Goal: Information Seeking & Learning: Learn about a topic

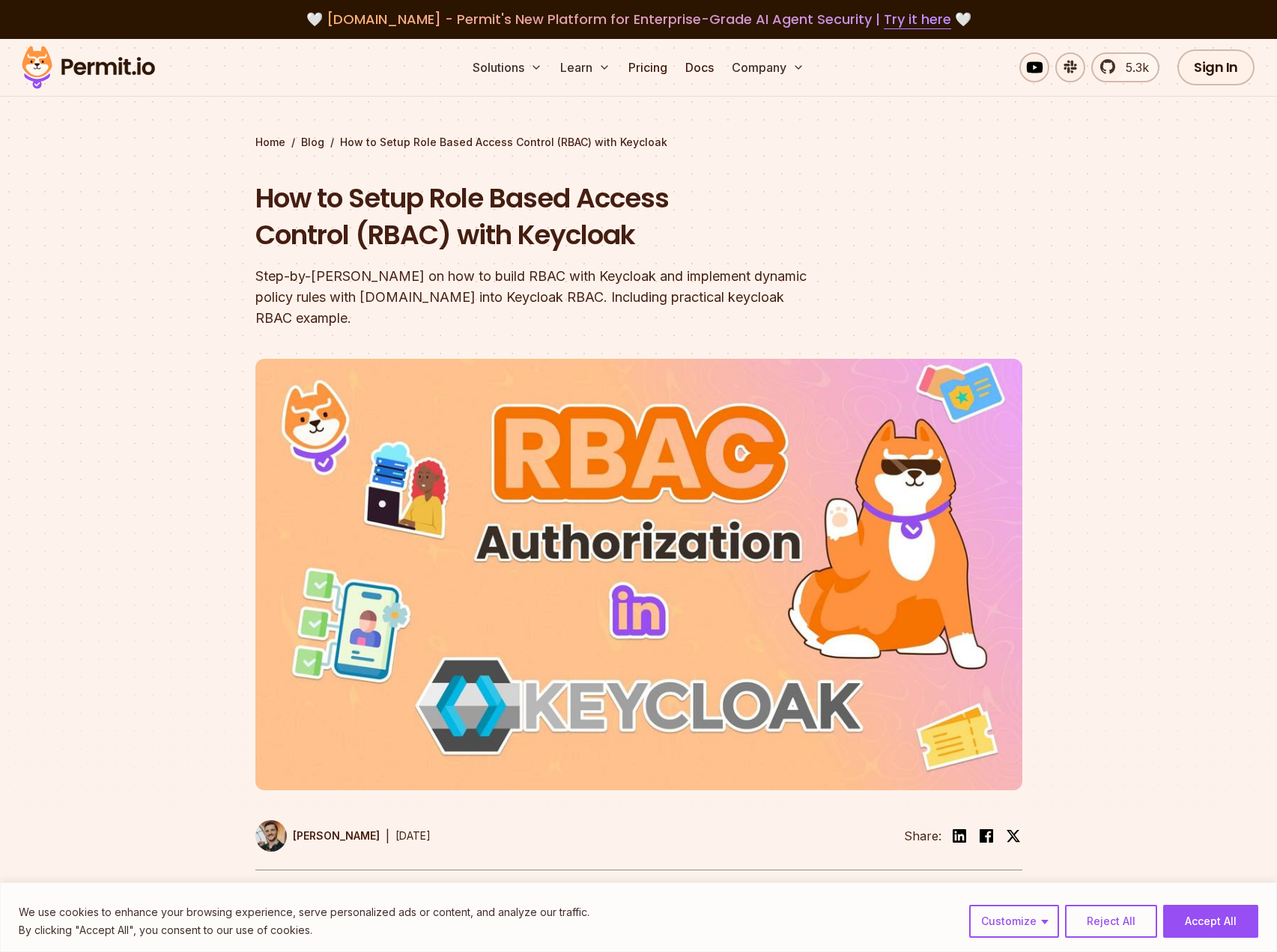
click at [504, 249] on h1 "How to Setup Role Based Access Control (RBAC) with Keycloak" at bounding box center [543, 216] width 576 height 74
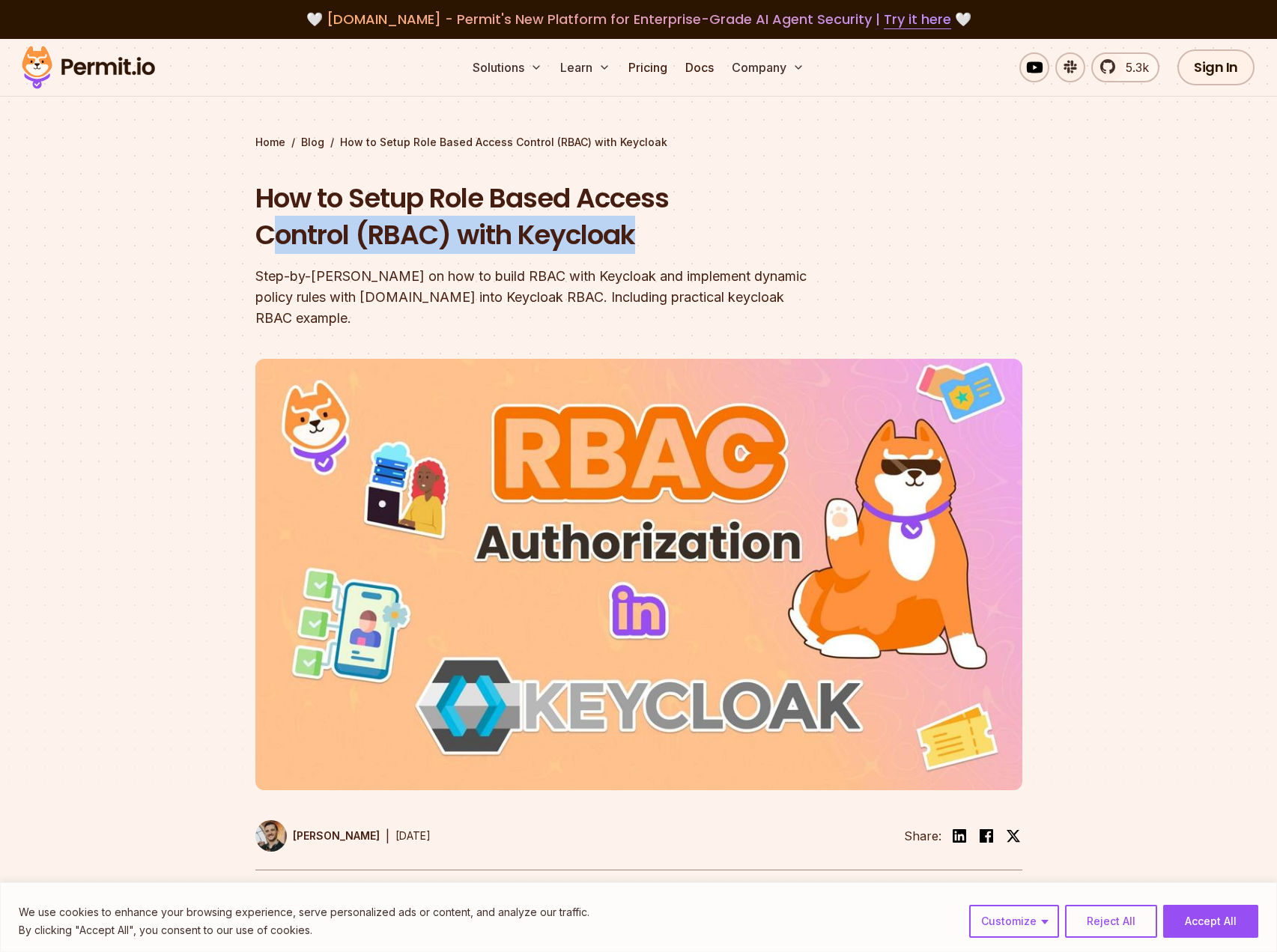
drag, startPoint x: 280, startPoint y: 251, endPoint x: 599, endPoint y: 257, distance: 319.1
click at [543, 254] on div "How to Setup Role Based Access Control (RBAC) with Keycloak Step-by-[PERSON_NAM…" at bounding box center [543, 254] width 576 height 149
click at [599, 257] on div "How to Setup Role Based Access Control (RBAC) with Keycloak Step-by-[PERSON_NAM…" at bounding box center [543, 254] width 576 height 149
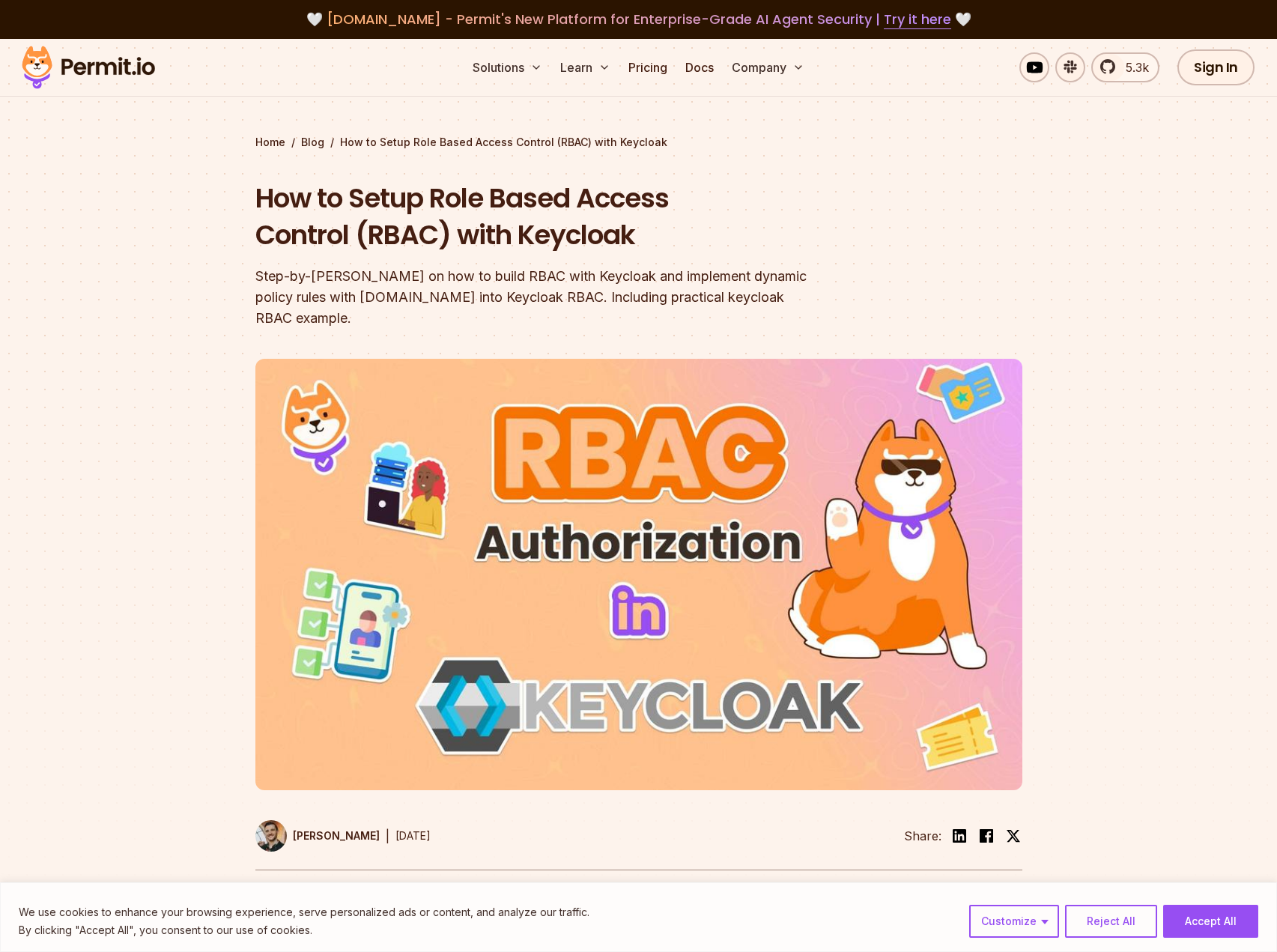
drag, startPoint x: 414, startPoint y: 251, endPoint x: 588, endPoint y: 259, distance: 174.2
click at [469, 254] on div "How to Setup Role Based Access Control (RBAC) with Keycloak Step-by-[PERSON_NAM…" at bounding box center [543, 254] width 576 height 149
click at [588, 259] on div "How to Setup Role Based Access Control (RBAC) with Keycloak Step-by-[PERSON_NAM…" at bounding box center [543, 254] width 576 height 149
drag, startPoint x: 390, startPoint y: 245, endPoint x: 678, endPoint y: 262, distance: 288.5
click at [678, 262] on div "How to Setup Role Based Access Control (RBAC) with Keycloak Step-by-[PERSON_NAM…" at bounding box center [543, 254] width 576 height 149
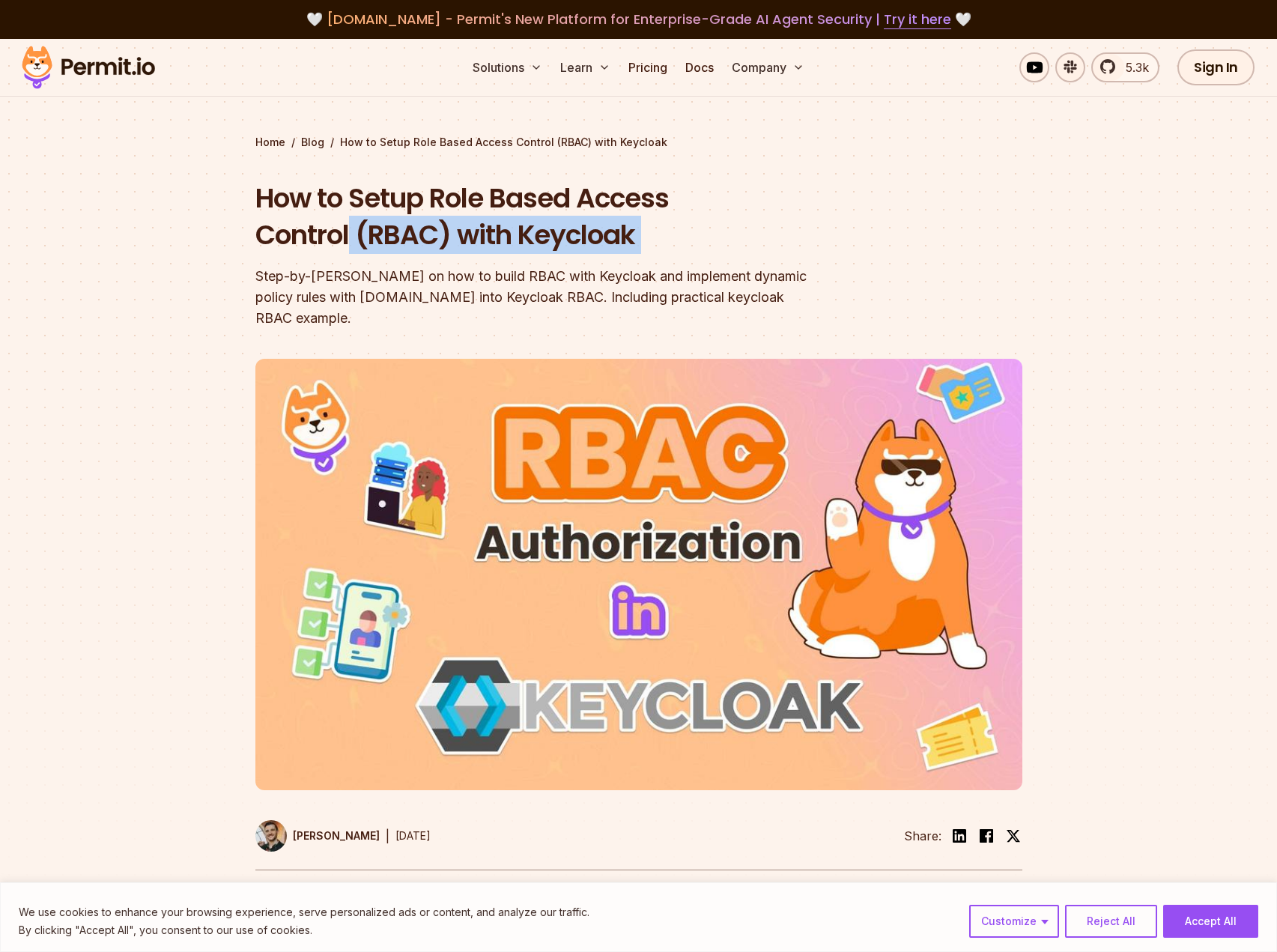
drag, startPoint x: 721, startPoint y: 265, endPoint x: 347, endPoint y: 280, distance: 374.3
click at [721, 266] on div "Step-by-[PERSON_NAME] on how to build RBAC with Keycloak and implement dynamic …" at bounding box center [543, 297] width 576 height 63
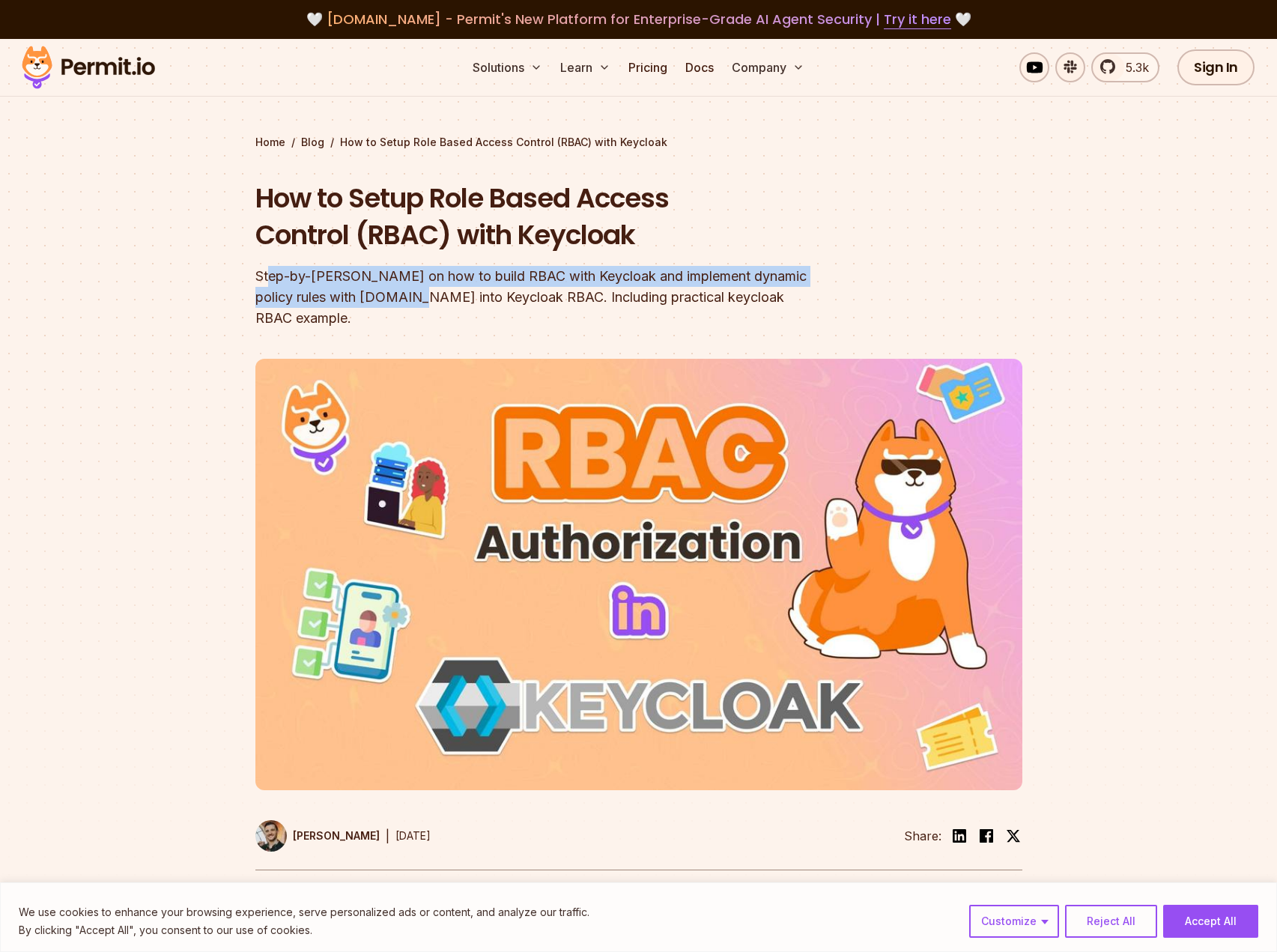
drag, startPoint x: 270, startPoint y: 280, endPoint x: 565, endPoint y: 304, distance: 296.0
click at [409, 294] on div "Step-by-[PERSON_NAME] on how to build RBAC with Keycloak and implement dynamic …" at bounding box center [543, 297] width 576 height 63
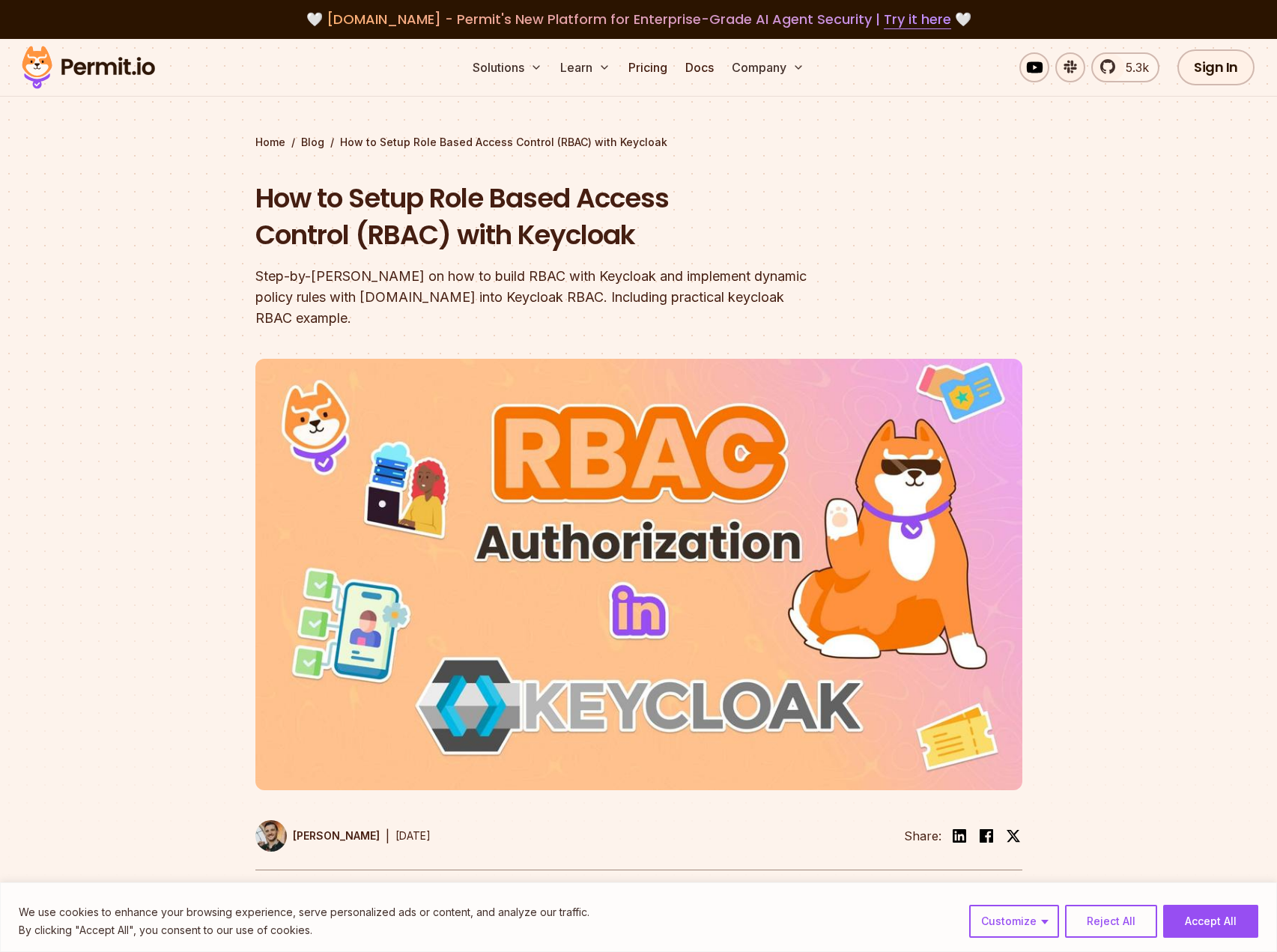
click at [565, 304] on div "Step-by-[PERSON_NAME] on how to build RBAC with Keycloak and implement dynamic …" at bounding box center [543, 297] width 576 height 63
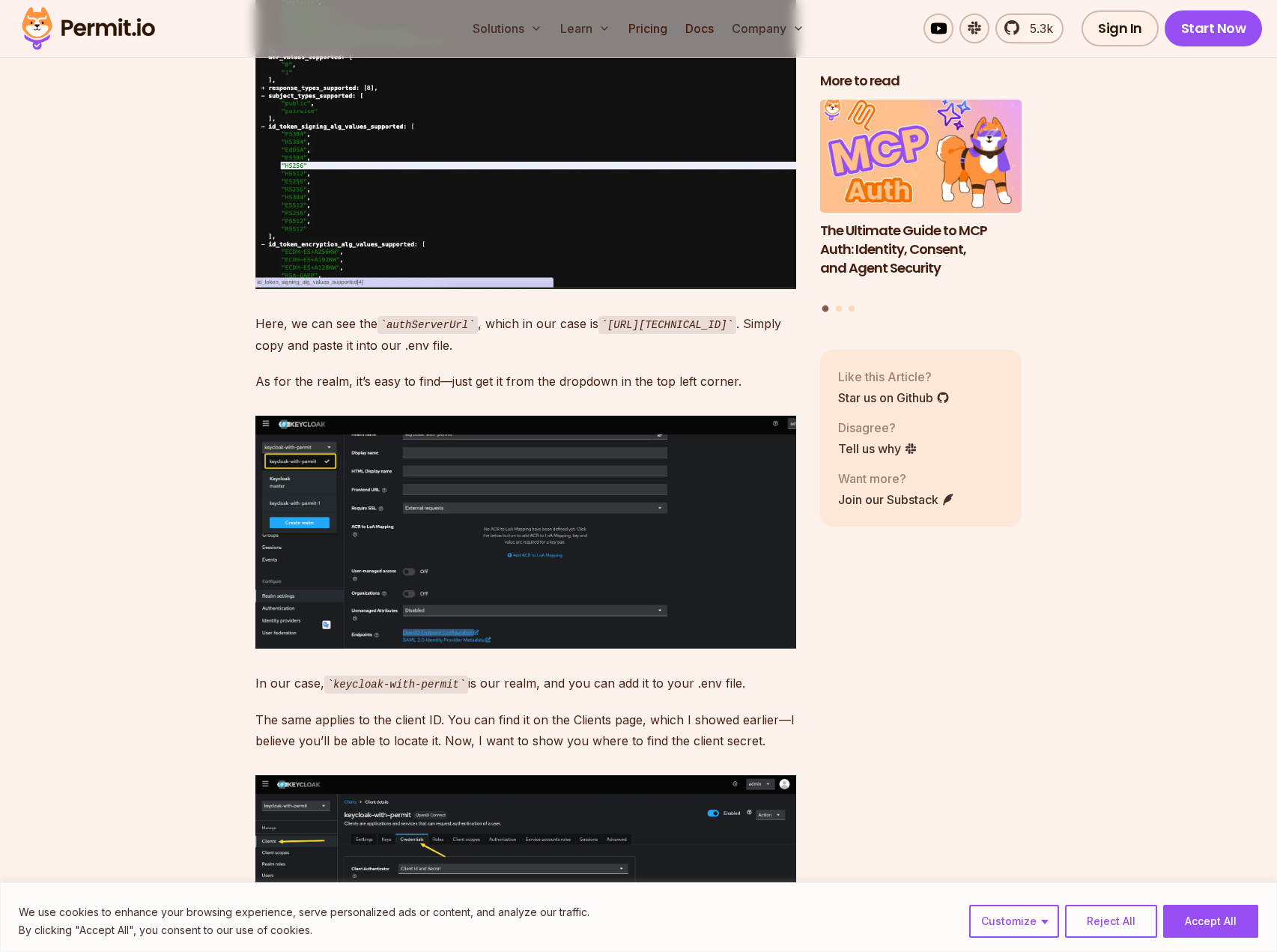
scroll to position [9161, 0]
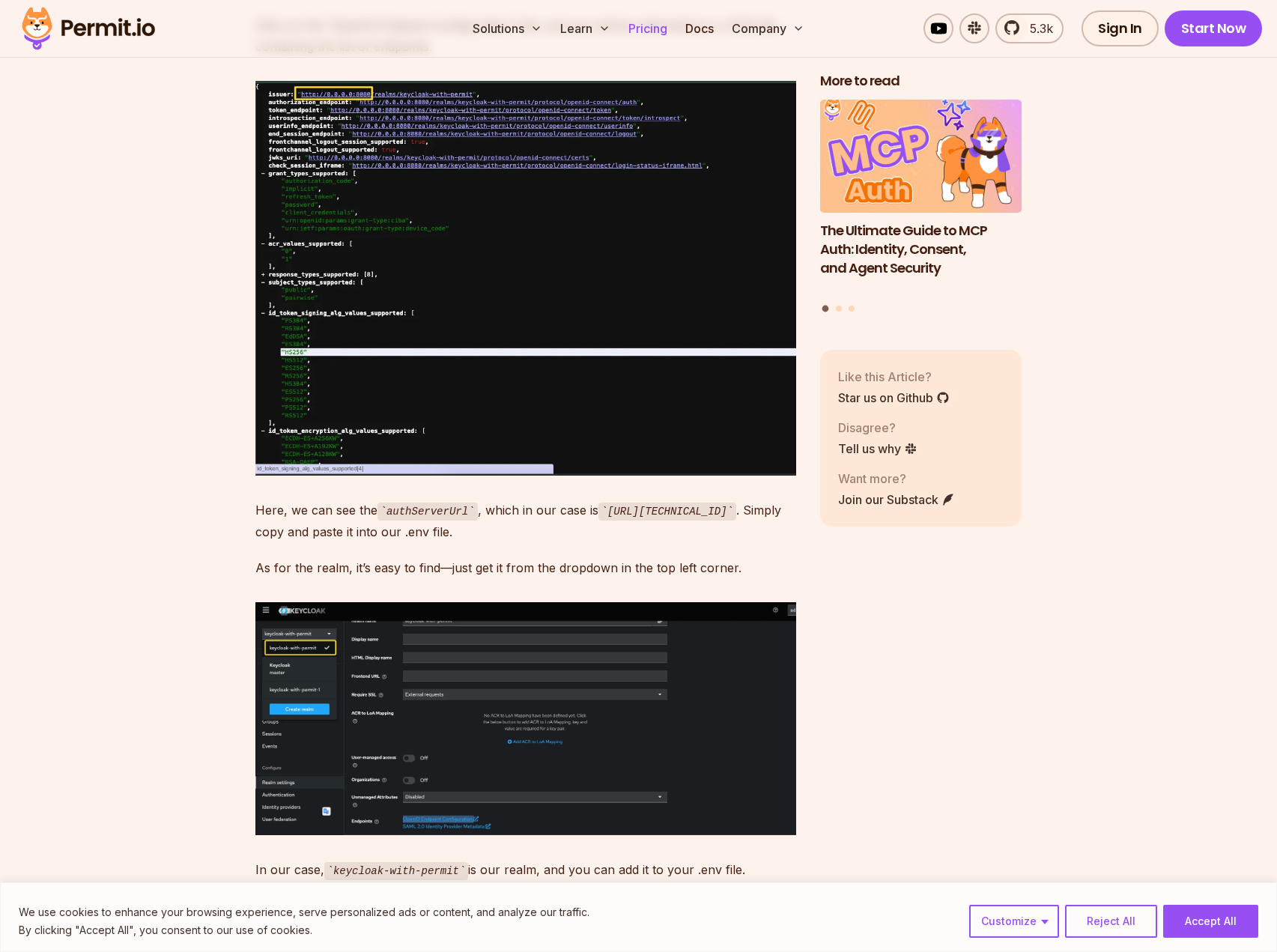
click at [631, 30] on link "Pricing" at bounding box center [648, 28] width 51 height 30
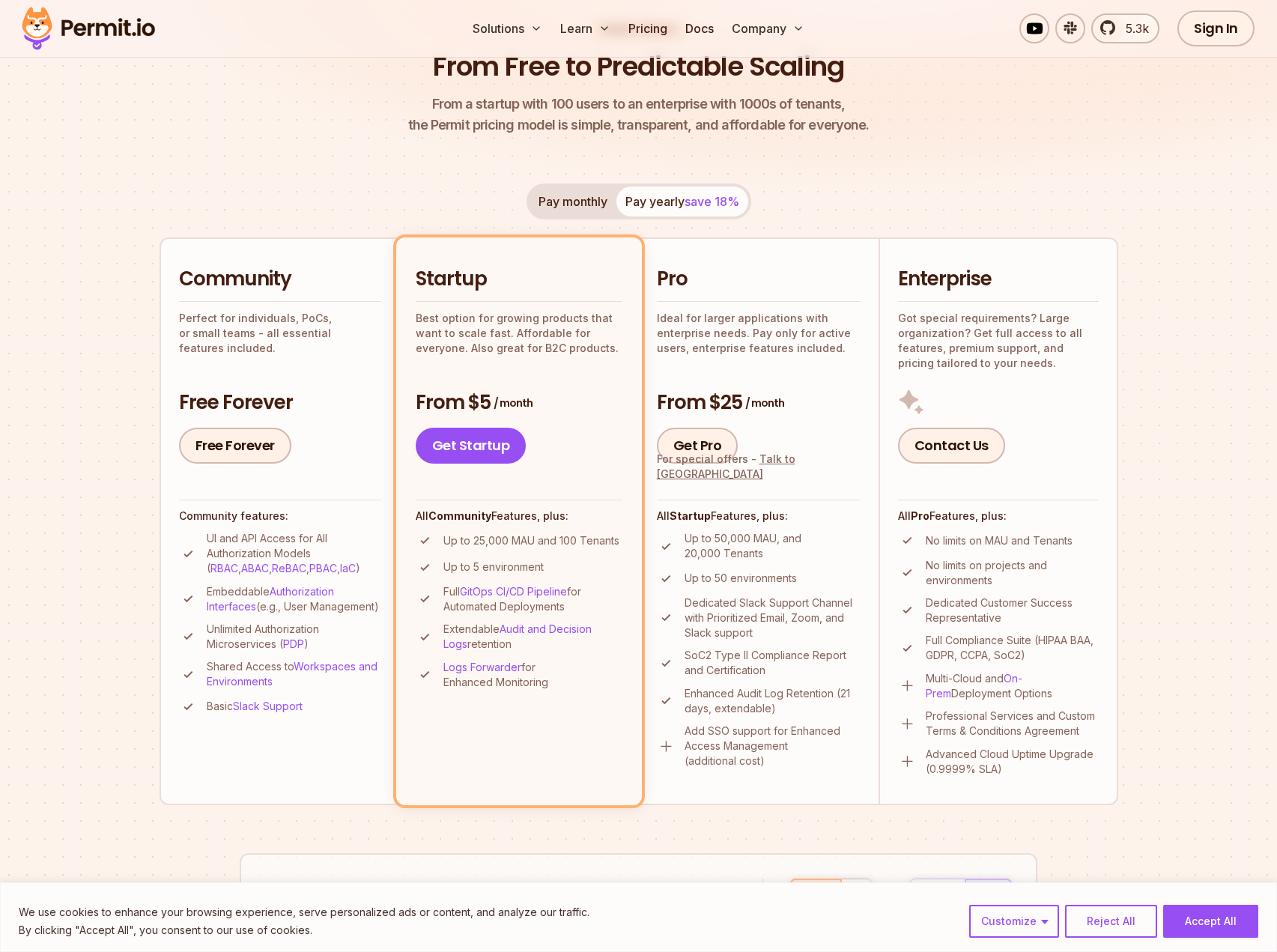
scroll to position [284, 0]
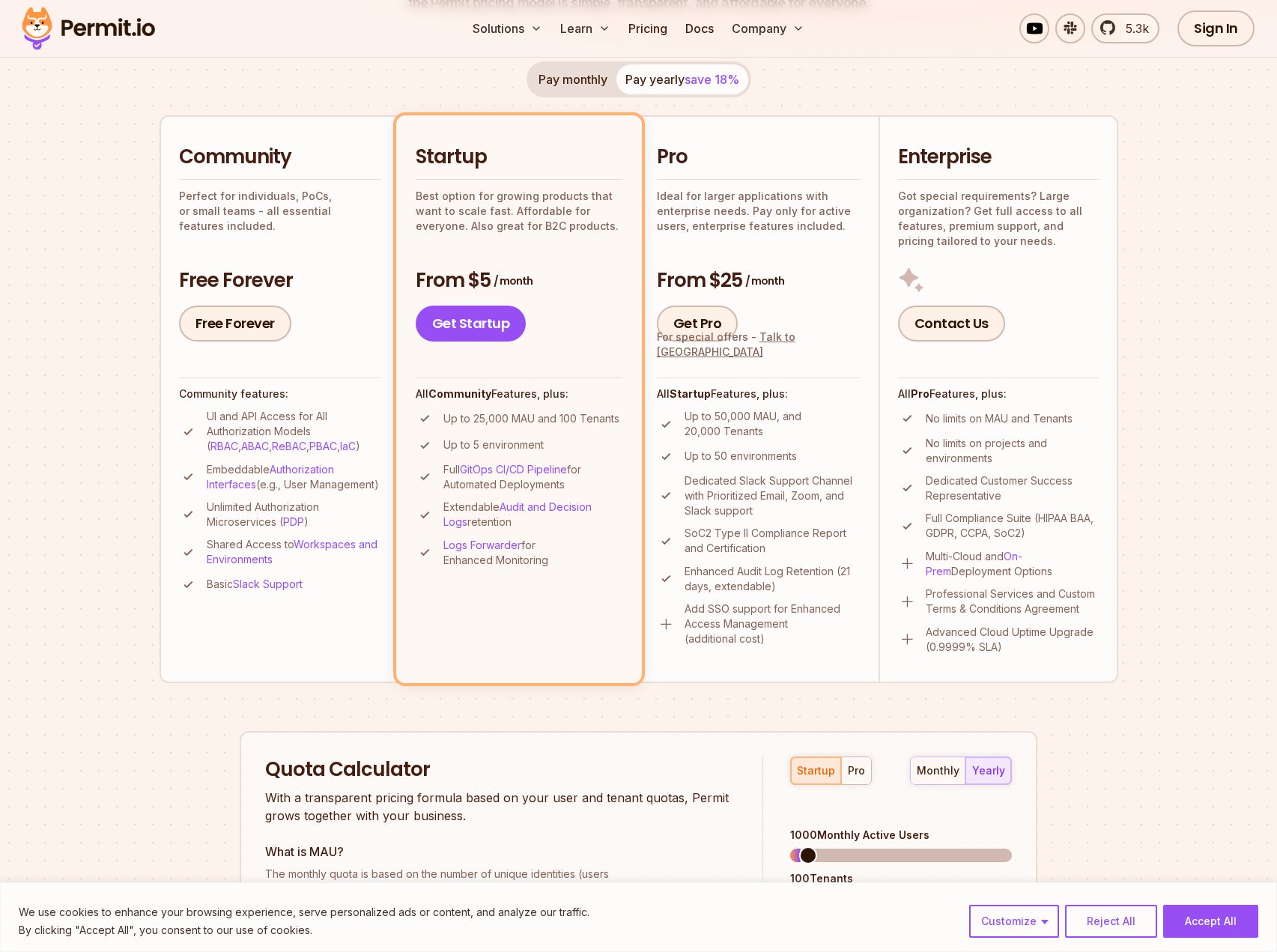
click at [267, 207] on p "Perfect for individuals, PoCs, or small teams - all essential features included." at bounding box center [280, 211] width 202 height 45
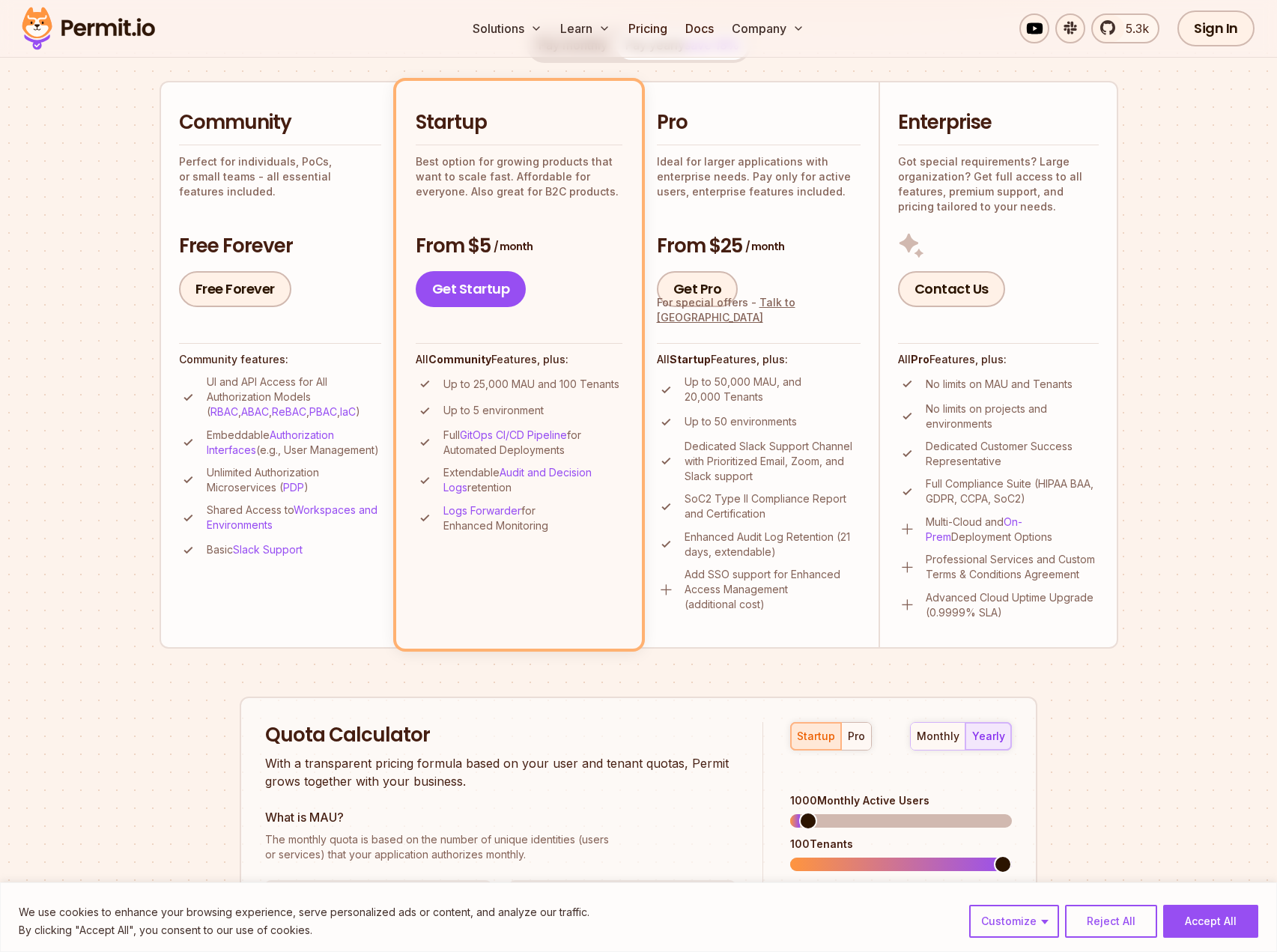
scroll to position [107, 0]
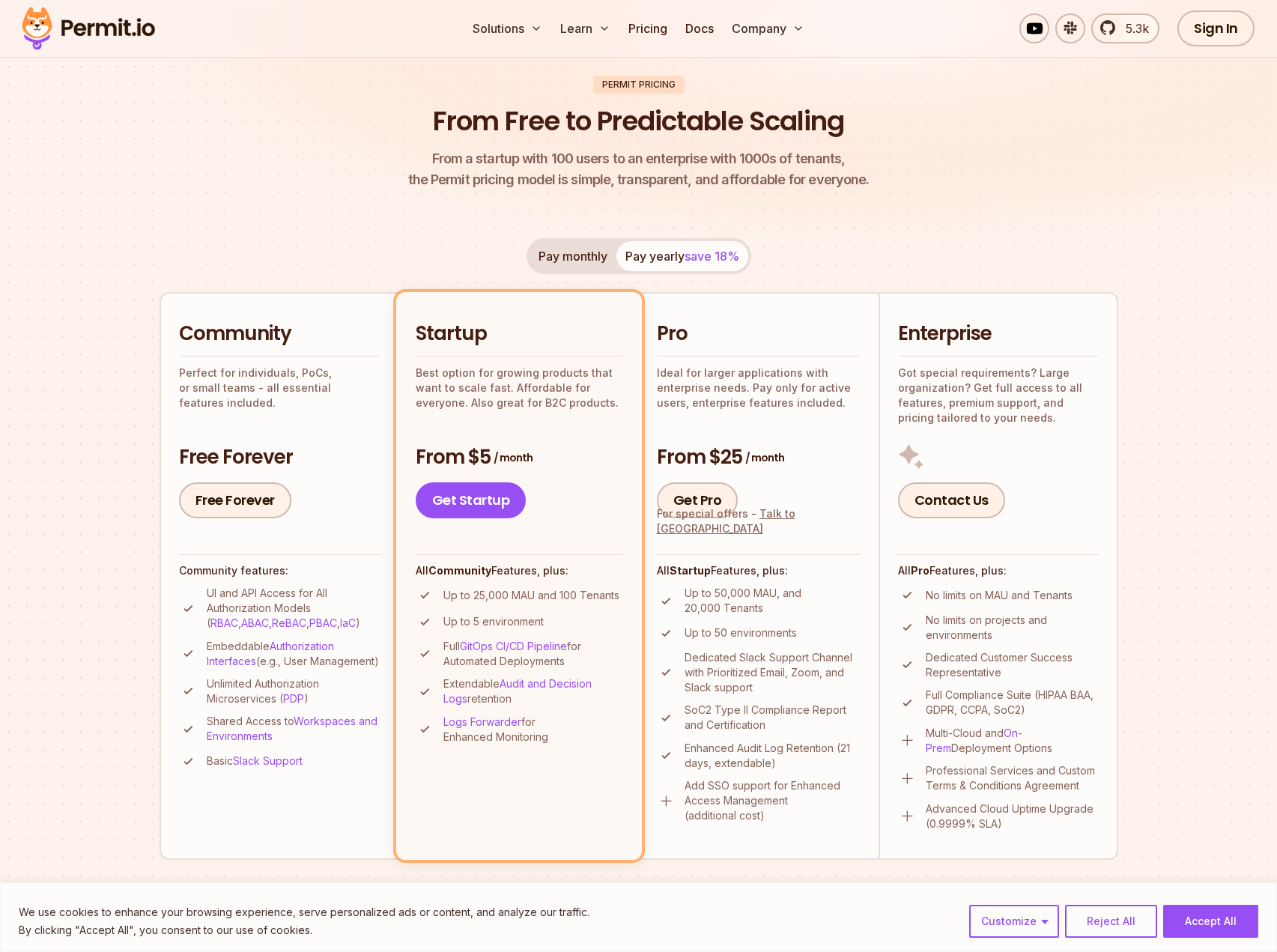
click at [233, 703] on p "Unlimited Authorization Microservices ( PDP )" at bounding box center [293, 691] width 175 height 30
click at [232, 703] on p "Unlimited Authorization Microservices ( PDP )" at bounding box center [293, 691] width 175 height 30
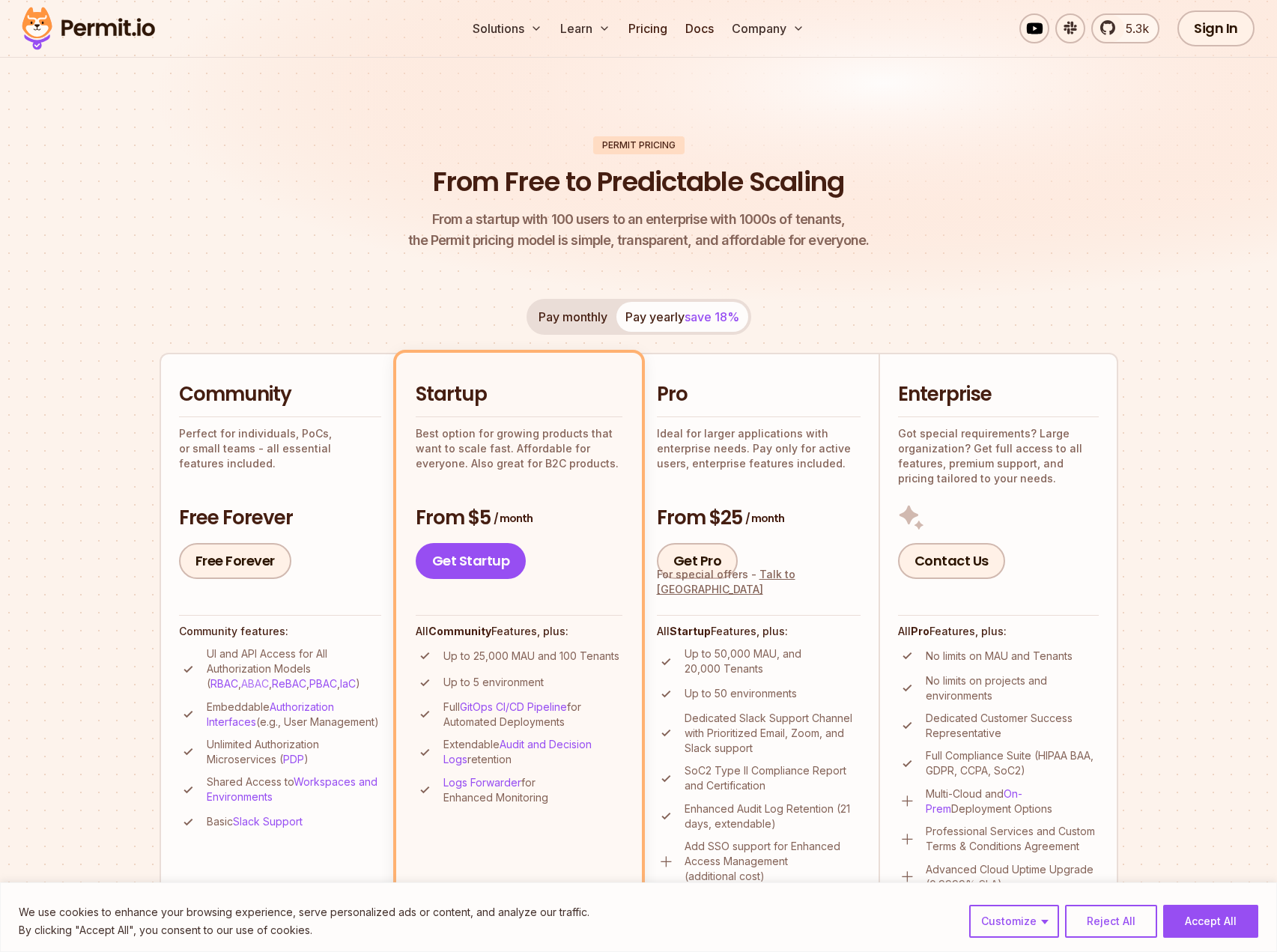
scroll to position [0, 0]
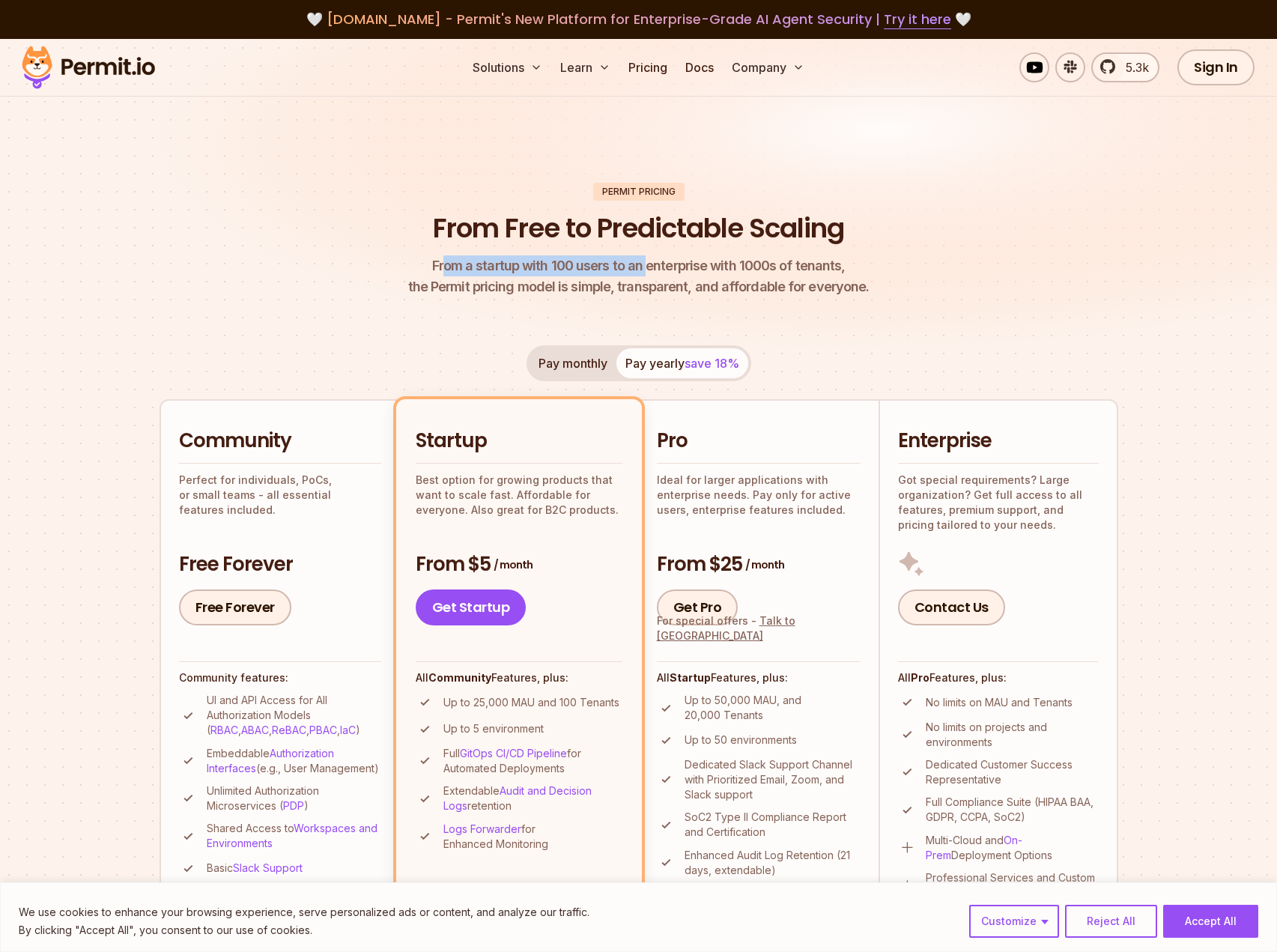
drag, startPoint x: 499, startPoint y: 271, endPoint x: 697, endPoint y: 272, distance: 198.0
click at [691, 272] on span "From a startup with 100 users to an enterprise with 1000s of tenants," at bounding box center [639, 266] width 462 height 21
click at [698, 273] on span "From a startup with 100 users to an enterprise with 1000s of tenants," at bounding box center [639, 266] width 462 height 21
drag, startPoint x: 557, startPoint y: 276, endPoint x: 772, endPoint y: 276, distance: 215.0
click at [684, 277] on p "From a startup with 100 users to an enterprise with 1000s of tenants, the Permi…" at bounding box center [639, 276] width 462 height 42
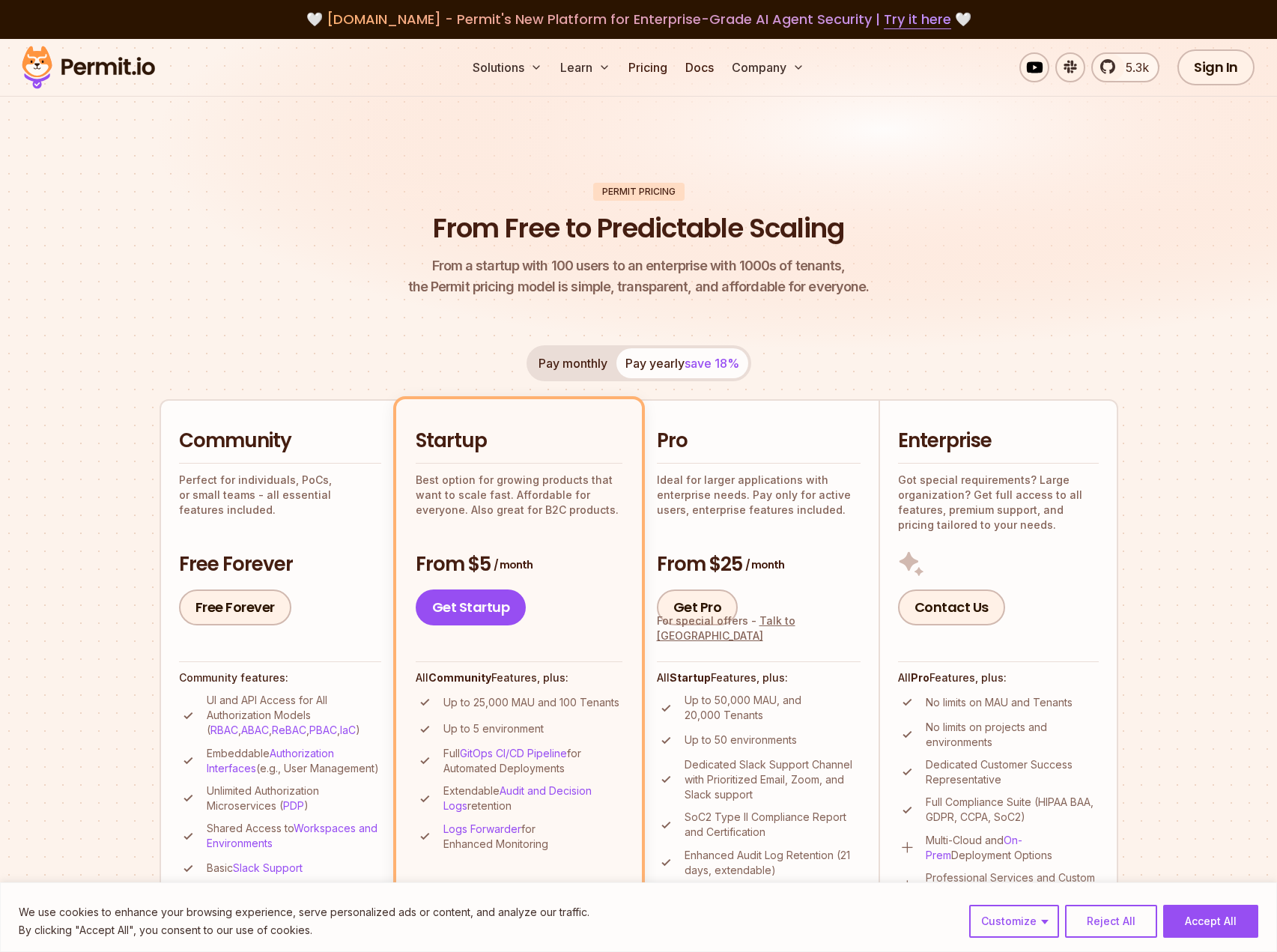
click at [773, 276] on p "From a startup with 100 users to an enterprise with 1000s of tenants, the Permi…" at bounding box center [639, 276] width 462 height 42
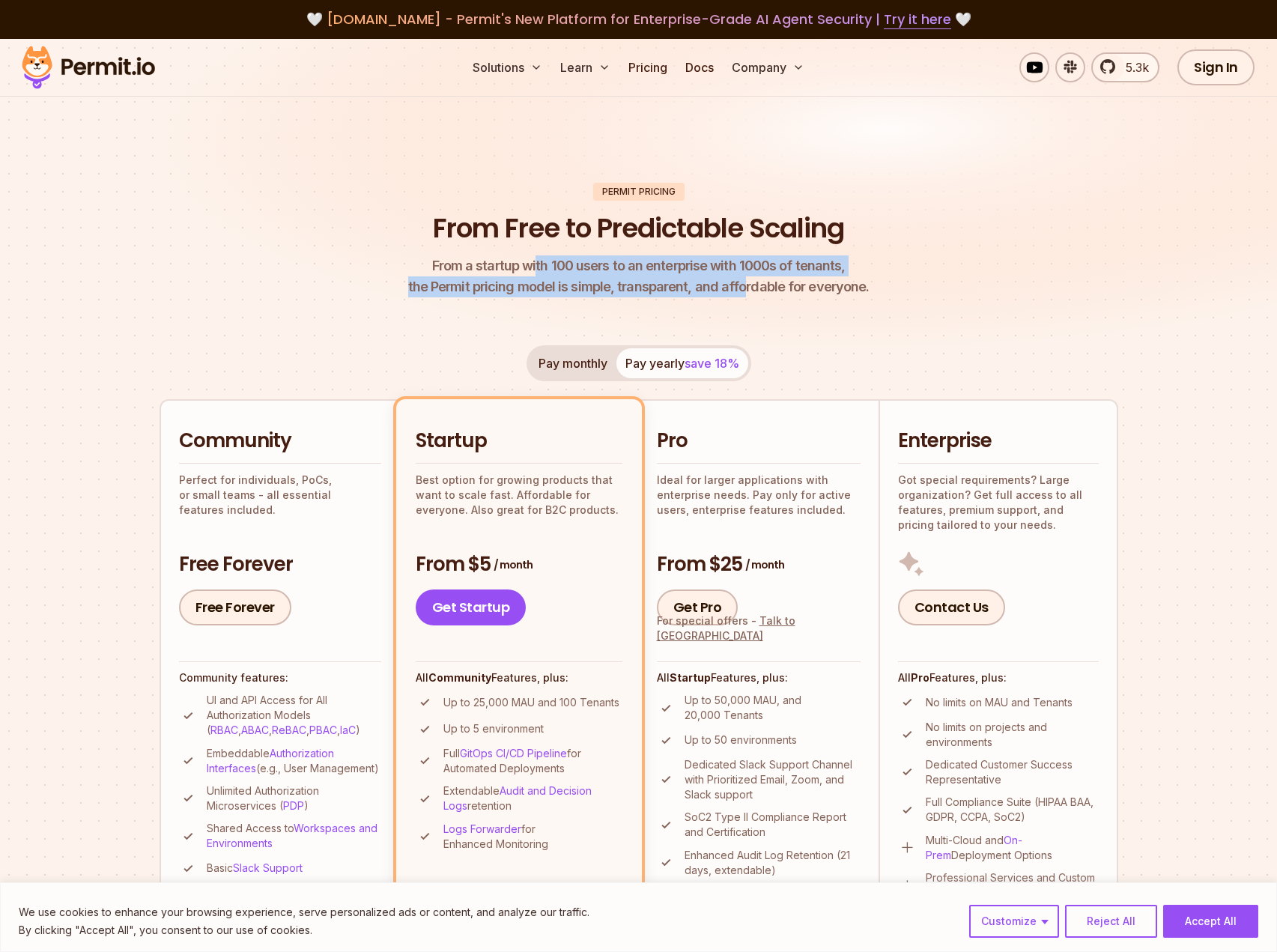
drag, startPoint x: 669, startPoint y: 281, endPoint x: 870, endPoint y: 283, distance: 201.0
click at [769, 281] on p "From a startup with 100 users to an enterprise with 1000s of tenants, the Permi…" at bounding box center [639, 276] width 462 height 42
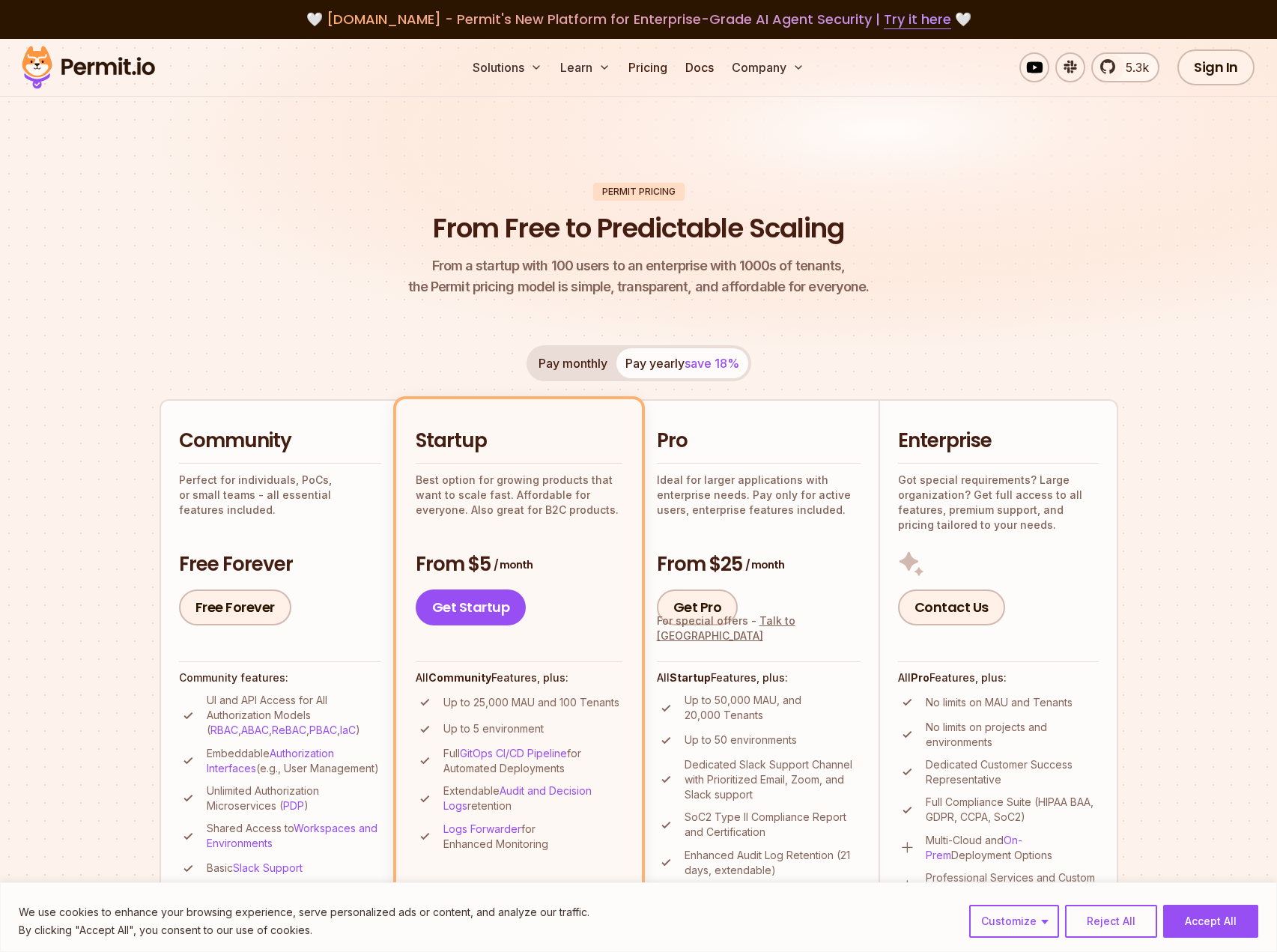
click at [870, 283] on header "Permit Pricing From Free to Predictable Scaling From a startup with 100 users t…" at bounding box center [638, 241] width 958 height 115
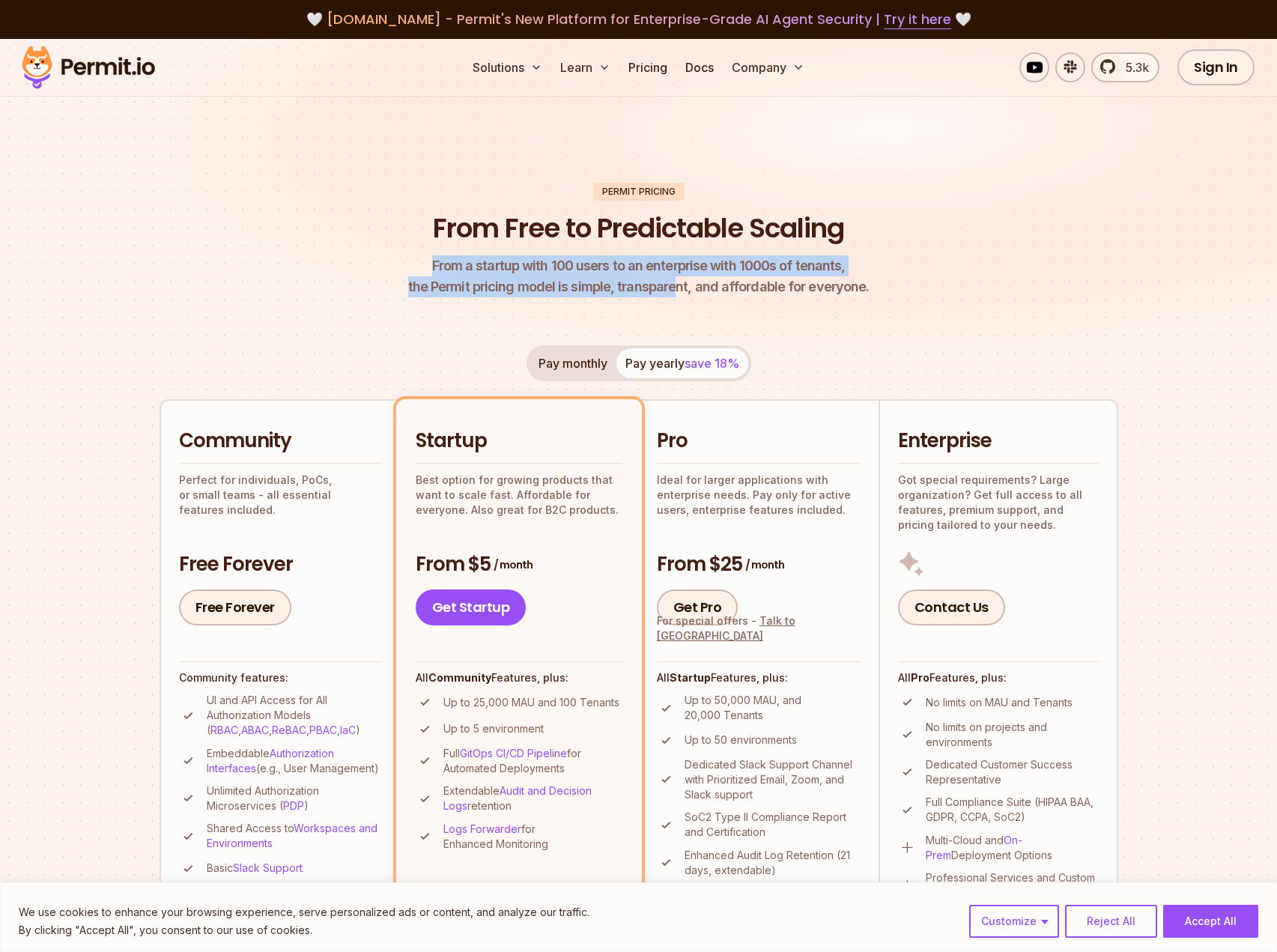
drag, startPoint x: 441, startPoint y: 279, endPoint x: 787, endPoint y: 300, distance: 346.6
click at [685, 294] on header "Permit Pricing From Free to Predictable Scaling From a startup with 100 users t…" at bounding box center [638, 241] width 958 height 115
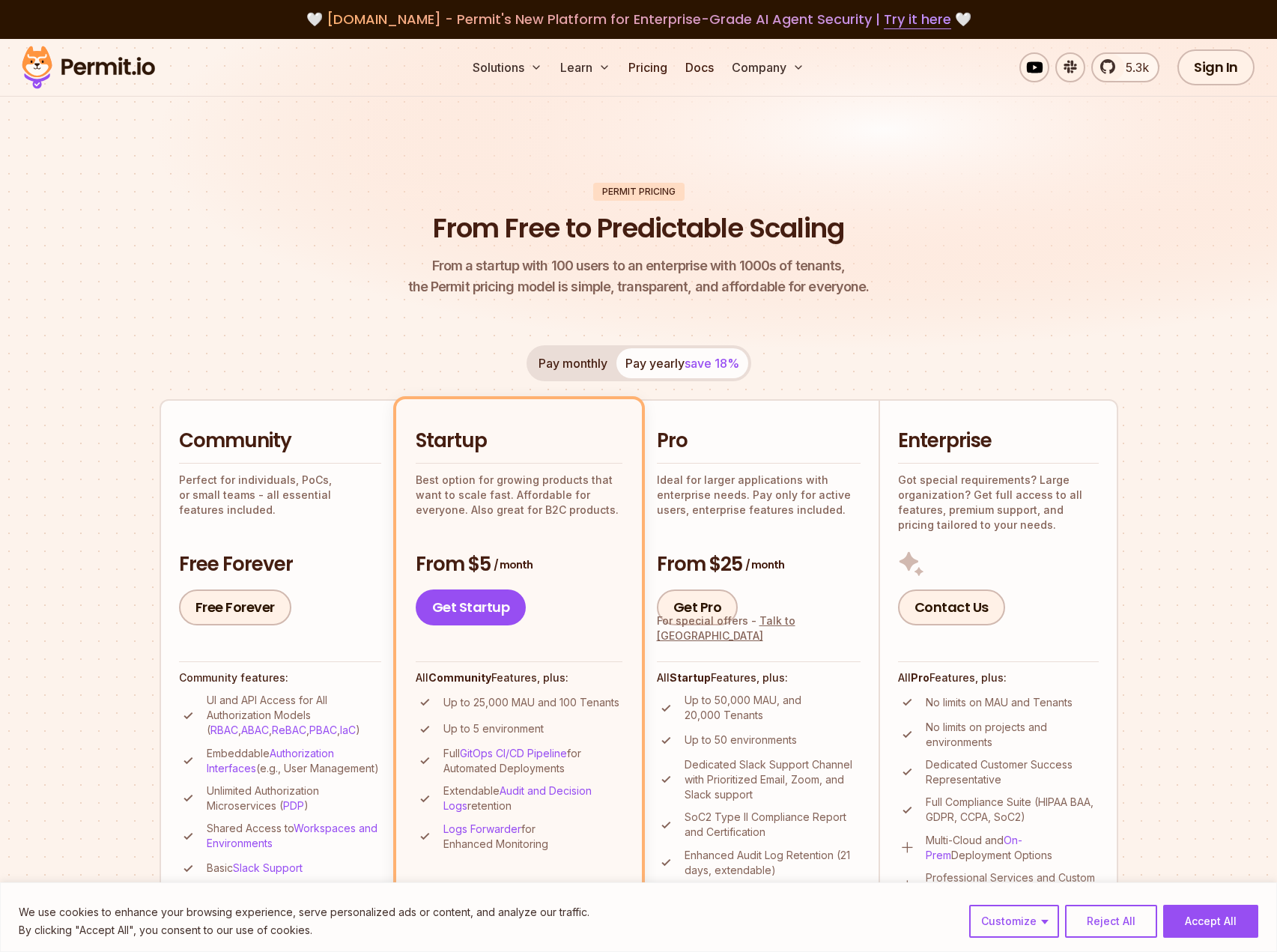
click at [788, 300] on div "Permit Pricing From Free to Predictable Scaling From a startup with 100 users t…" at bounding box center [638, 891] width 958 height 1417
drag, startPoint x: 328, startPoint y: 269, endPoint x: 848, endPoint y: 294, distance: 520.6
click at [670, 294] on header "Permit Pricing From Free to Predictable Scaling From a startup with 100 users t…" at bounding box center [638, 241] width 958 height 115
click at [848, 294] on p "From a startup with 100 users to an enterprise with 1000s of tenants, the Permi…" at bounding box center [639, 276] width 462 height 42
drag, startPoint x: 611, startPoint y: 293, endPoint x: 800, endPoint y: 293, distance: 189.0
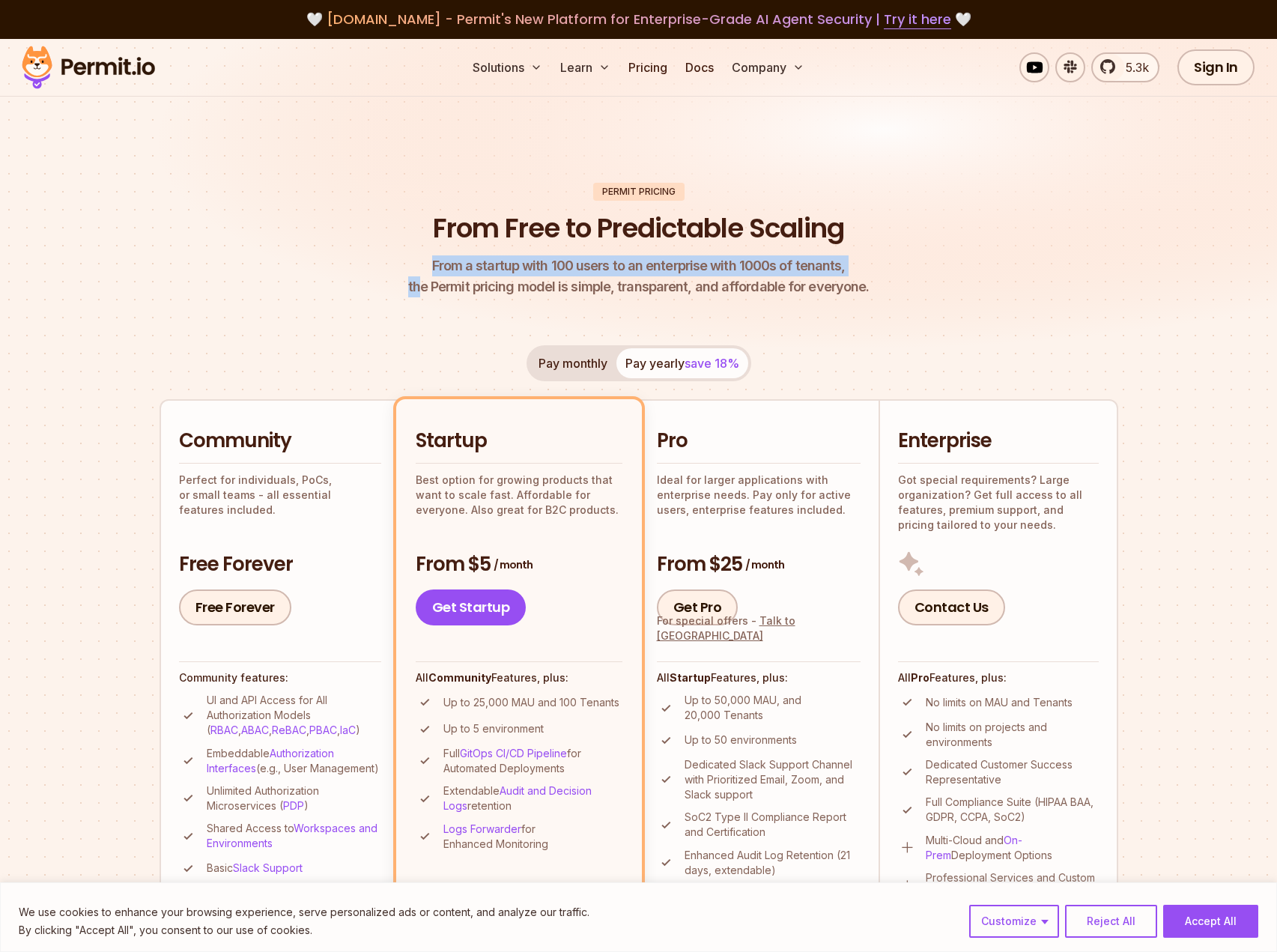
click at [699, 295] on header "Permit Pricing From Free to Predictable Scaling From a startup with 100 users t…" at bounding box center [638, 241] width 958 height 115
click at [828, 290] on p "From a startup with 100 users to an enterprise with 1000s of tenants, the Permi…" at bounding box center [639, 276] width 462 height 42
drag, startPoint x: 671, startPoint y: 288, endPoint x: 881, endPoint y: 290, distance: 210.0
click at [773, 290] on header "Permit Pricing From Free to Predictable Scaling From a startup with 100 users t…" at bounding box center [638, 241] width 958 height 115
click at [881, 290] on header "Permit Pricing From Free to Predictable Scaling From a startup with 100 users t…" at bounding box center [638, 241] width 958 height 115
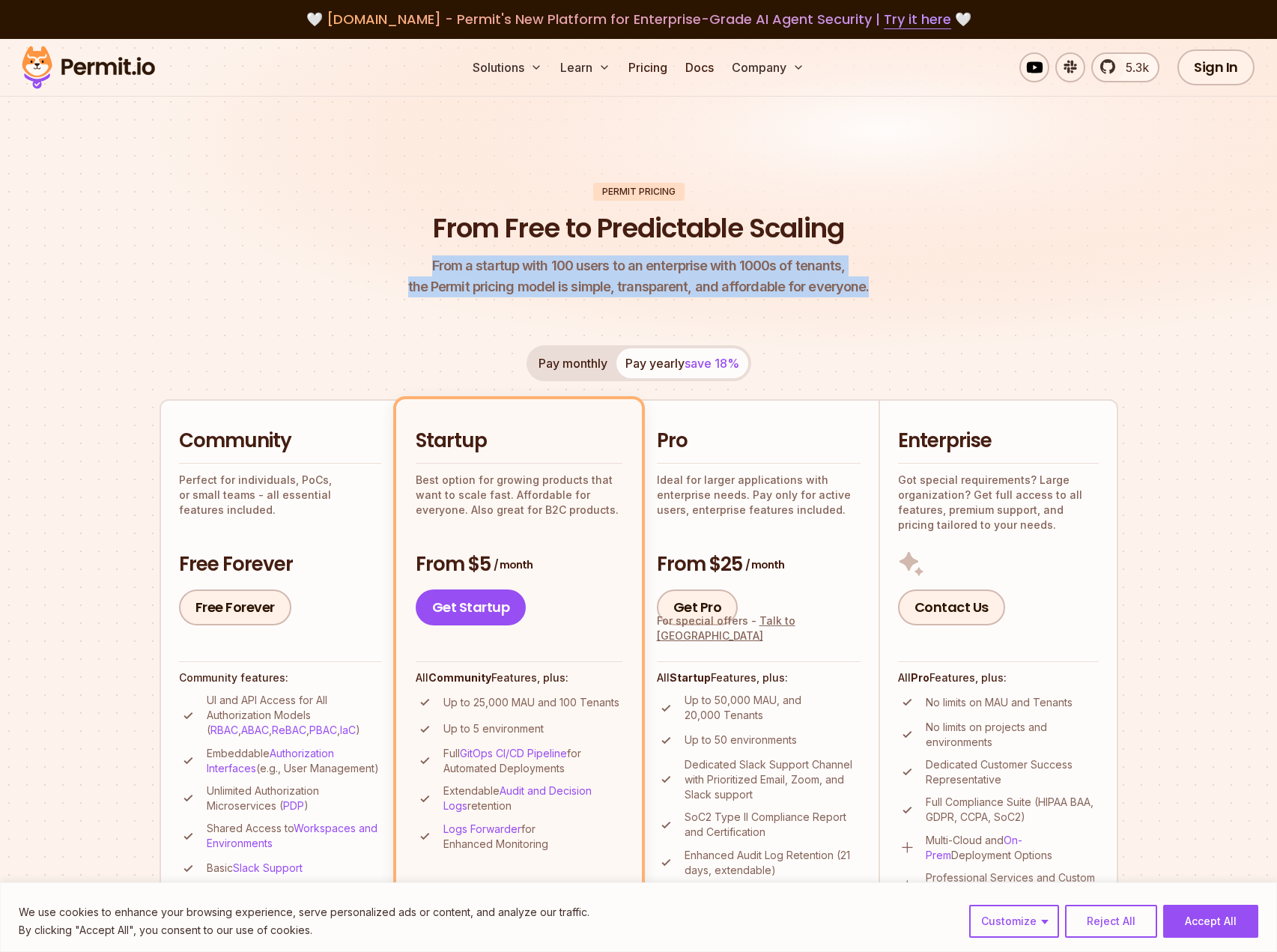
drag, startPoint x: 657, startPoint y: 276, endPoint x: 923, endPoint y: 280, distance: 266.0
click at [891, 281] on header "Permit Pricing From Free to Predictable Scaling From a startup with 100 users t…" at bounding box center [638, 241] width 958 height 115
click at [923, 280] on header "Permit Pricing From Free to Predictable Scaling From a startup with 100 users t…" at bounding box center [638, 241] width 958 height 115
drag, startPoint x: 537, startPoint y: 272, endPoint x: 832, endPoint y: 283, distance: 295.2
click at [759, 283] on header "Permit Pricing From Free to Predictable Scaling From a startup with 100 users t…" at bounding box center [638, 241] width 958 height 115
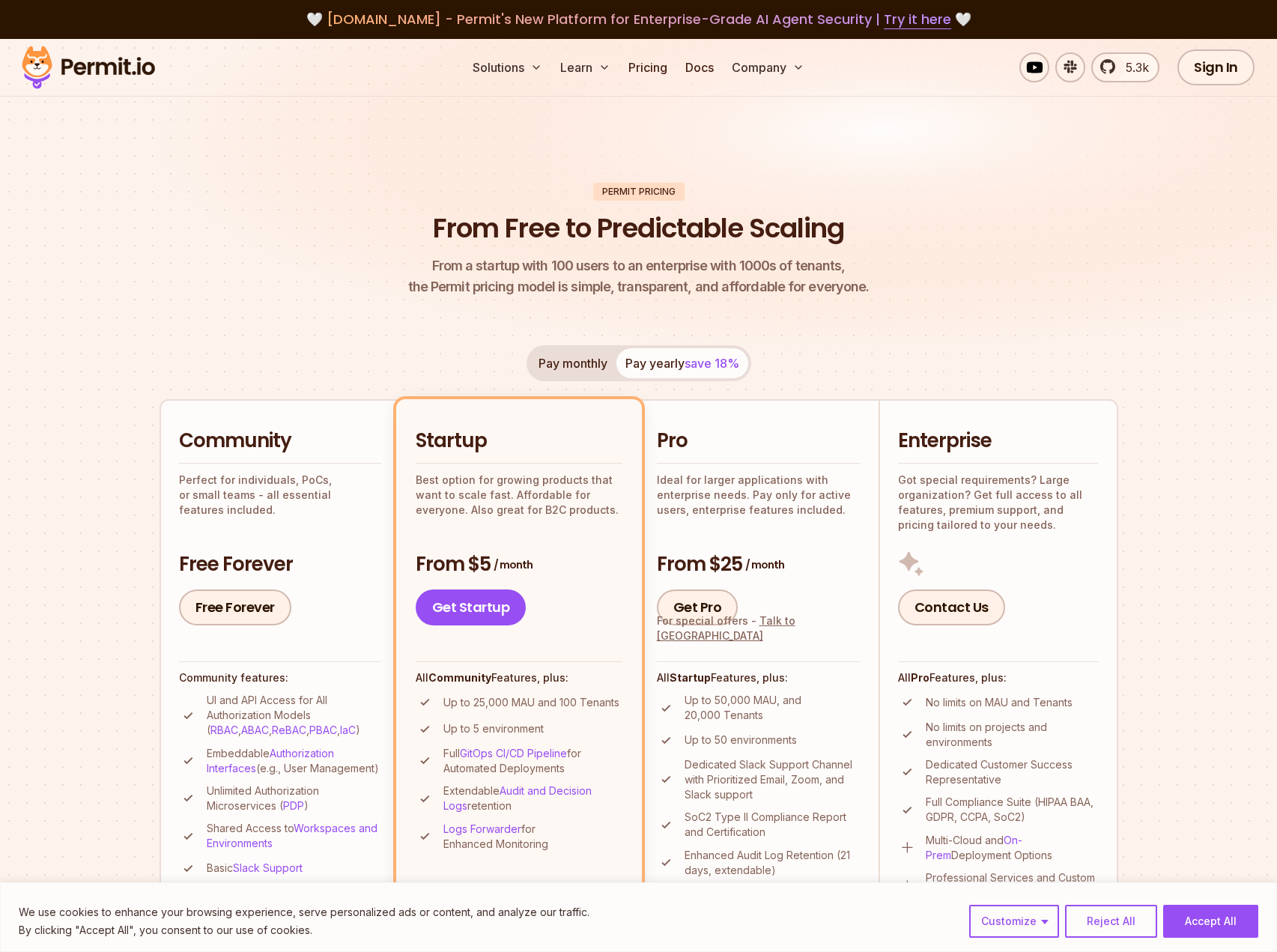
click at [832, 283] on p "From a startup with 100 users to an enterprise with 1000s of tenants, the Permi…" at bounding box center [639, 276] width 462 height 42
click at [467, 257] on span "From a startup with 100 users to an enterprise with 1000s of tenants," at bounding box center [639, 266] width 462 height 21
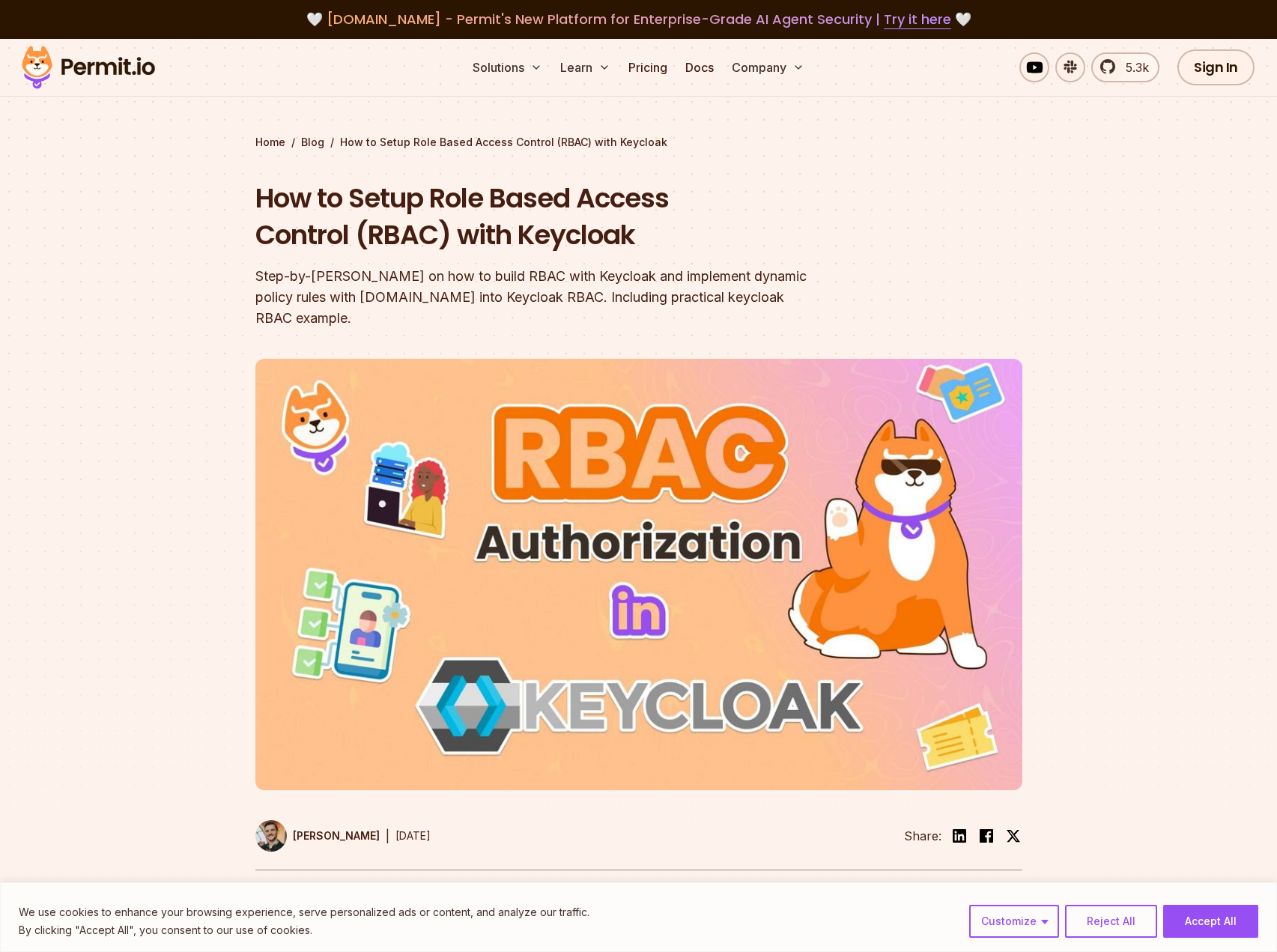
click at [326, 280] on div "Step-by-[PERSON_NAME] on how to build RBAC with Keycloak and implement dynamic …" at bounding box center [543, 297] width 576 height 63
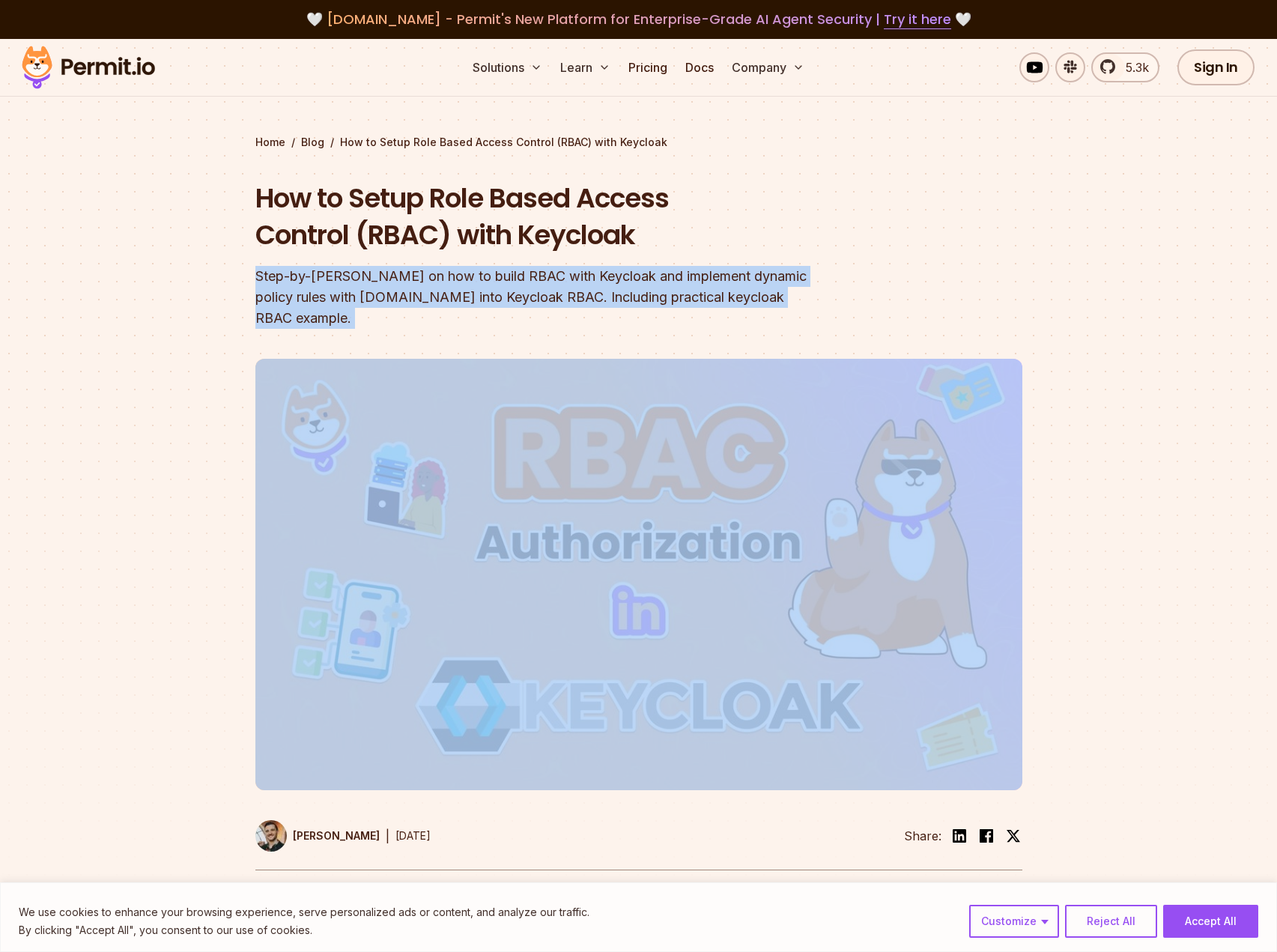
click at [326, 280] on div "Step-by-[PERSON_NAME] on how to build RBAC with Keycloak and implement dynamic …" at bounding box center [543, 297] width 576 height 63
click at [268, 291] on div "Step-by-[PERSON_NAME] on how to build RBAC with Keycloak and implement dynamic …" at bounding box center [543, 297] width 576 height 63
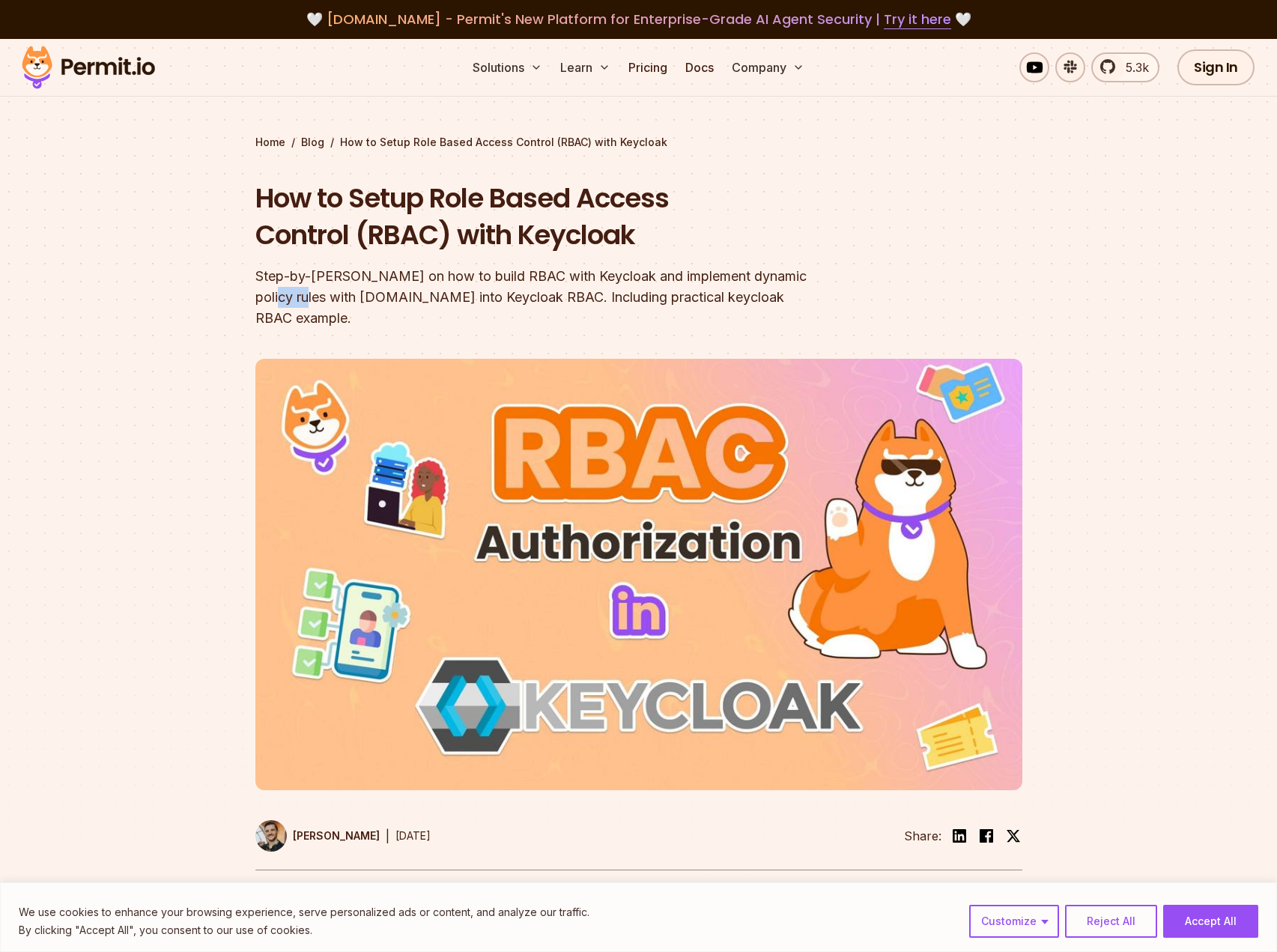
click at [268, 291] on div "Step-by-[PERSON_NAME] on how to build RBAC with Keycloak and implement dynamic …" at bounding box center [543, 297] width 576 height 63
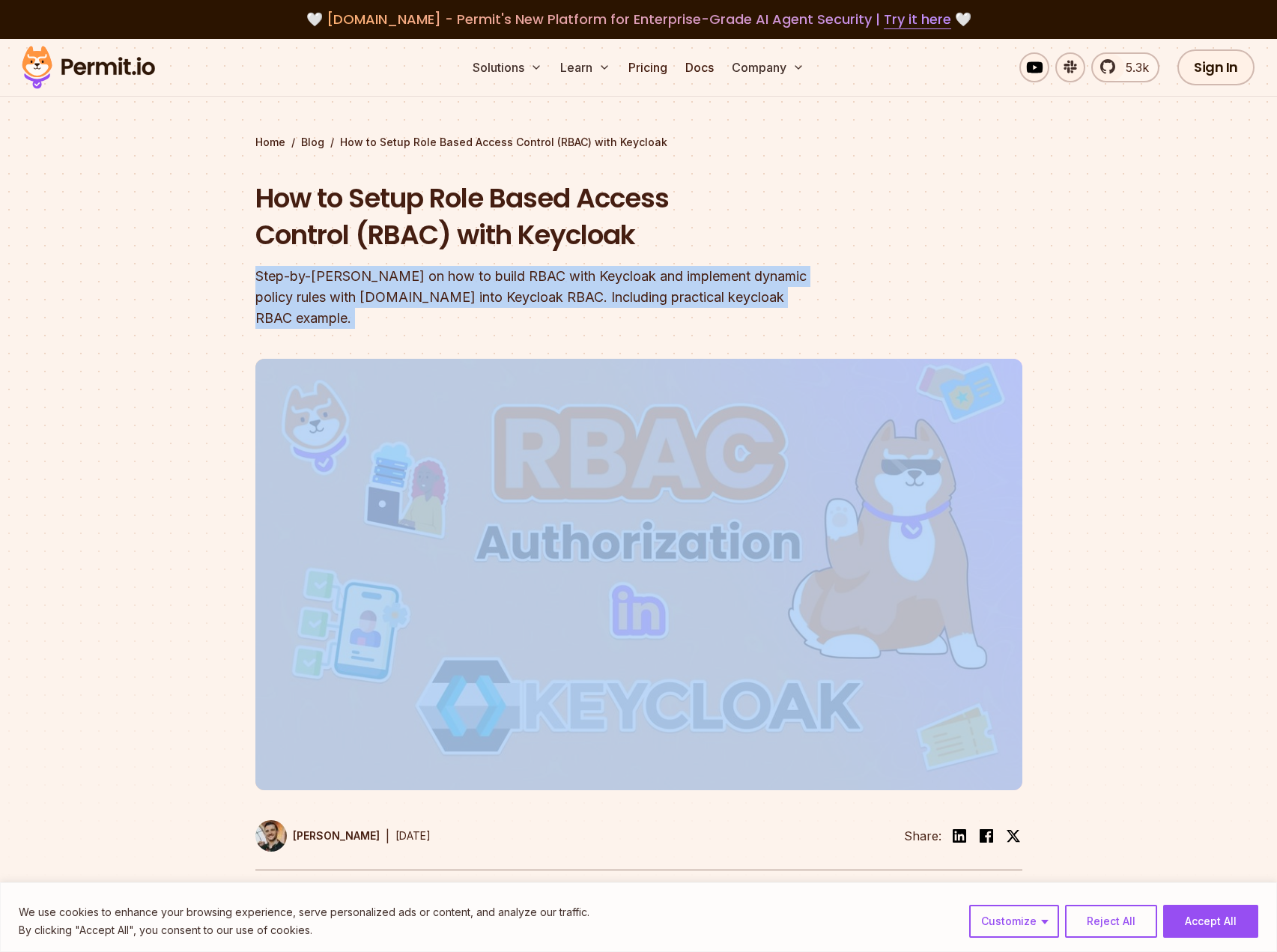
click at [268, 291] on div "Step-by-[PERSON_NAME] on how to build RBAC with Keycloak and implement dynamic …" at bounding box center [543, 297] width 576 height 63
click at [285, 281] on div "Step-by-[PERSON_NAME] on how to build RBAC with Keycloak and implement dynamic …" at bounding box center [543, 297] width 576 height 63
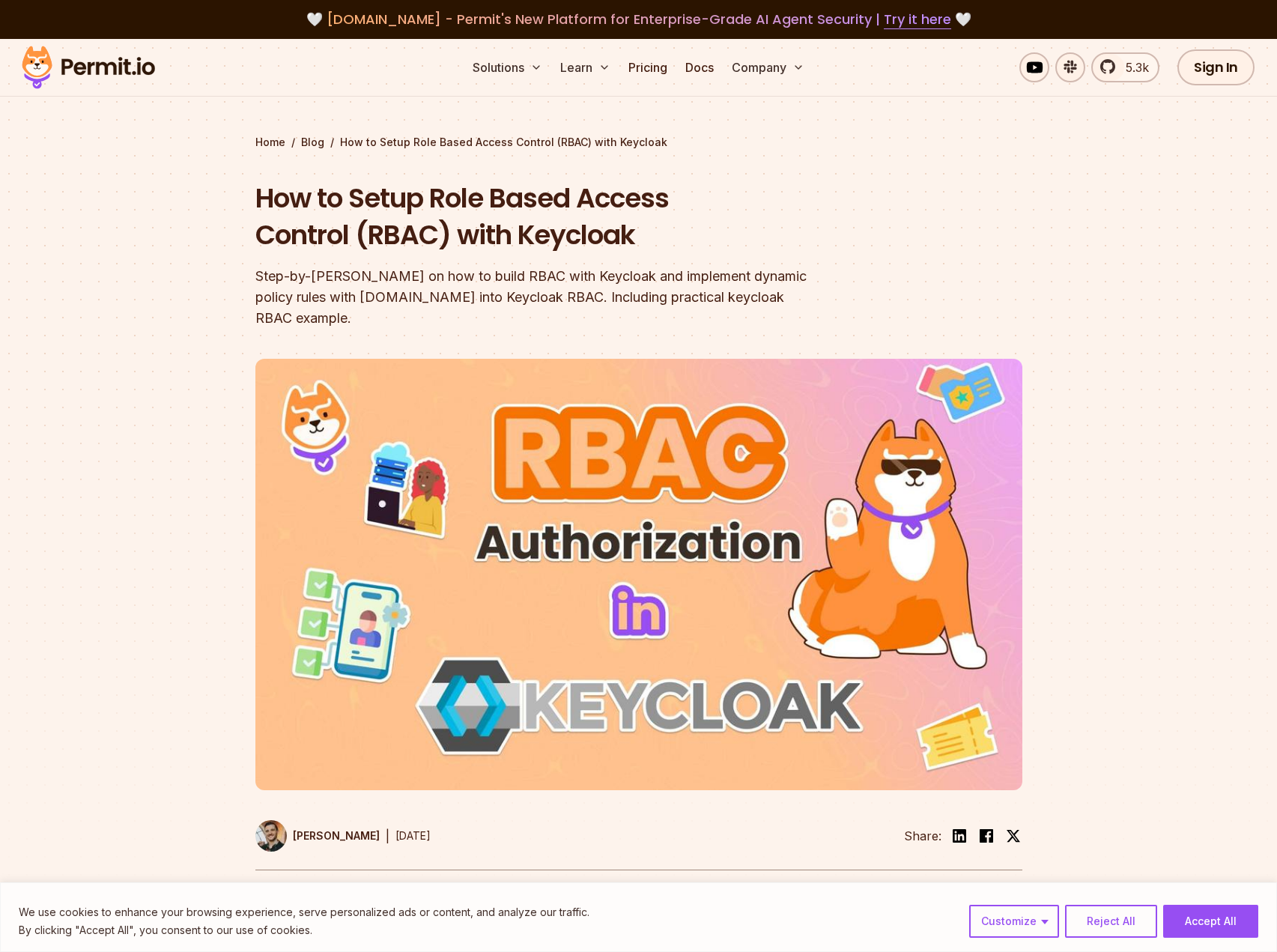
click at [1089, 303] on section "Home / Blog / How to Setup Role Based Access Control (RBAC) with Keycloak How t…" at bounding box center [638, 472] width 1277 height 867
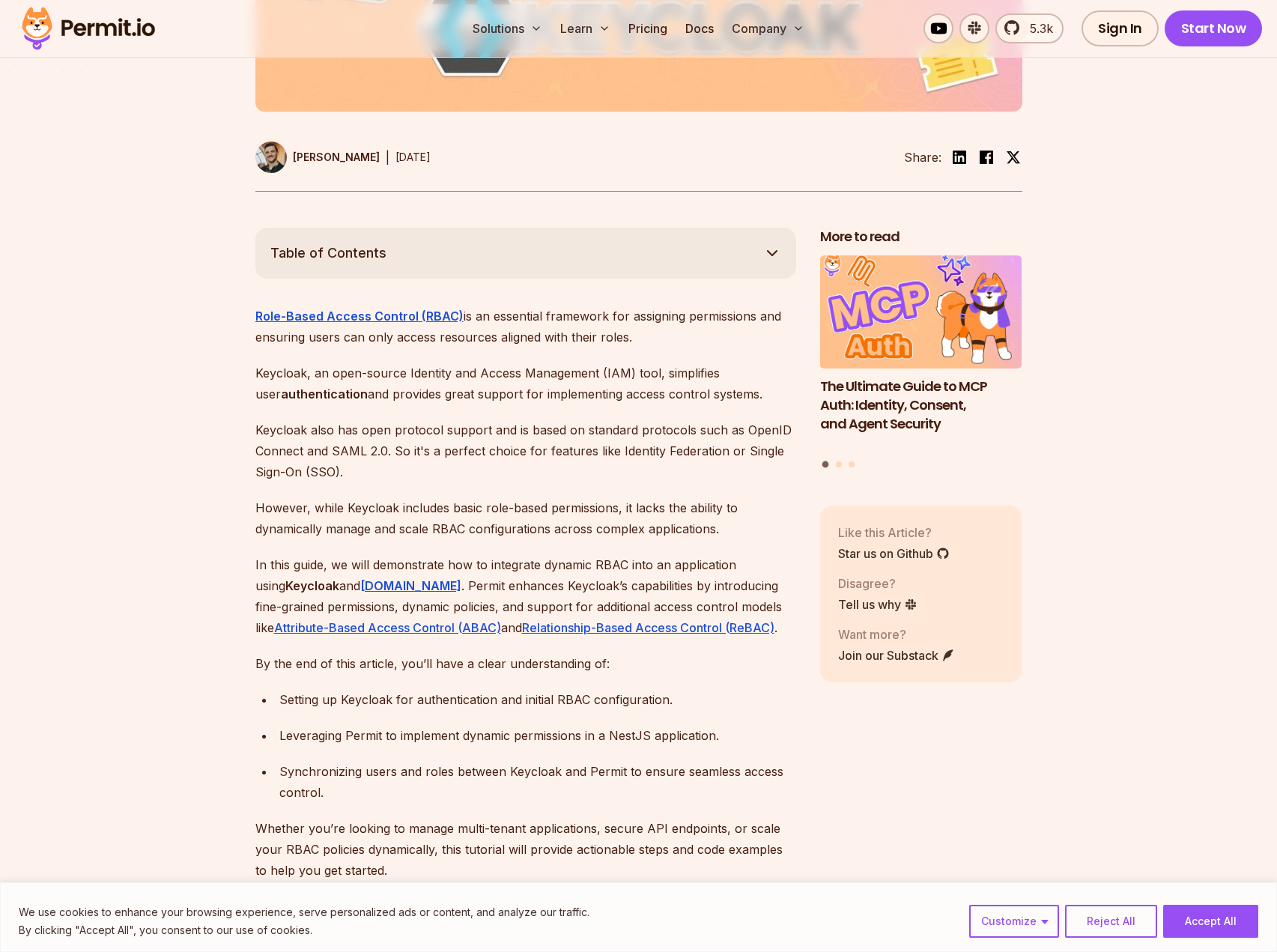
scroll to position [754, 0]
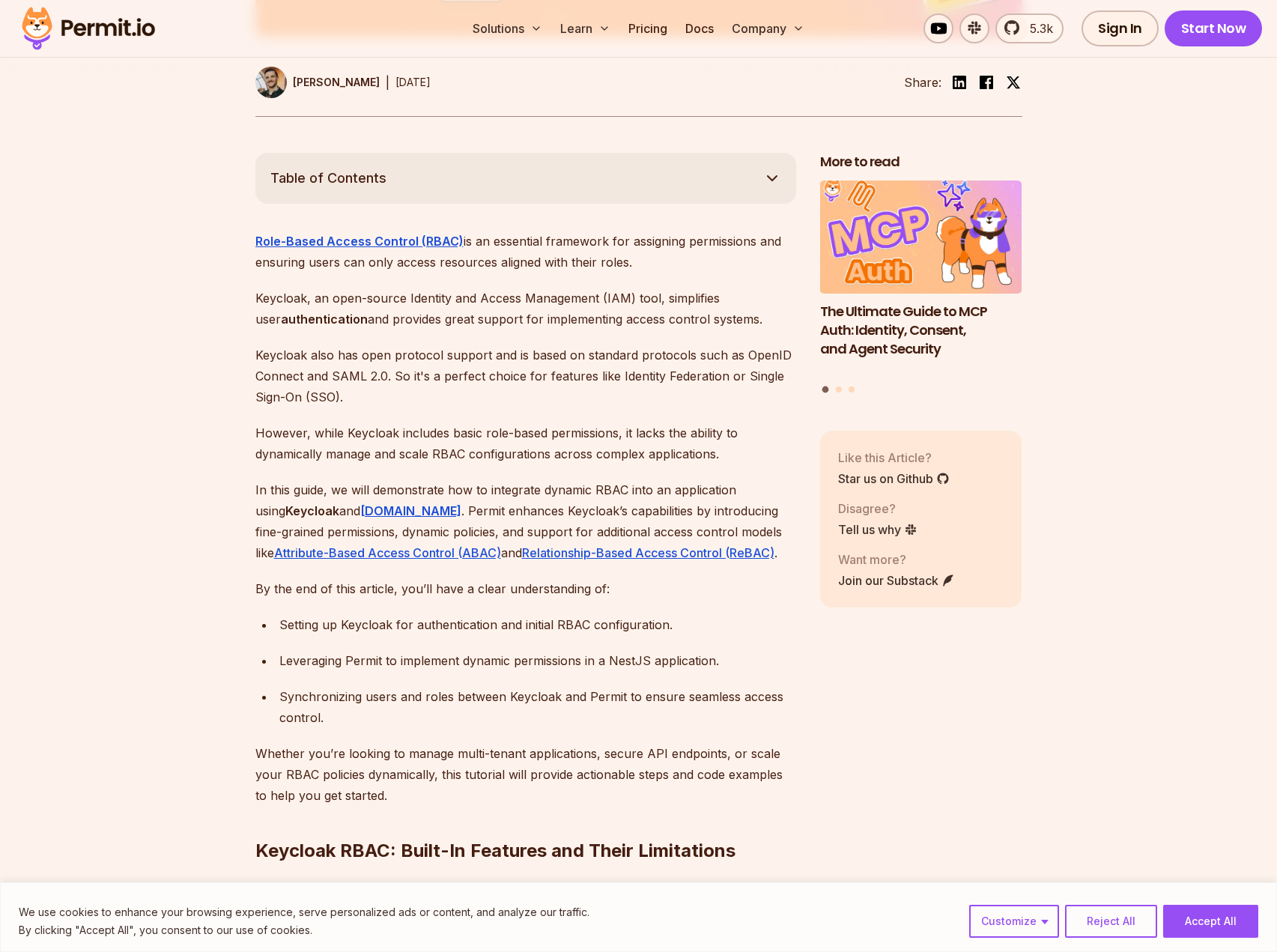
click at [320, 355] on p "Keycloak also has open protocol support and is based on standard protocols such…" at bounding box center [525, 376] width 541 height 63
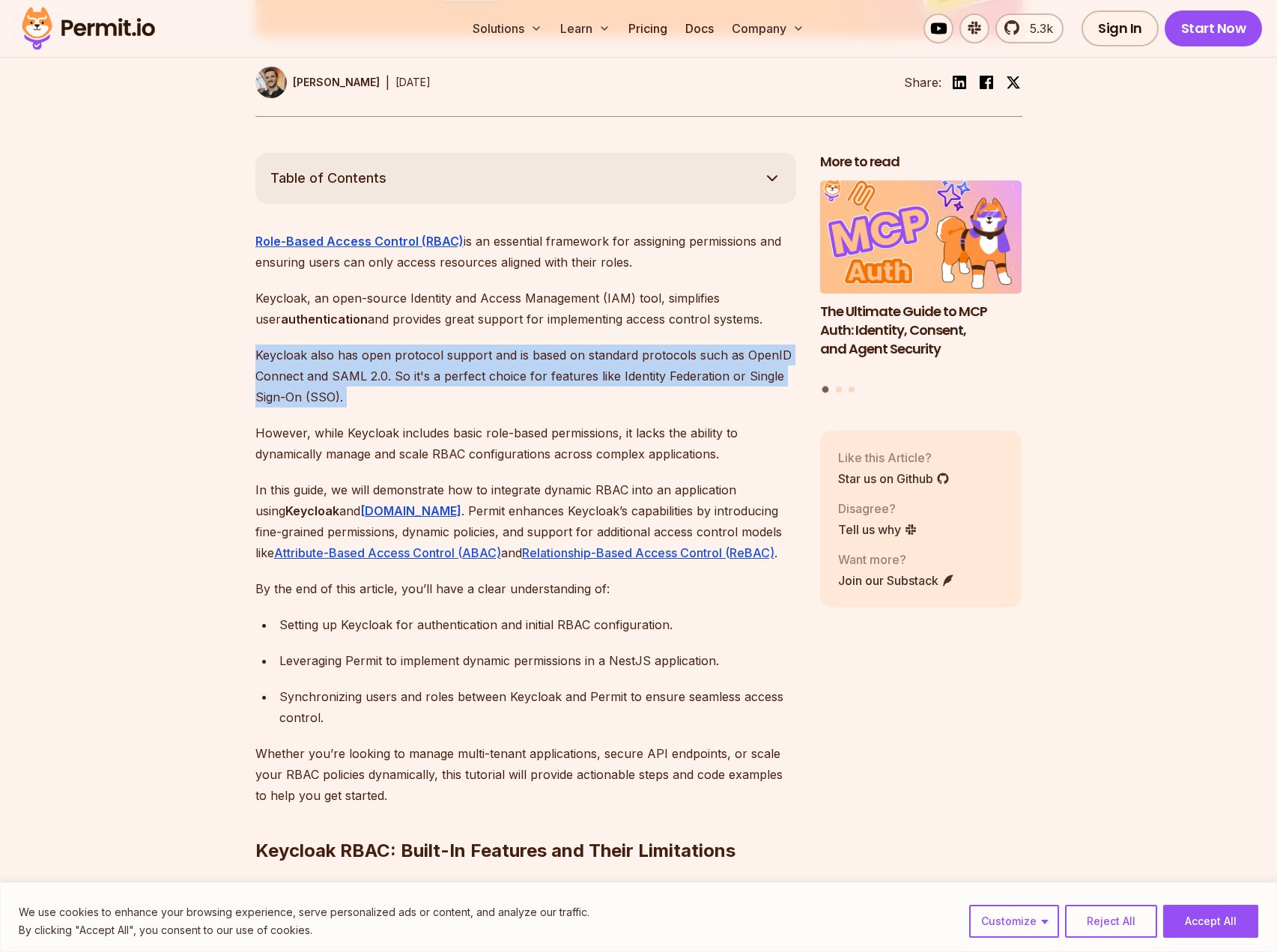
click at [320, 355] on p "Keycloak also has open protocol support and is based on standard protocols such…" at bounding box center [525, 376] width 541 height 63
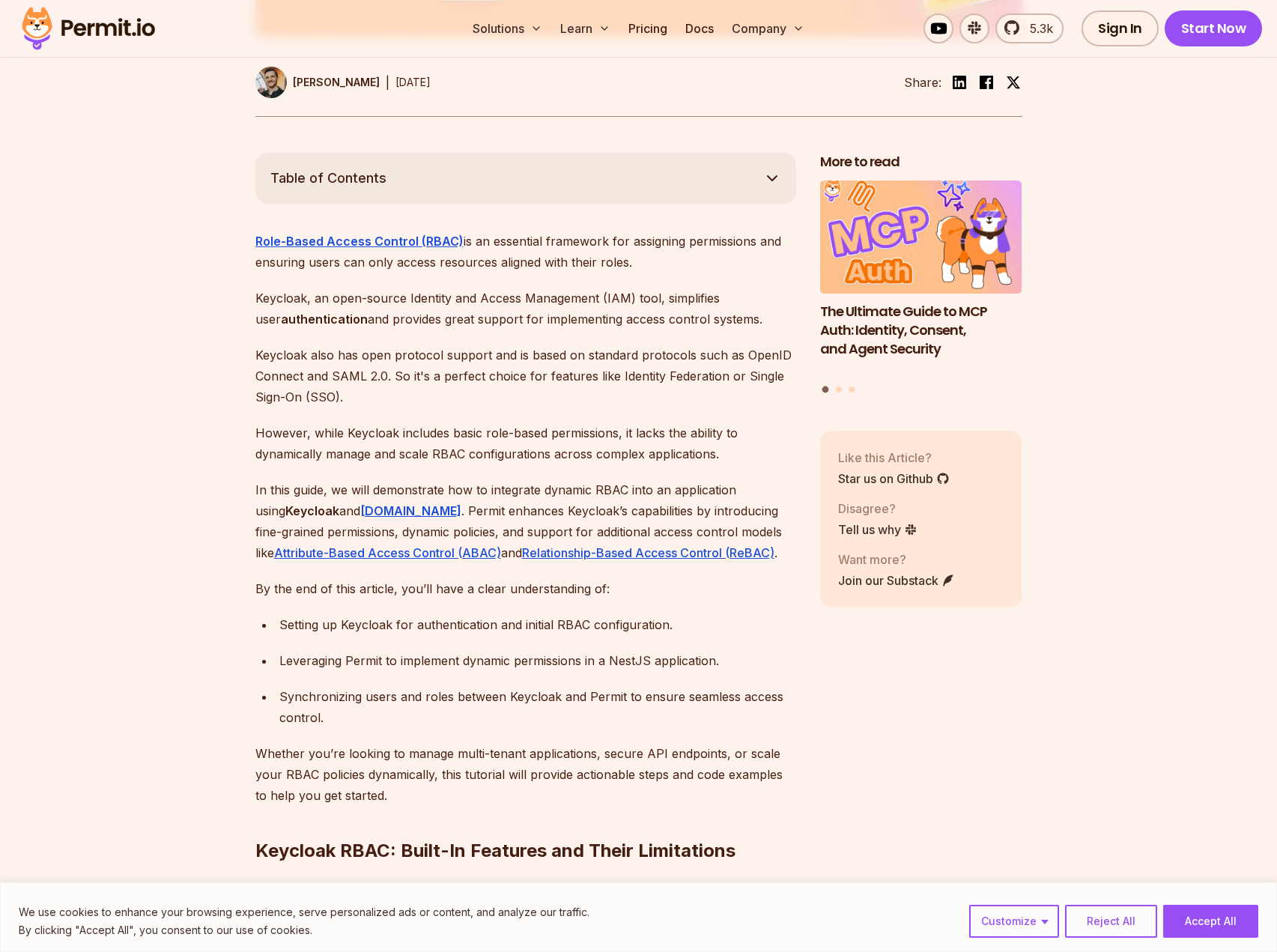
click at [345, 423] on p "However, while Keycloak includes basic role-based permissions, it lacks the abi…" at bounding box center [525, 444] width 541 height 42
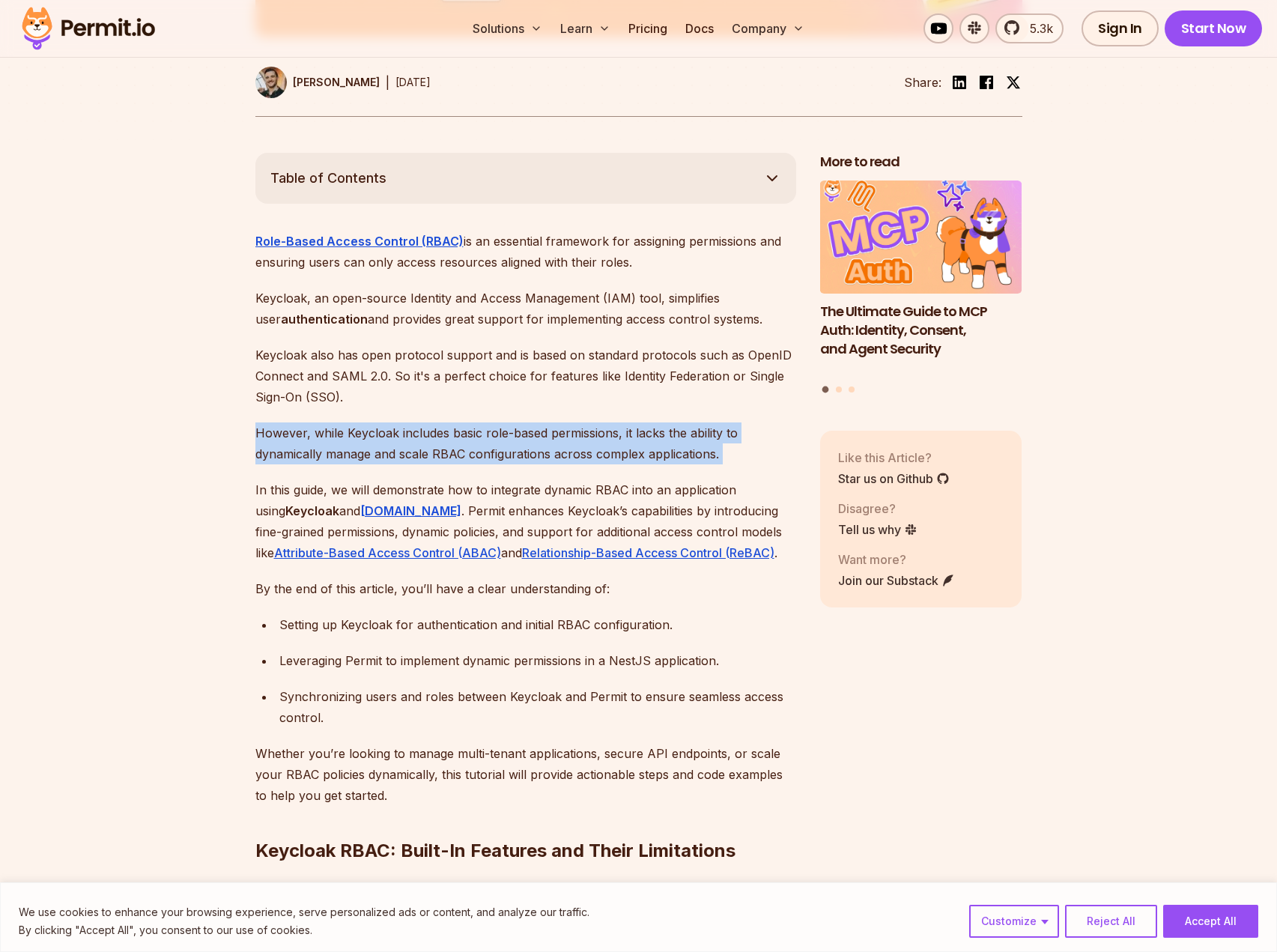
click at [345, 423] on p "However, while Keycloak includes basic role-based permissions, it lacks the abi…" at bounding box center [525, 444] width 541 height 42
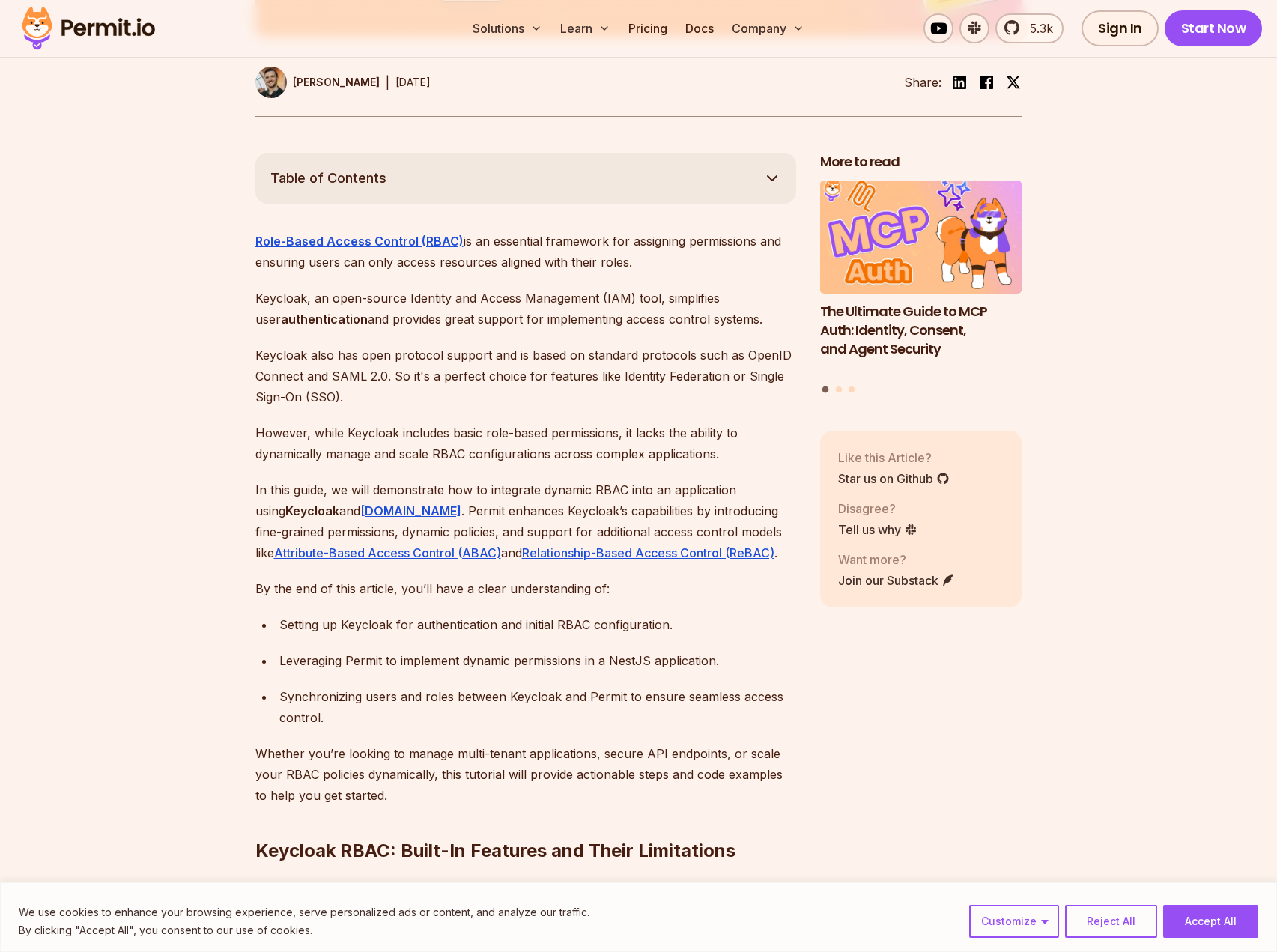
click at [378, 424] on p "However, while Keycloak includes basic role-based permissions, it lacks the abi…" at bounding box center [525, 444] width 541 height 42
click at [379, 424] on p "However, while Keycloak includes basic role-based permissions, it lacks the abi…" at bounding box center [525, 444] width 541 height 42
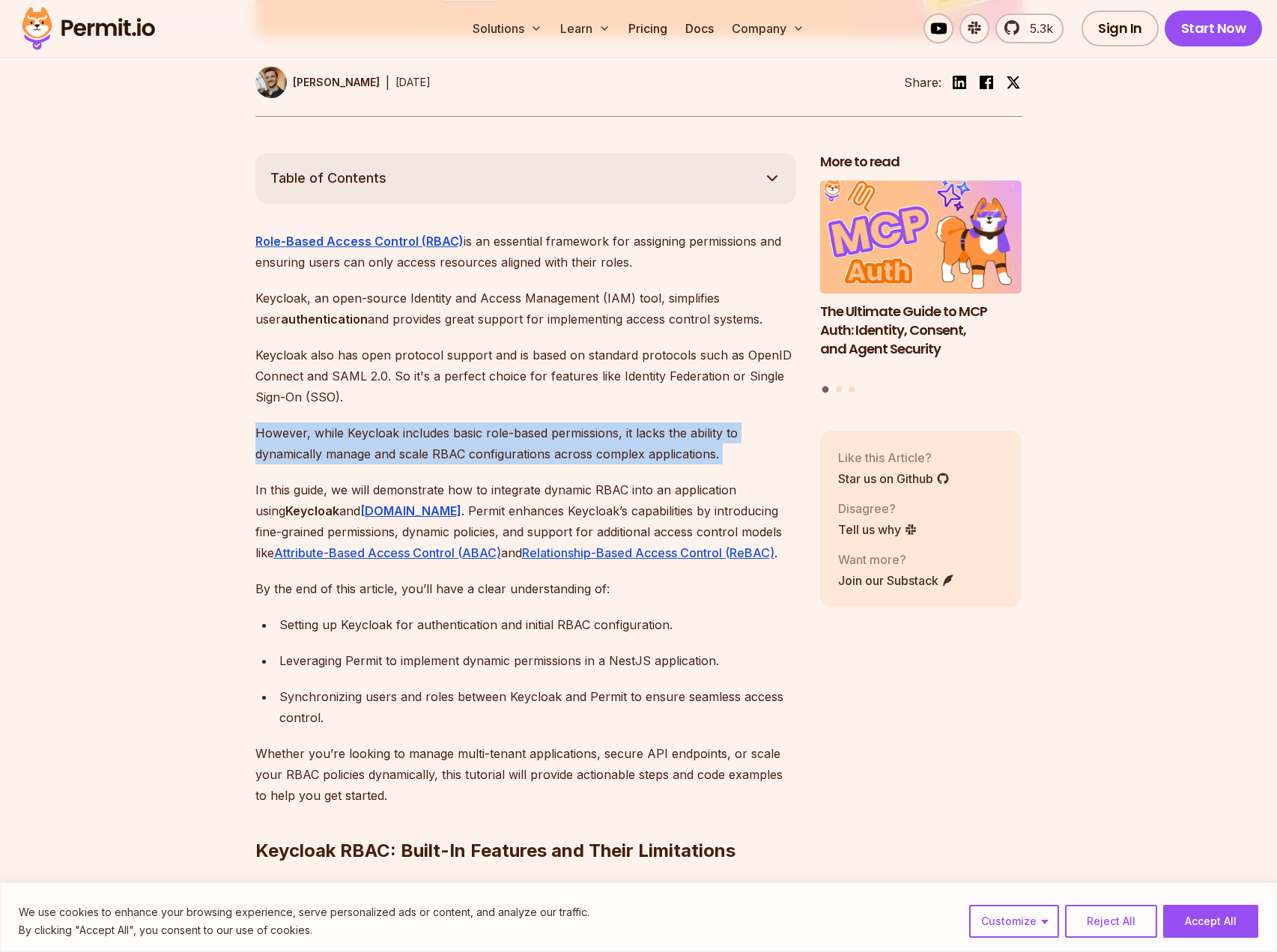
click at [380, 424] on p "However, while Keycloak includes basic role-based permissions, it lacks the abi…" at bounding box center [525, 444] width 541 height 42
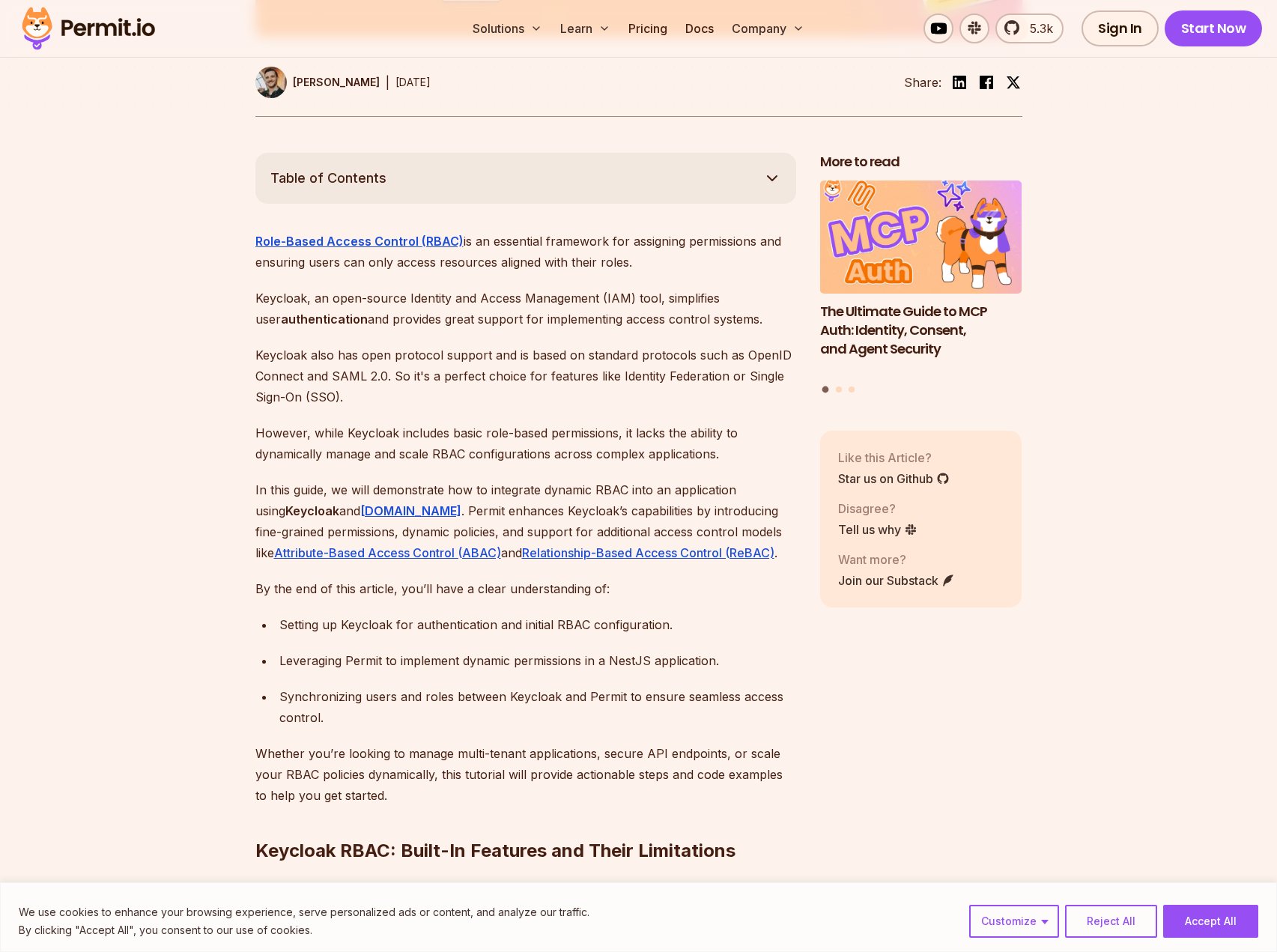
drag, startPoint x: 428, startPoint y: 376, endPoint x: 393, endPoint y: 400, distance: 42.4
click at [428, 378] on p "Keycloak also has open protocol support and is based on standard protocols such…" at bounding box center [525, 376] width 541 height 63
click at [392, 423] on p "However, while Keycloak includes basic role-based permissions, it lacks the abi…" at bounding box center [525, 444] width 541 height 42
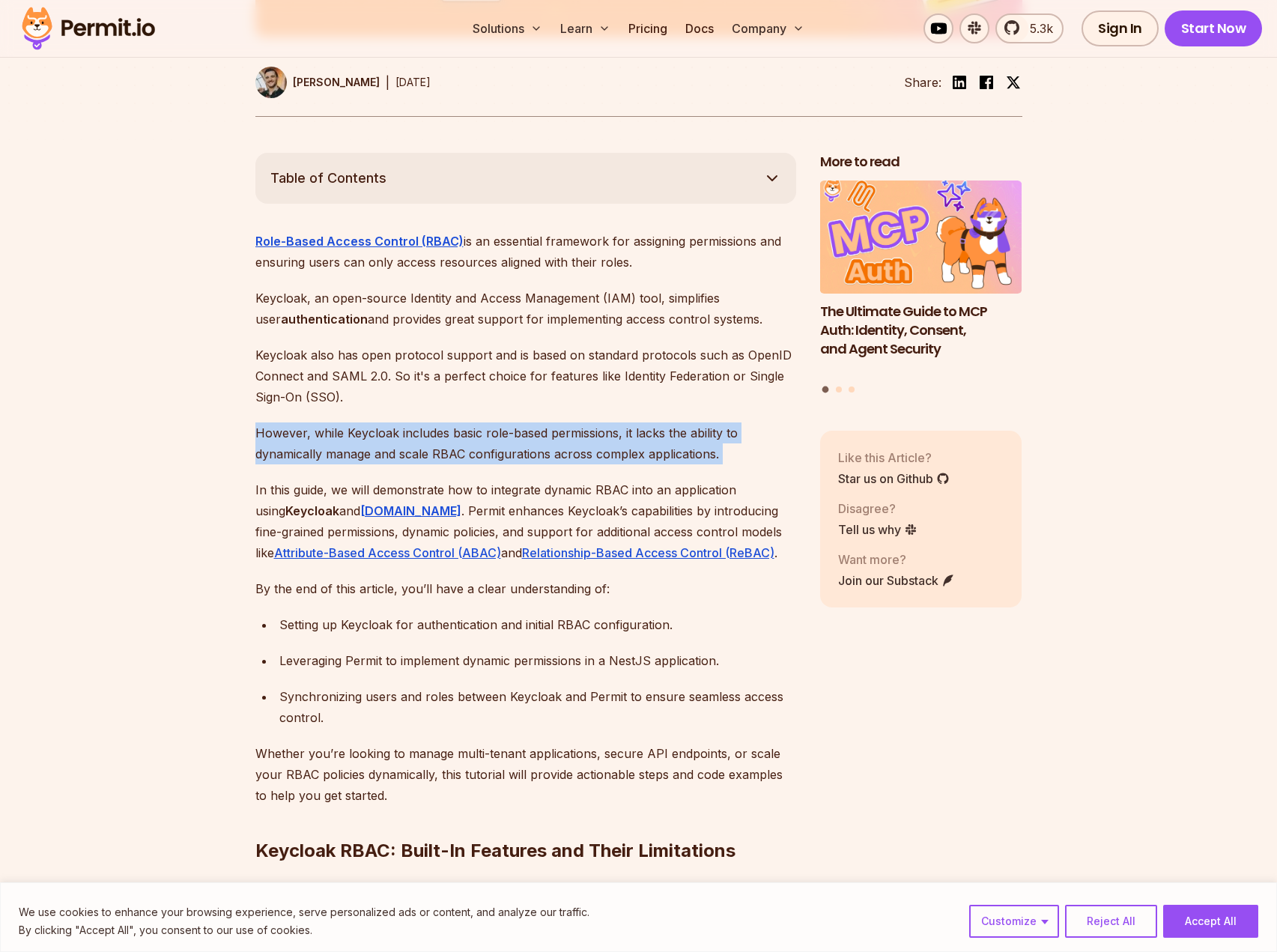
click at [392, 423] on p "However, while Keycloak includes basic role-based permissions, it lacks the abi…" at bounding box center [525, 444] width 541 height 42
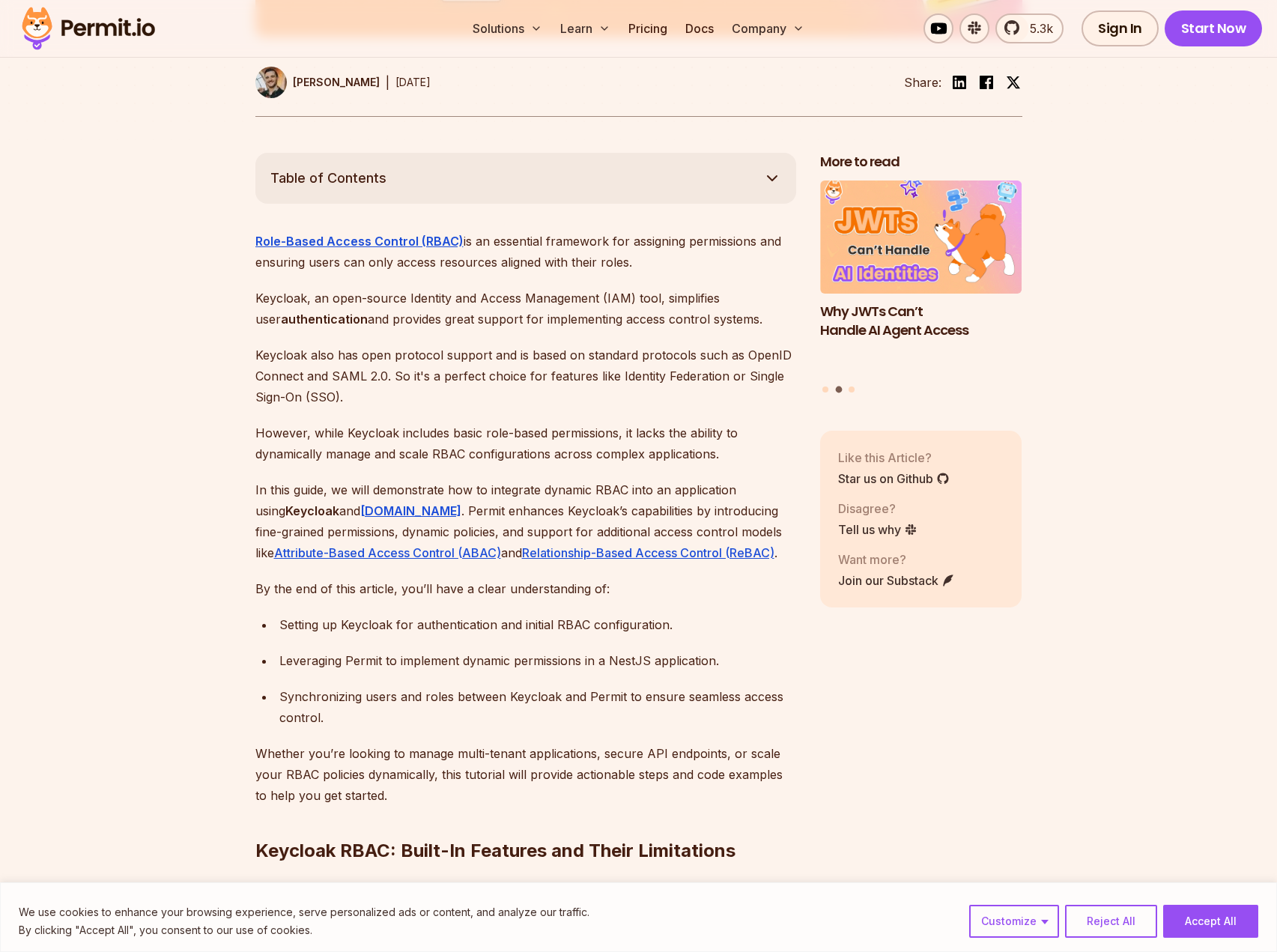
click at [372, 423] on p "However, while Keycloak includes basic role-based permissions, it lacks the abi…" at bounding box center [525, 444] width 541 height 42
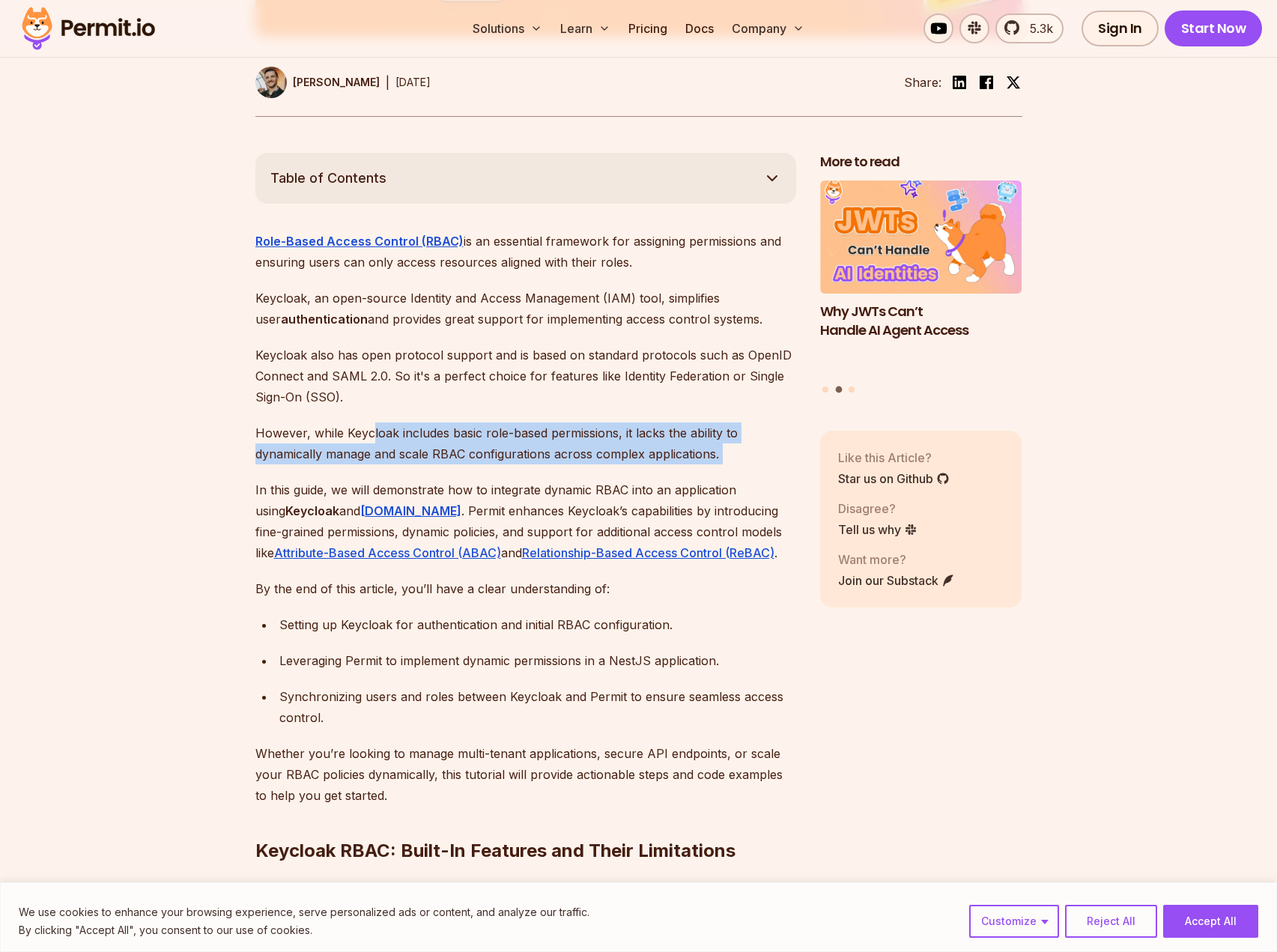
click at [373, 423] on p "However, while Keycloak includes basic role-based permissions, it lacks the abi…" at bounding box center [525, 444] width 541 height 42
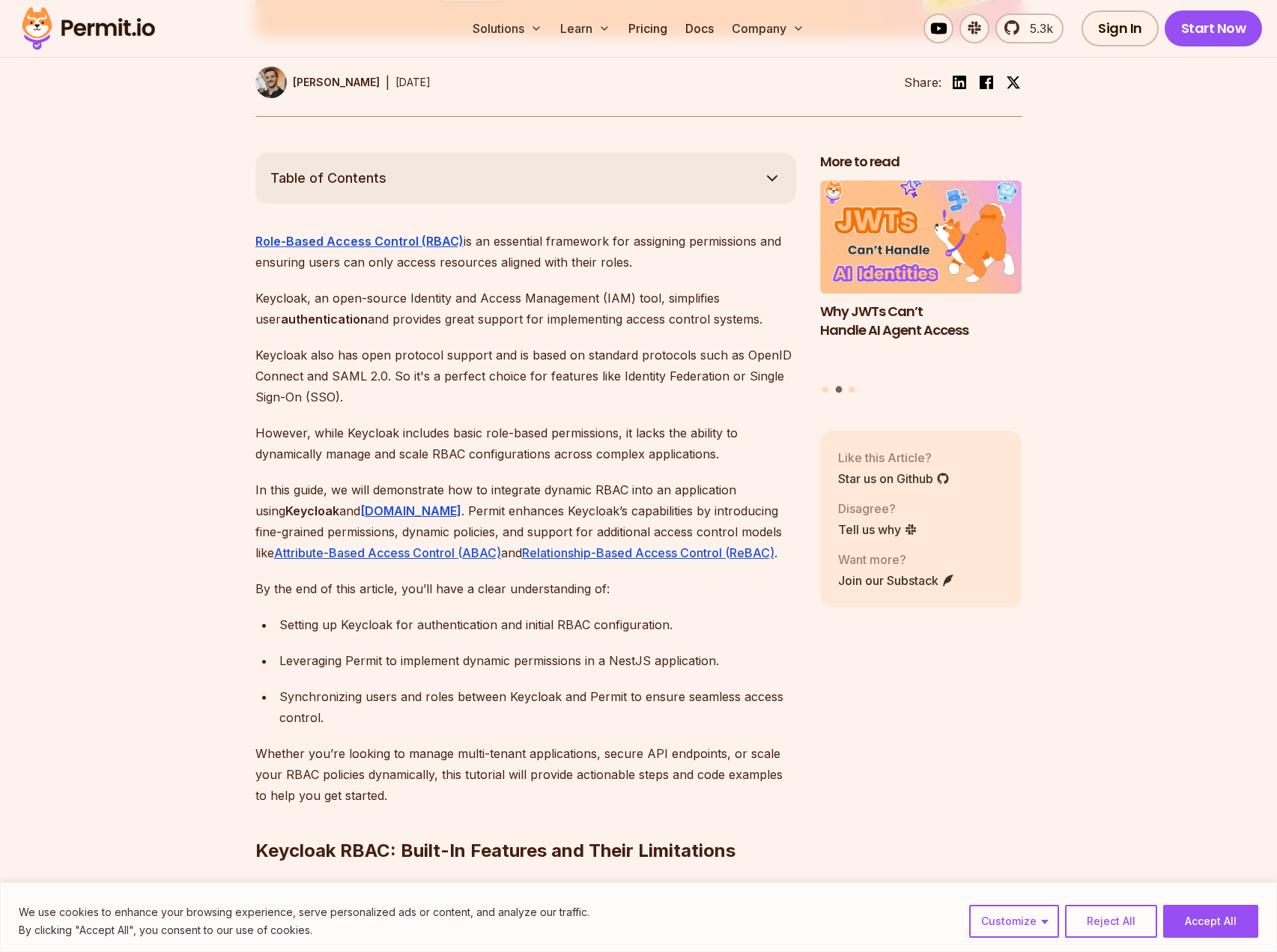
click at [374, 423] on p "However, while Keycloak includes basic role-based permissions, it lacks the abi…" at bounding box center [525, 444] width 541 height 42
click at [431, 377] on p "Keycloak also has open protocol support and is based on standard protocols such…" at bounding box center [525, 376] width 541 height 63
click at [414, 423] on p "However, while Keycloak includes basic role-based permissions, it lacks the abi…" at bounding box center [525, 444] width 541 height 42
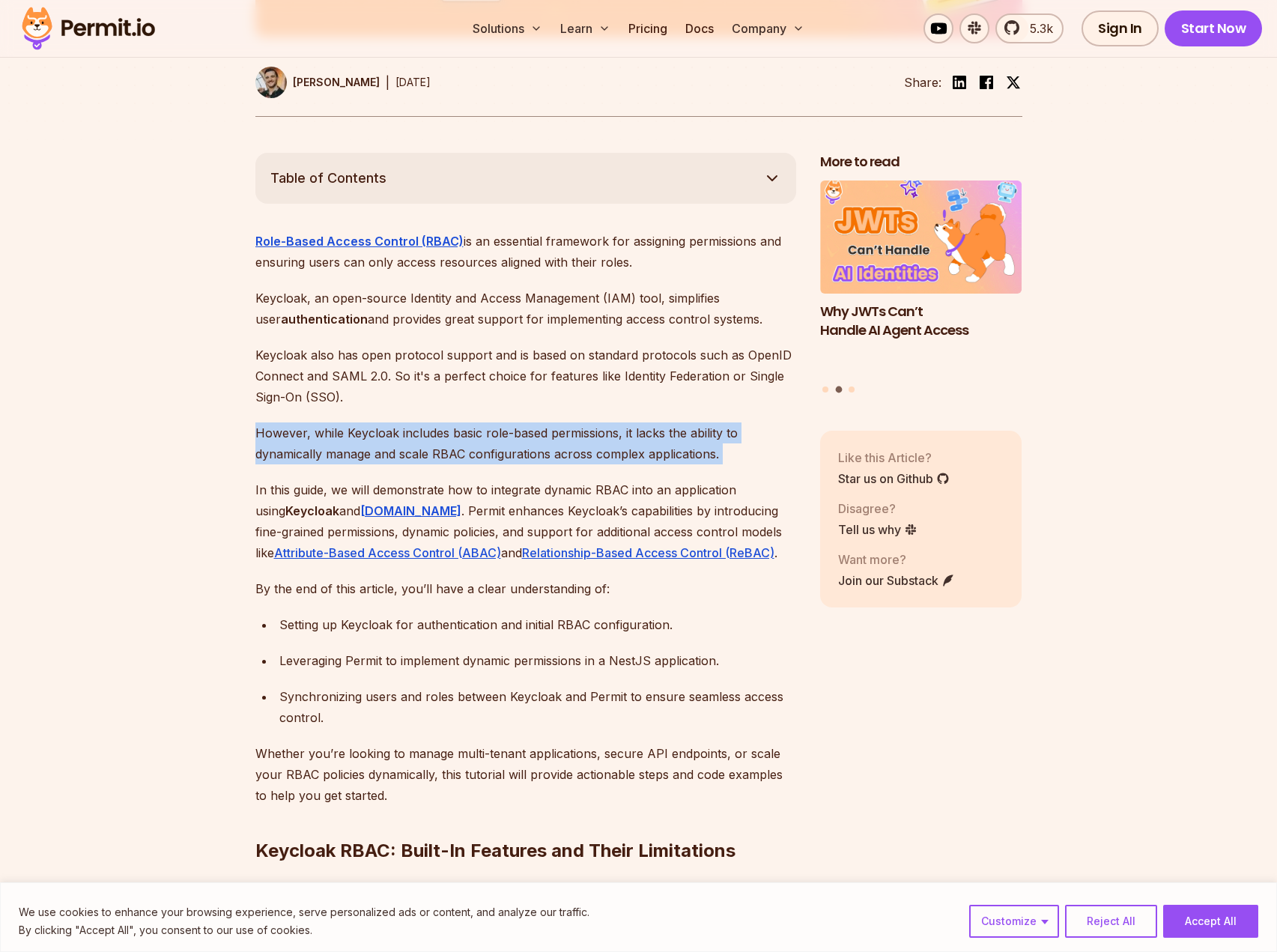
click at [414, 423] on p "However, while Keycloak includes basic role-based permissions, it lacks the abi…" at bounding box center [525, 444] width 541 height 42
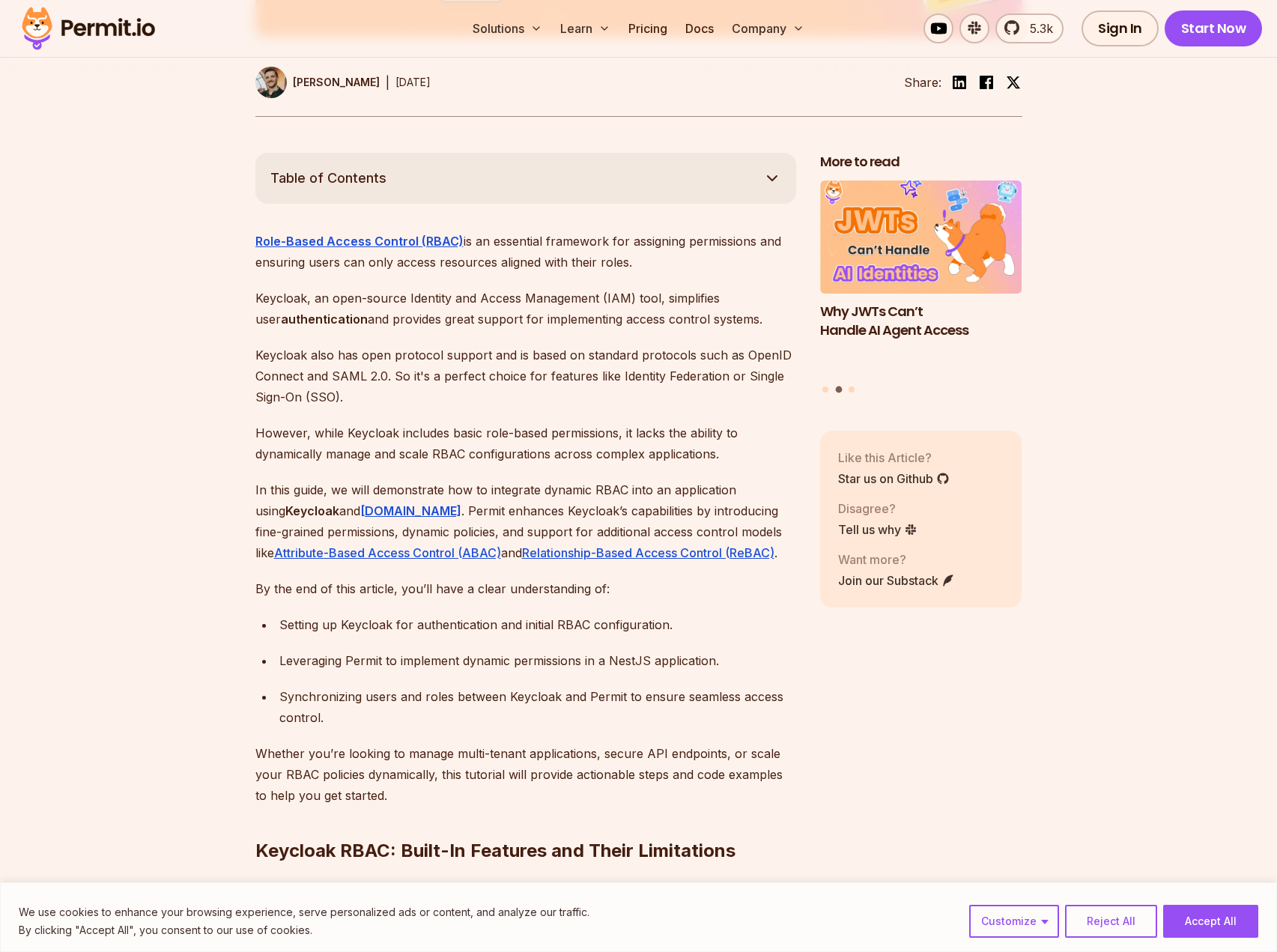
click at [283, 480] on p "In this guide, we will demonstrate how to integrate dynamic RBAC into an applic…" at bounding box center [525, 521] width 541 height 84
click at [284, 480] on p "In this guide, we will demonstrate how to integrate dynamic RBAC into an applic…" at bounding box center [525, 521] width 541 height 84
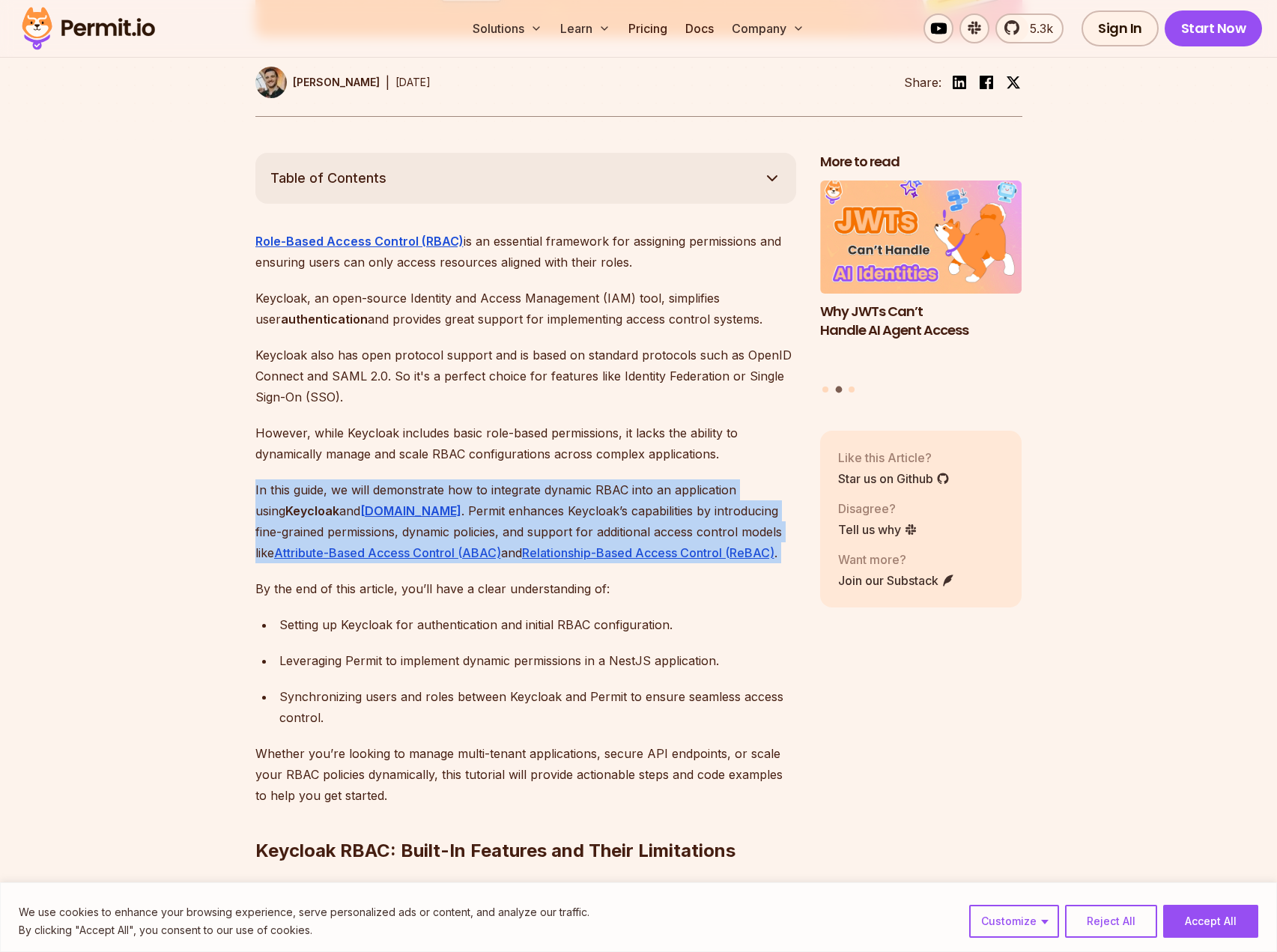
click at [284, 480] on p "In this guide, we will demonstrate how to integrate dynamic RBAC into an applic…" at bounding box center [525, 521] width 541 height 84
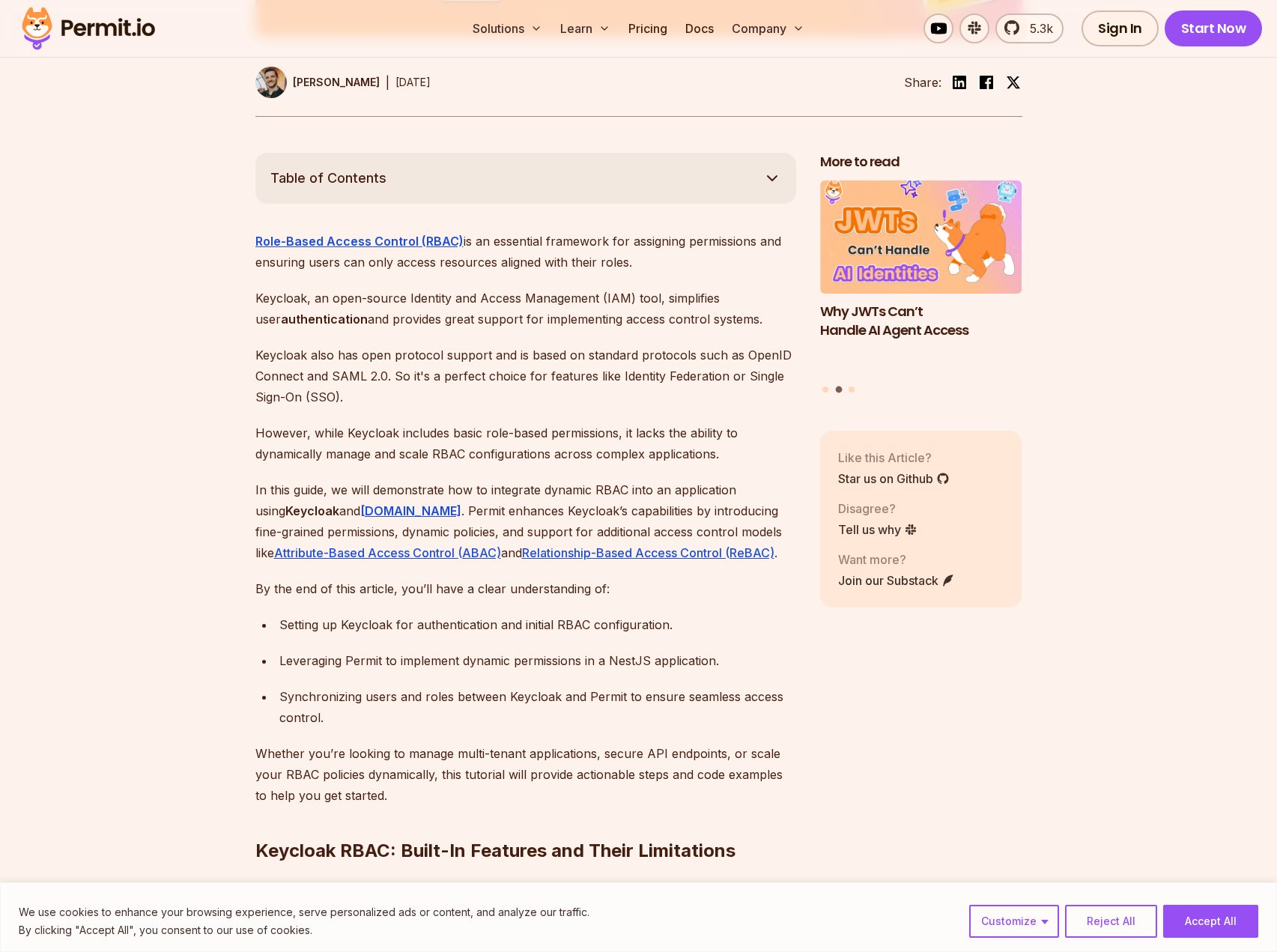
click at [419, 423] on p "However, while Keycloak includes basic role-based permissions, it lacks the abi…" at bounding box center [525, 444] width 541 height 42
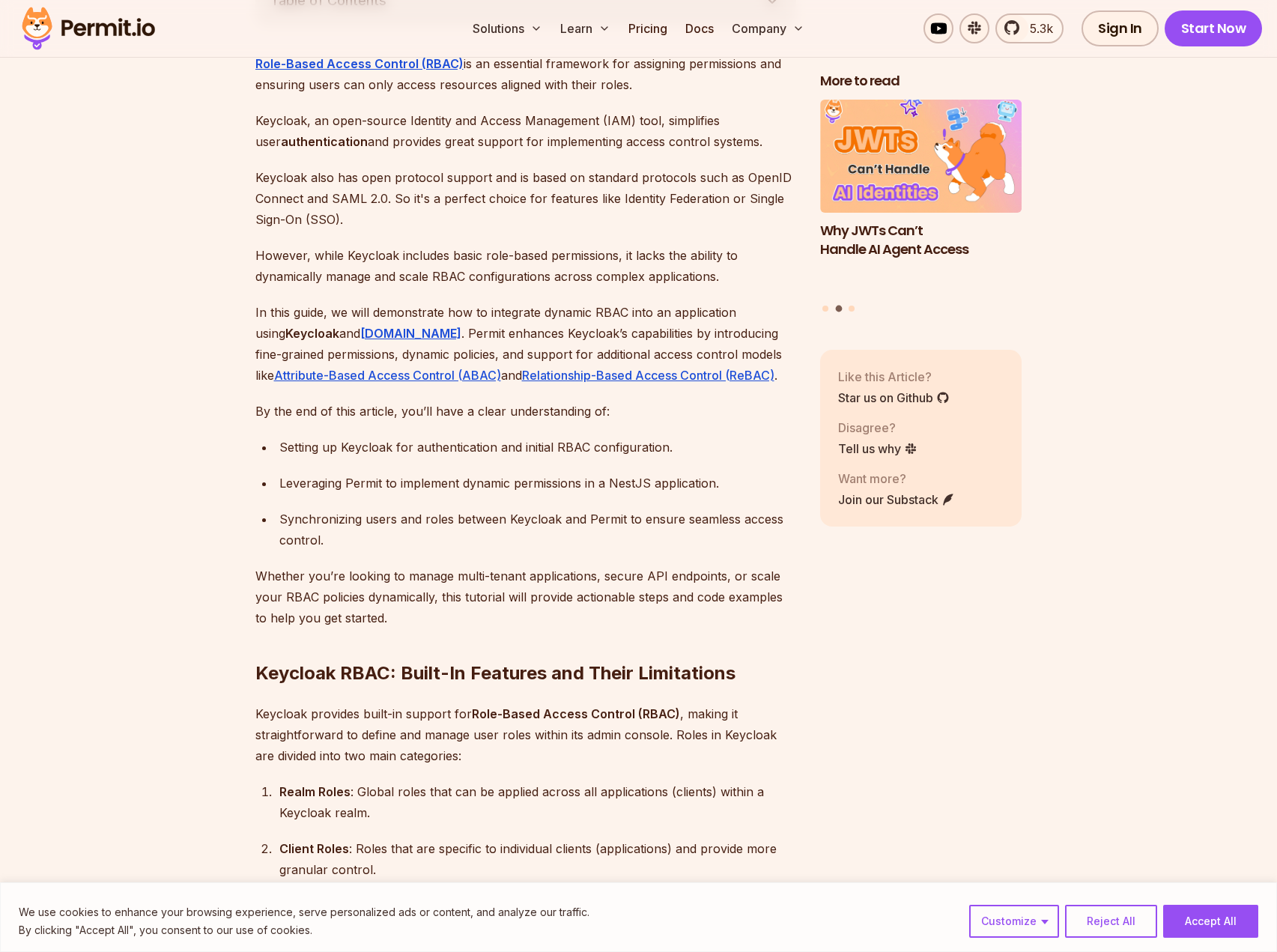
scroll to position [1069, 0]
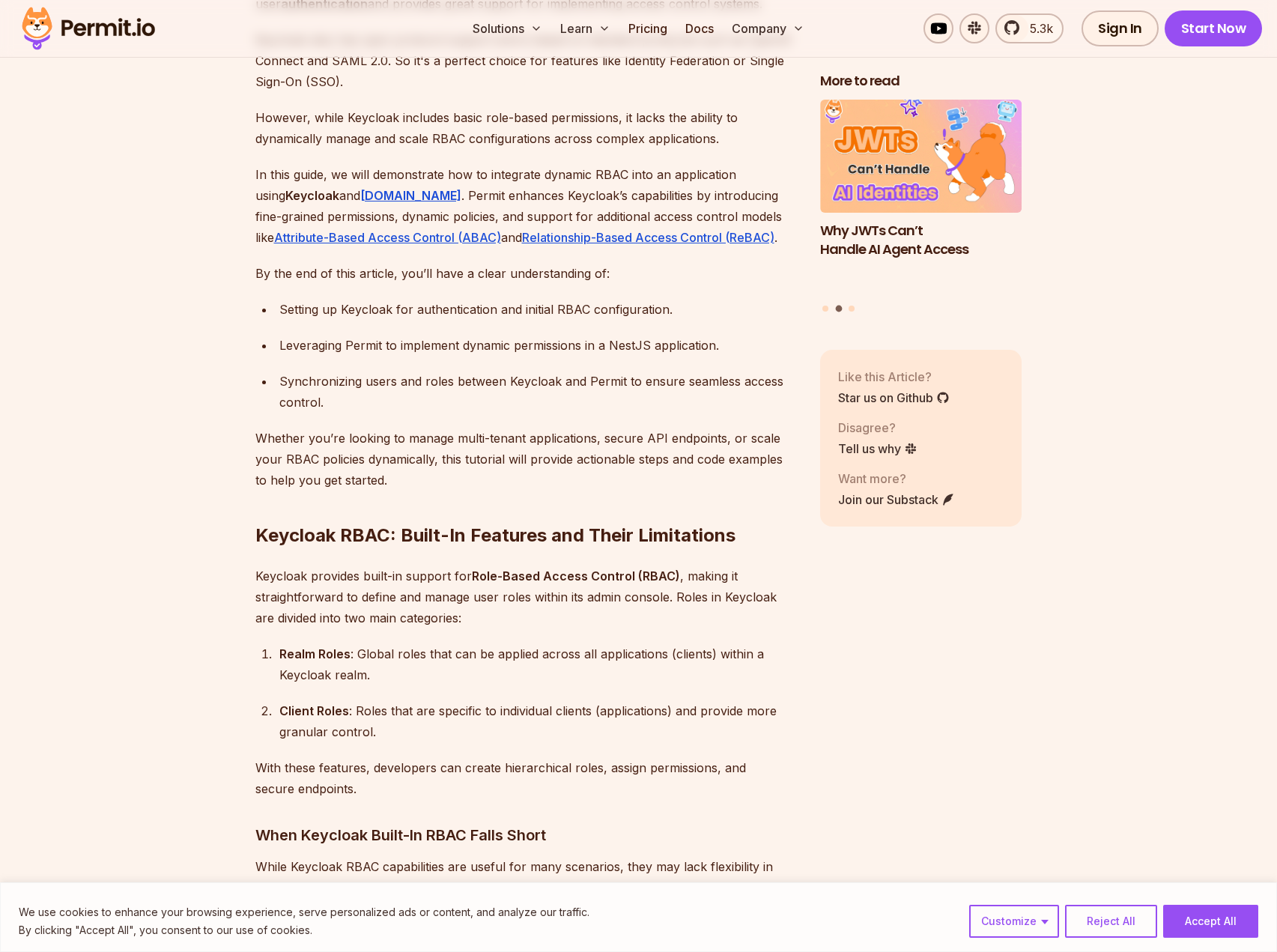
click at [312, 335] on div "Leveraging Permit to implement dynamic permissions in a NestJS application." at bounding box center [538, 346] width 517 height 21
click at [313, 335] on div "Leveraging Permit to implement dynamic permissions in a NestJS application." at bounding box center [538, 346] width 517 height 21
click at [324, 371] on div "Synchronizing users and roles between Keycloak and Permit to ensure seamless ac…" at bounding box center [538, 392] width 517 height 42
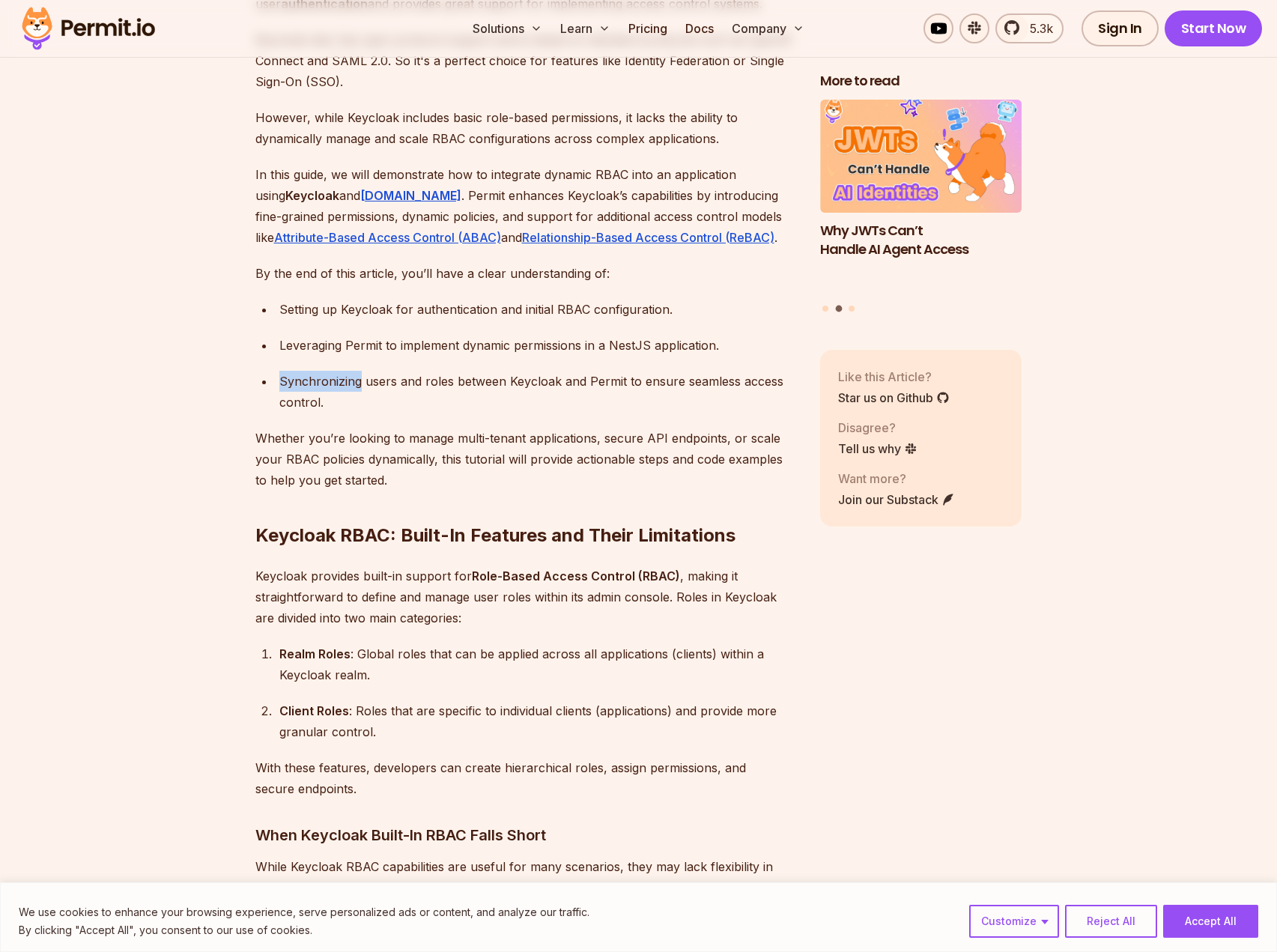
click at [324, 371] on div "Synchronizing users and roles between Keycloak and Permit to ensure seamless ac…" at bounding box center [538, 392] width 517 height 42
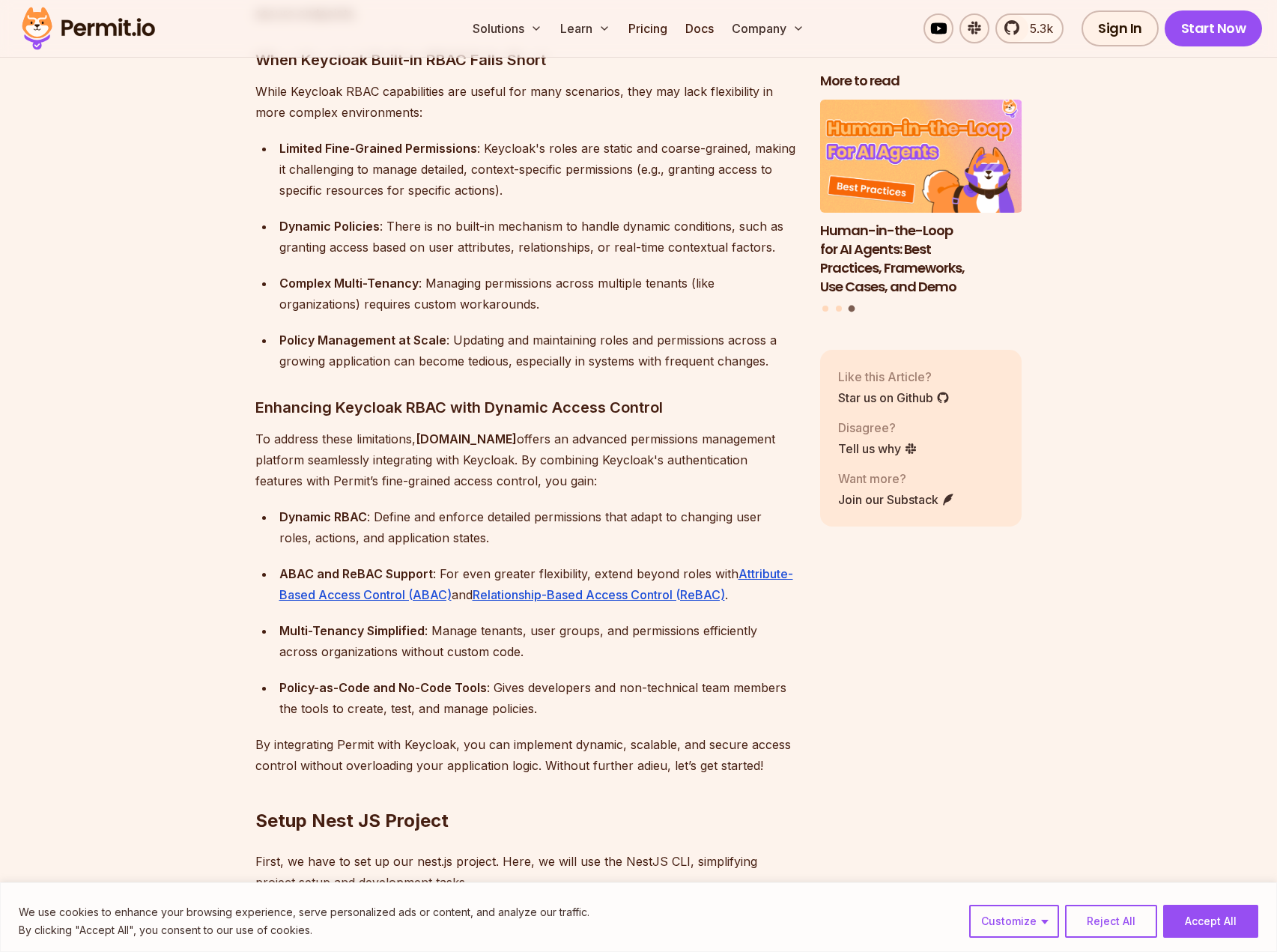
scroll to position [1846, 0]
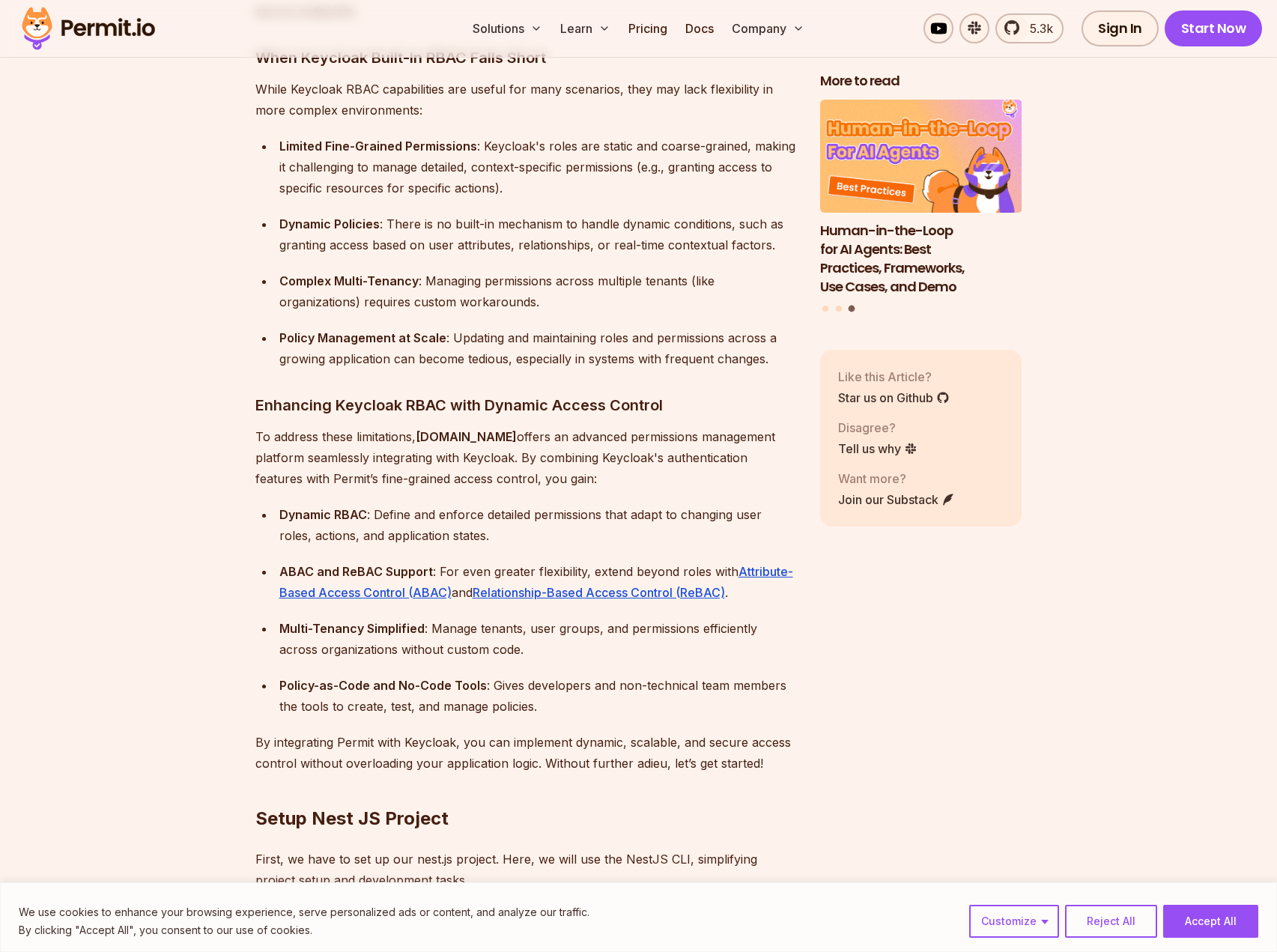
click at [280, 426] on p "To address these limitations, [DOMAIN_NAME] offers an advanced permissions mana…" at bounding box center [525, 457] width 541 height 63
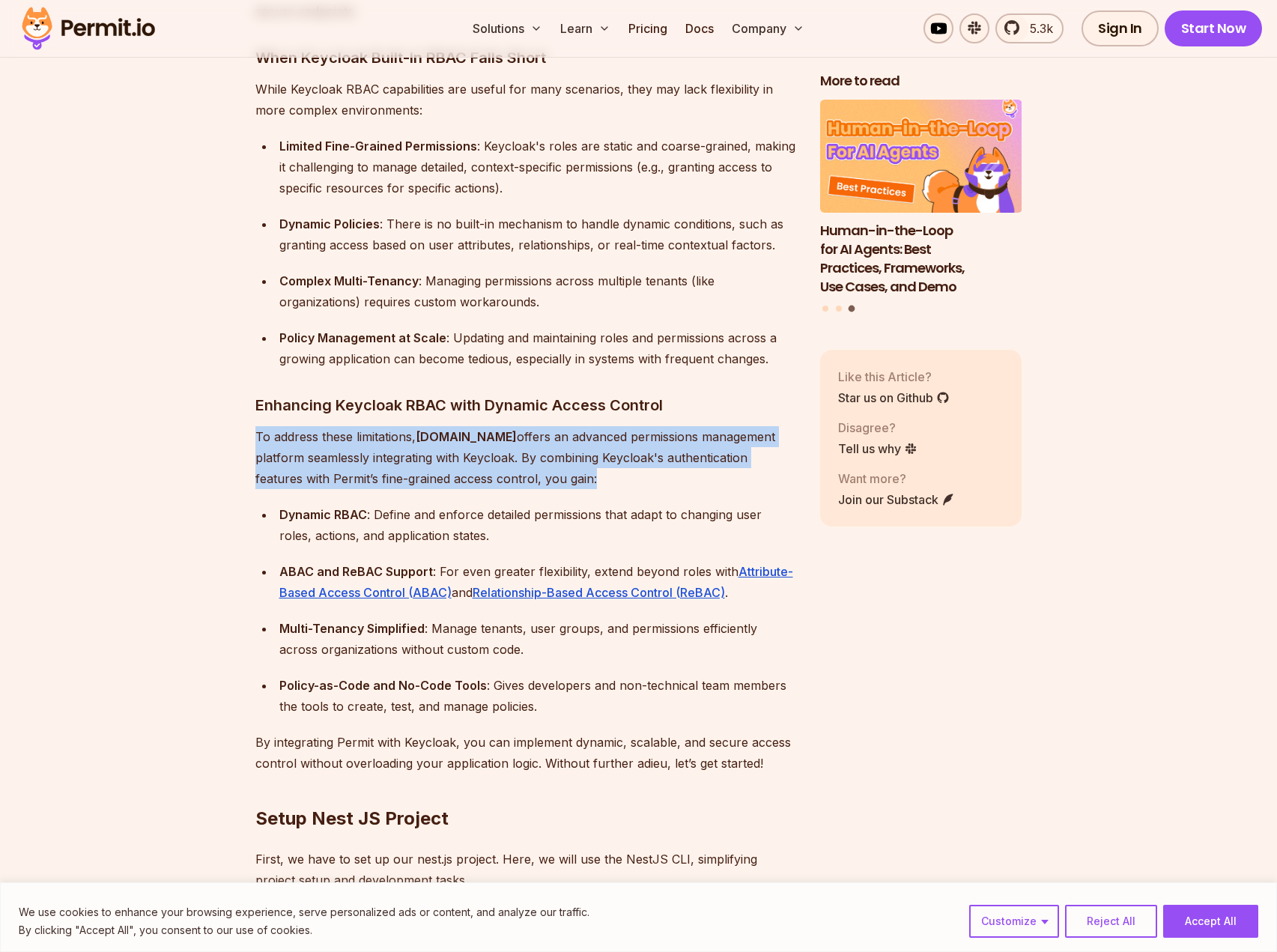
click at [280, 426] on p "To address these limitations, [DOMAIN_NAME] offers an advanced permissions mana…" at bounding box center [525, 457] width 541 height 63
click at [278, 426] on p "To address these limitations, [DOMAIN_NAME] offers an advanced permissions mana…" at bounding box center [525, 457] width 541 height 63
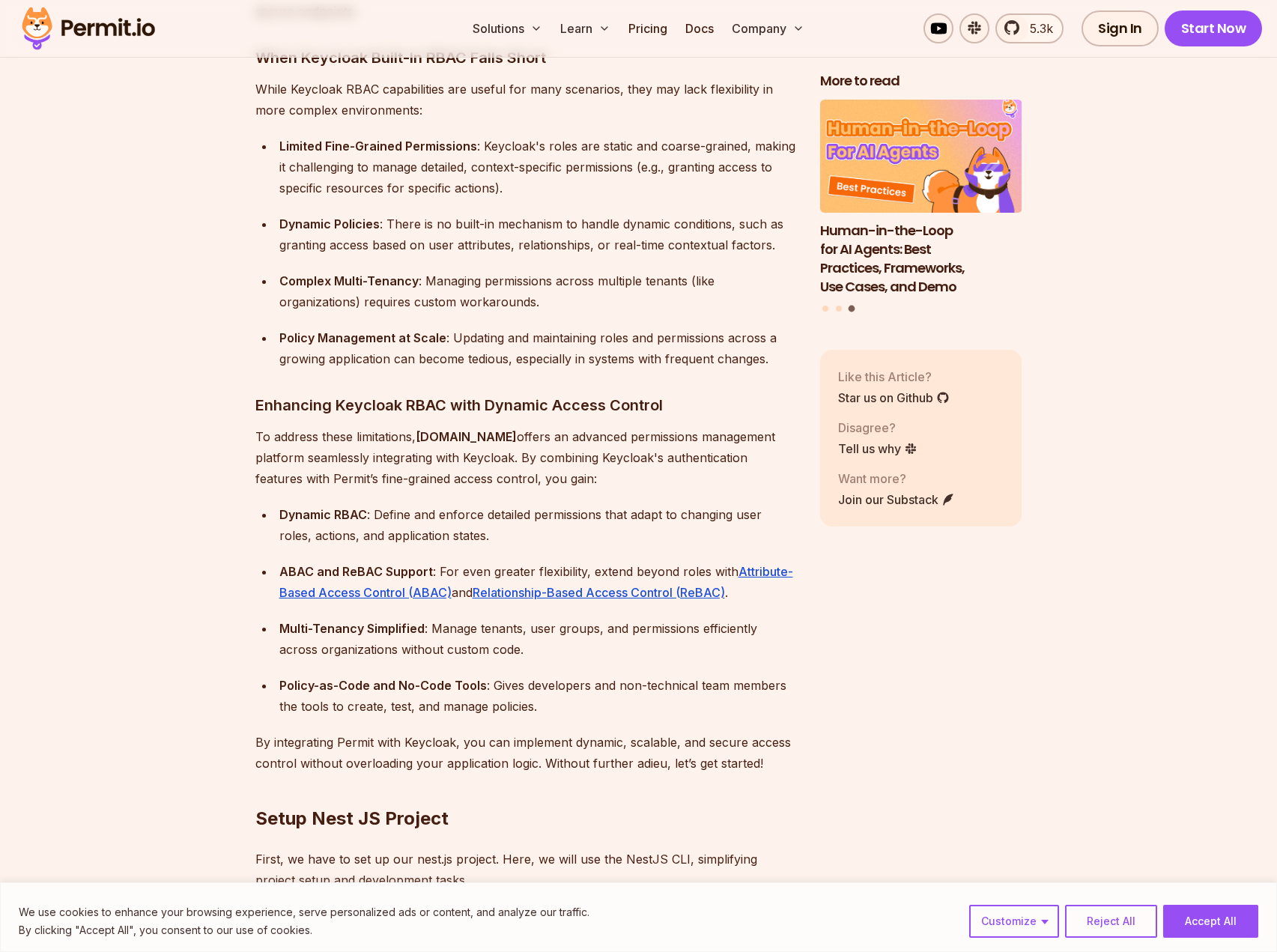
click at [274, 432] on p "To address these limitations, [DOMAIN_NAME] offers an advanced permissions mana…" at bounding box center [525, 457] width 541 height 63
click at [298, 426] on p "To address these limitations, [DOMAIN_NAME] offers an advanced permissions mana…" at bounding box center [525, 457] width 541 height 63
click at [284, 426] on p "To address these limitations, [DOMAIN_NAME] offers an advanced permissions mana…" at bounding box center [525, 457] width 541 height 63
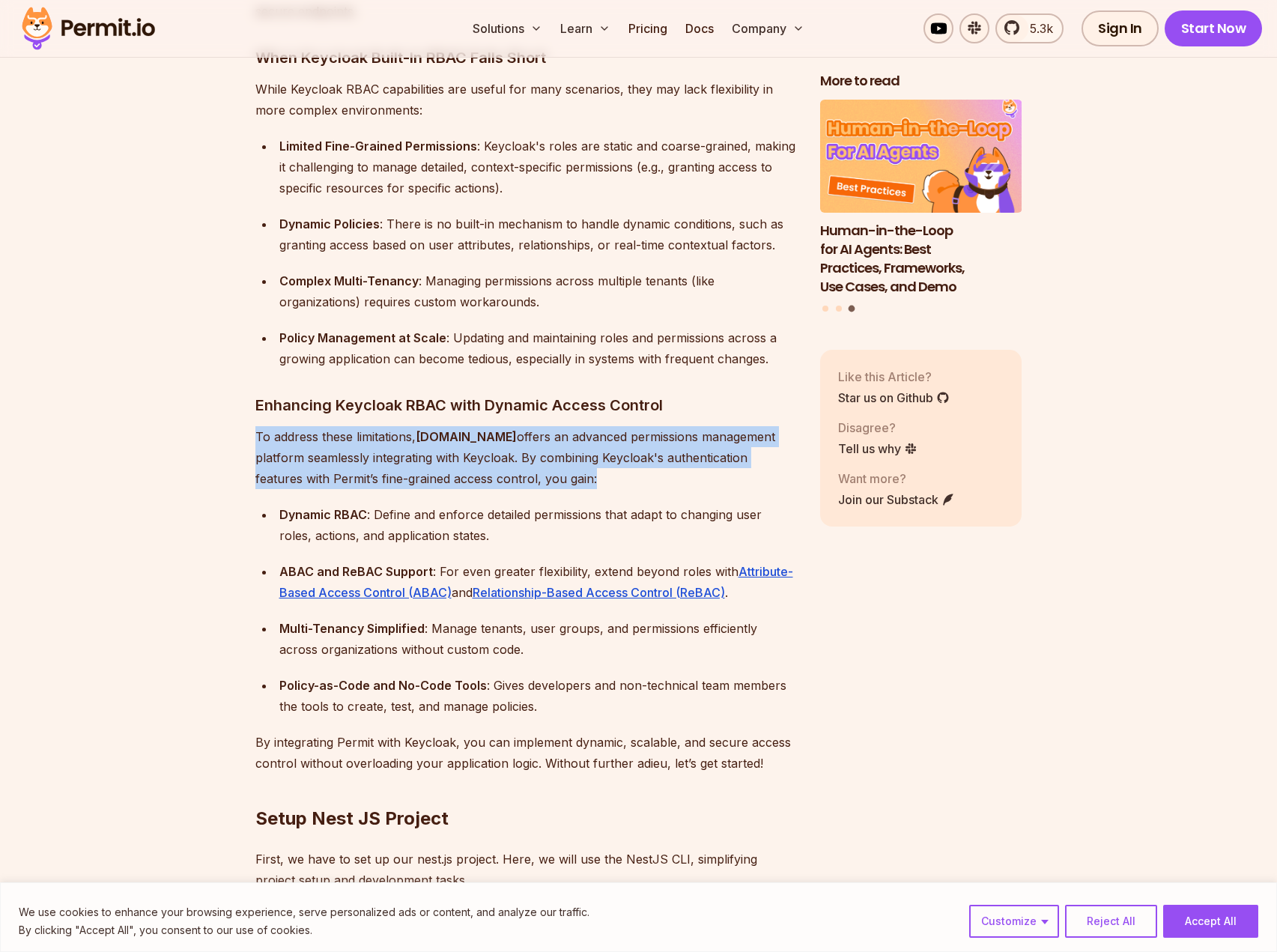
click at [284, 426] on p "To address these limitations, [DOMAIN_NAME] offers an advanced permissions mana…" at bounding box center [525, 457] width 541 height 63
click at [283, 426] on p "To address these limitations, [DOMAIN_NAME] offers an advanced permissions mana…" at bounding box center [525, 457] width 541 height 63
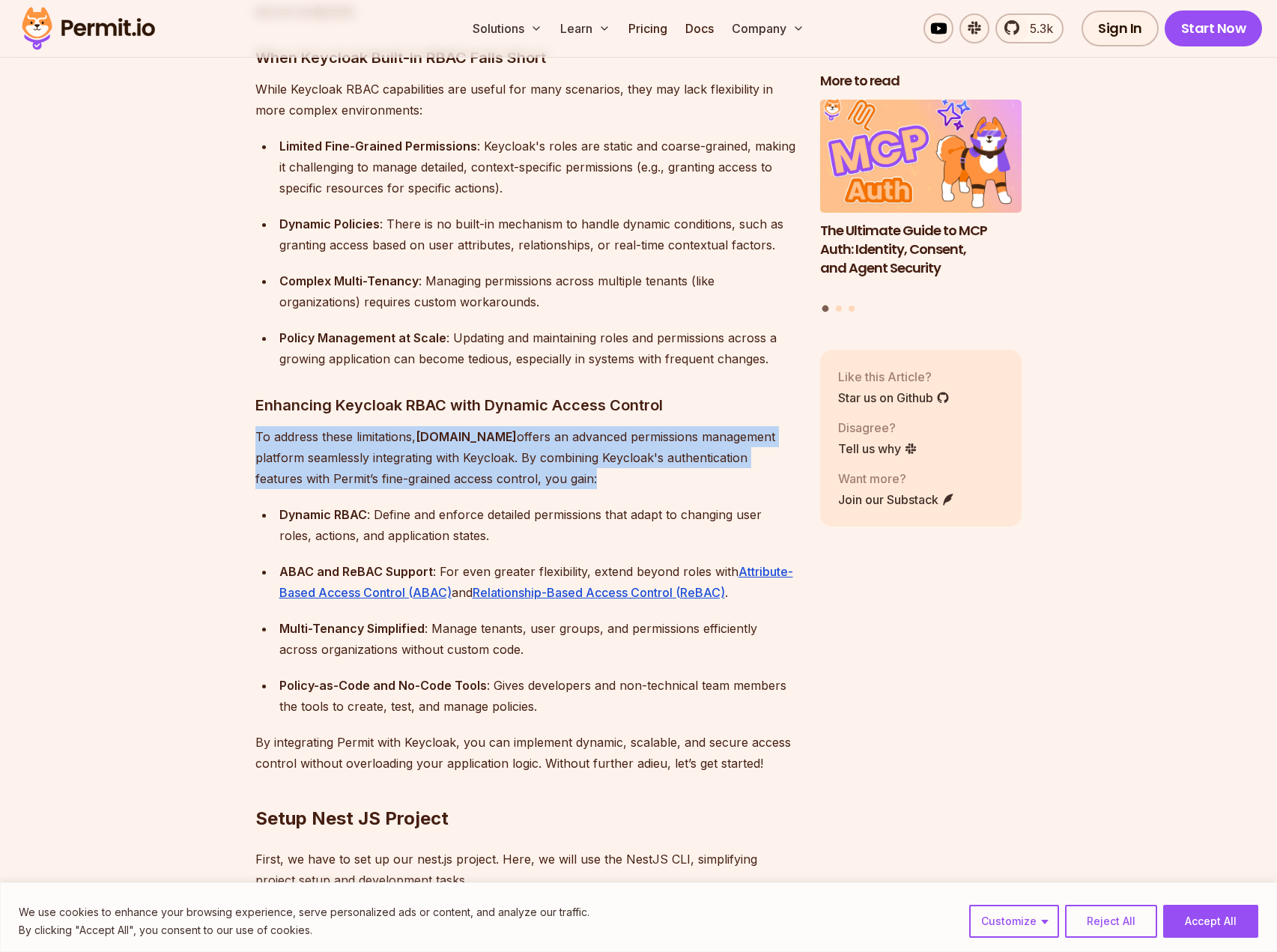
click at [283, 426] on p "To address these limitations, [DOMAIN_NAME] offers an advanced permissions mana…" at bounding box center [525, 457] width 541 height 63
click at [262, 426] on p "To address these limitations, [DOMAIN_NAME] offers an advanced permissions mana…" at bounding box center [525, 457] width 541 height 63
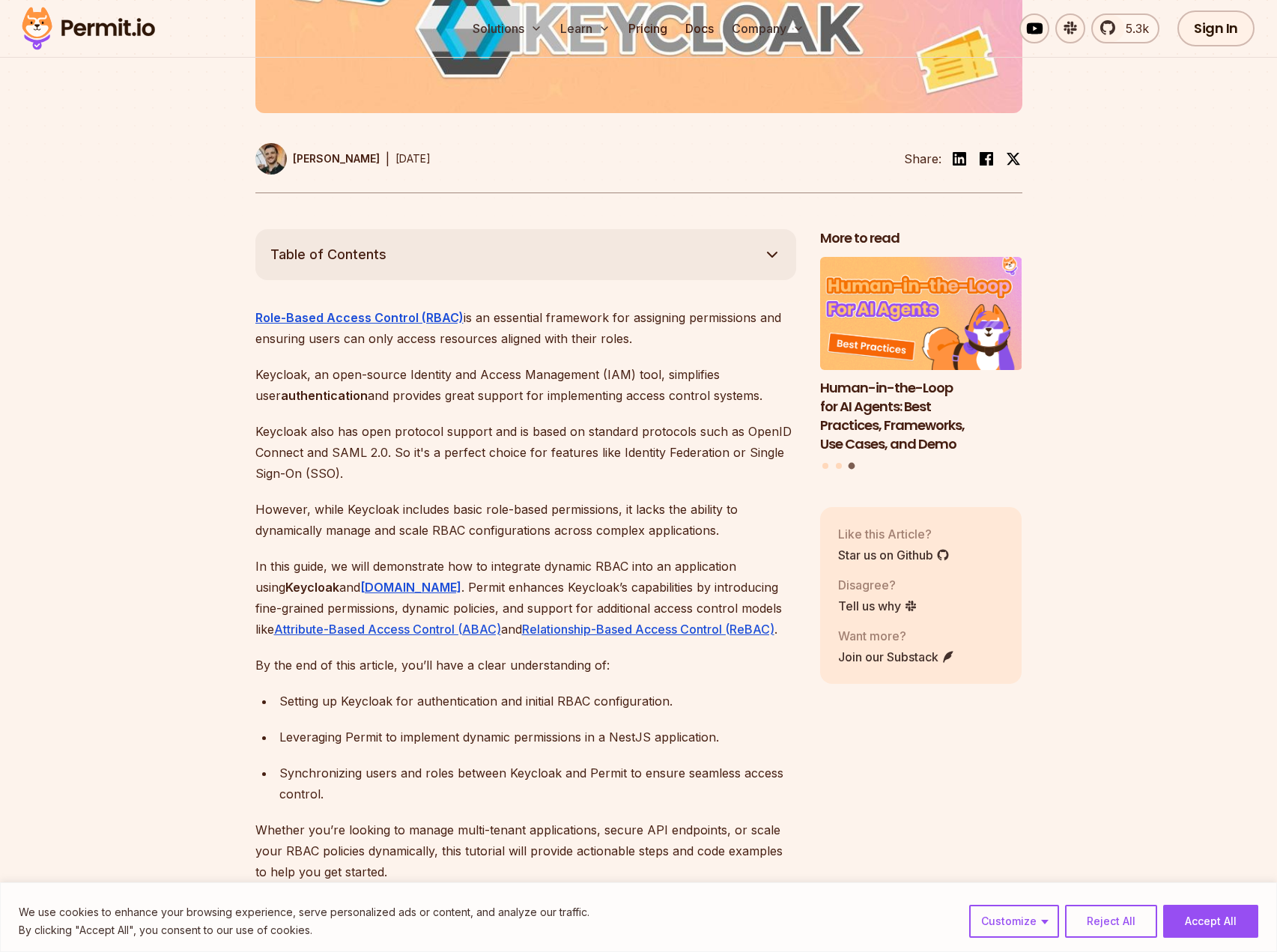
scroll to position [0, 0]
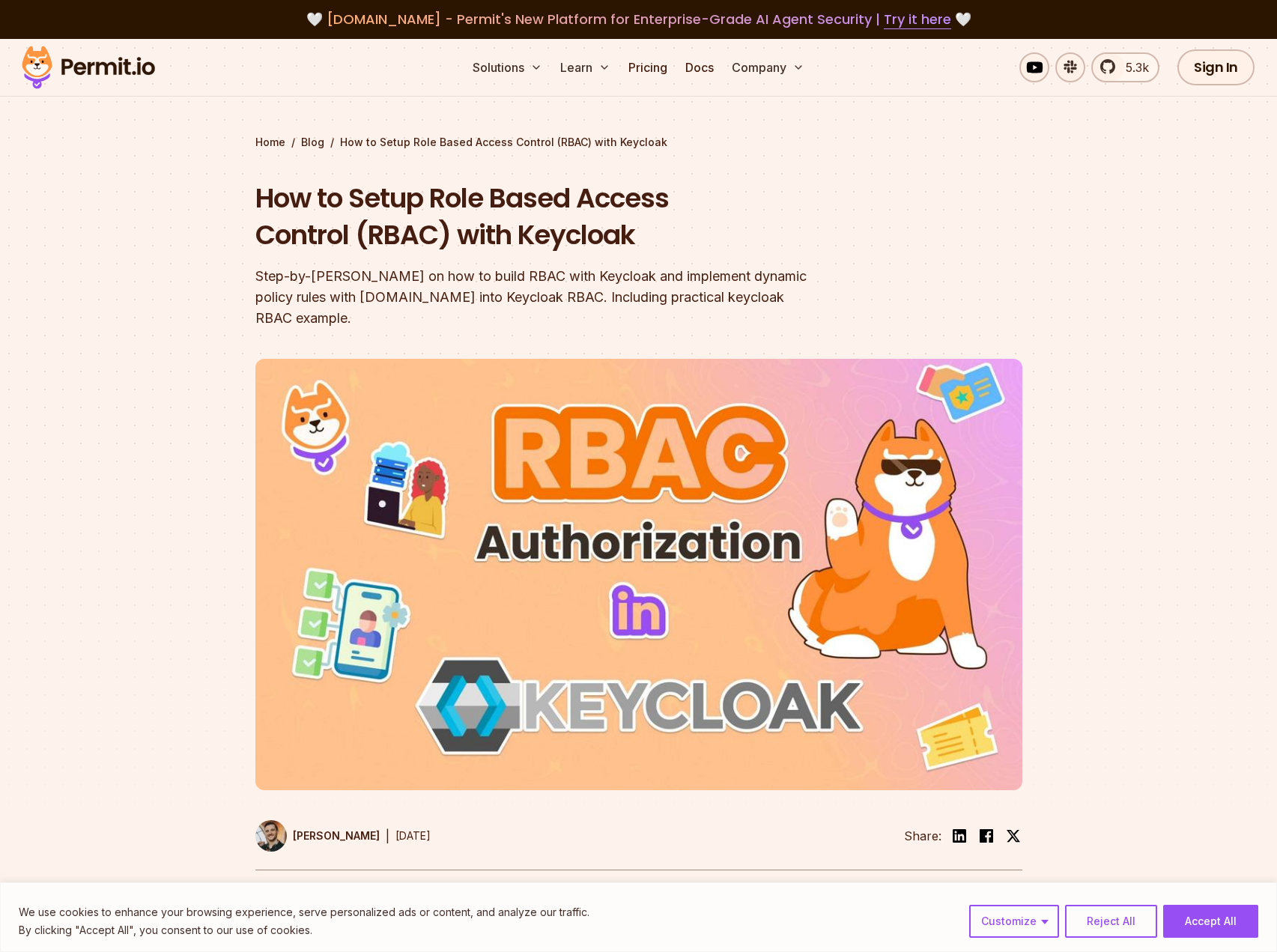
click at [803, 215] on h1 "How to Setup Role Based Access Control (RBAC) with Keycloak" at bounding box center [543, 216] width 576 height 74
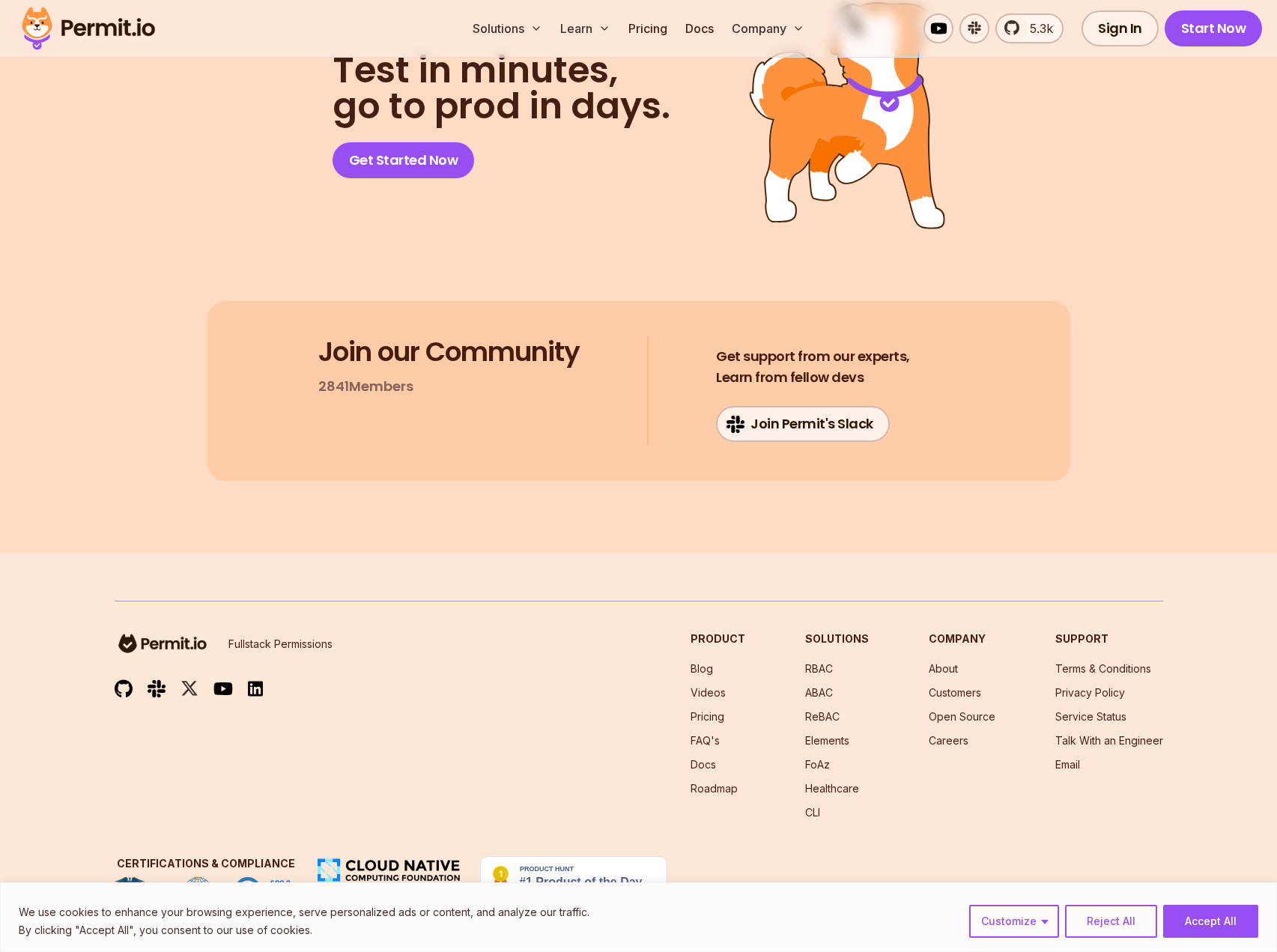
scroll to position [26830, 0]
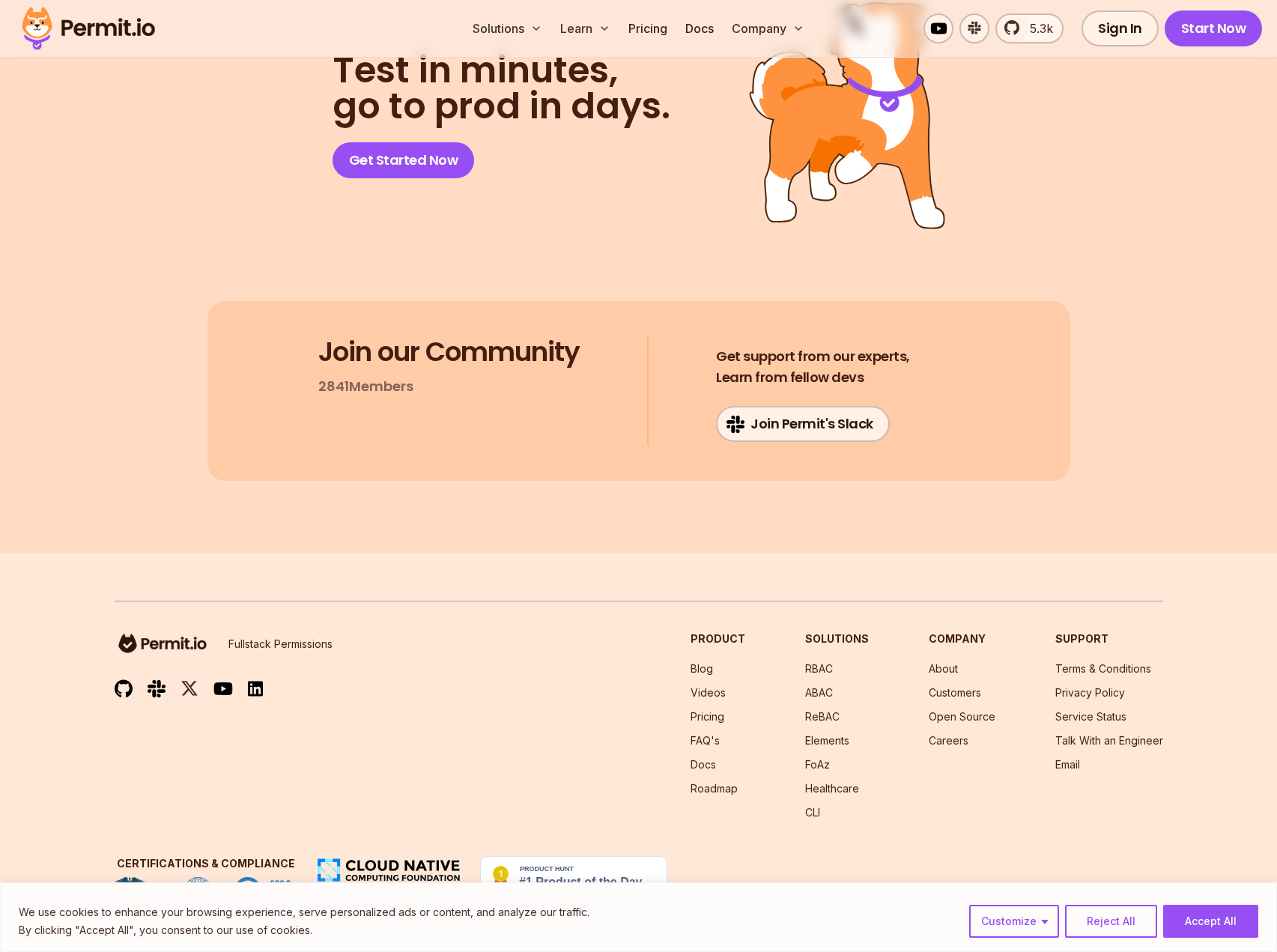
scroll to position [26570, 0]
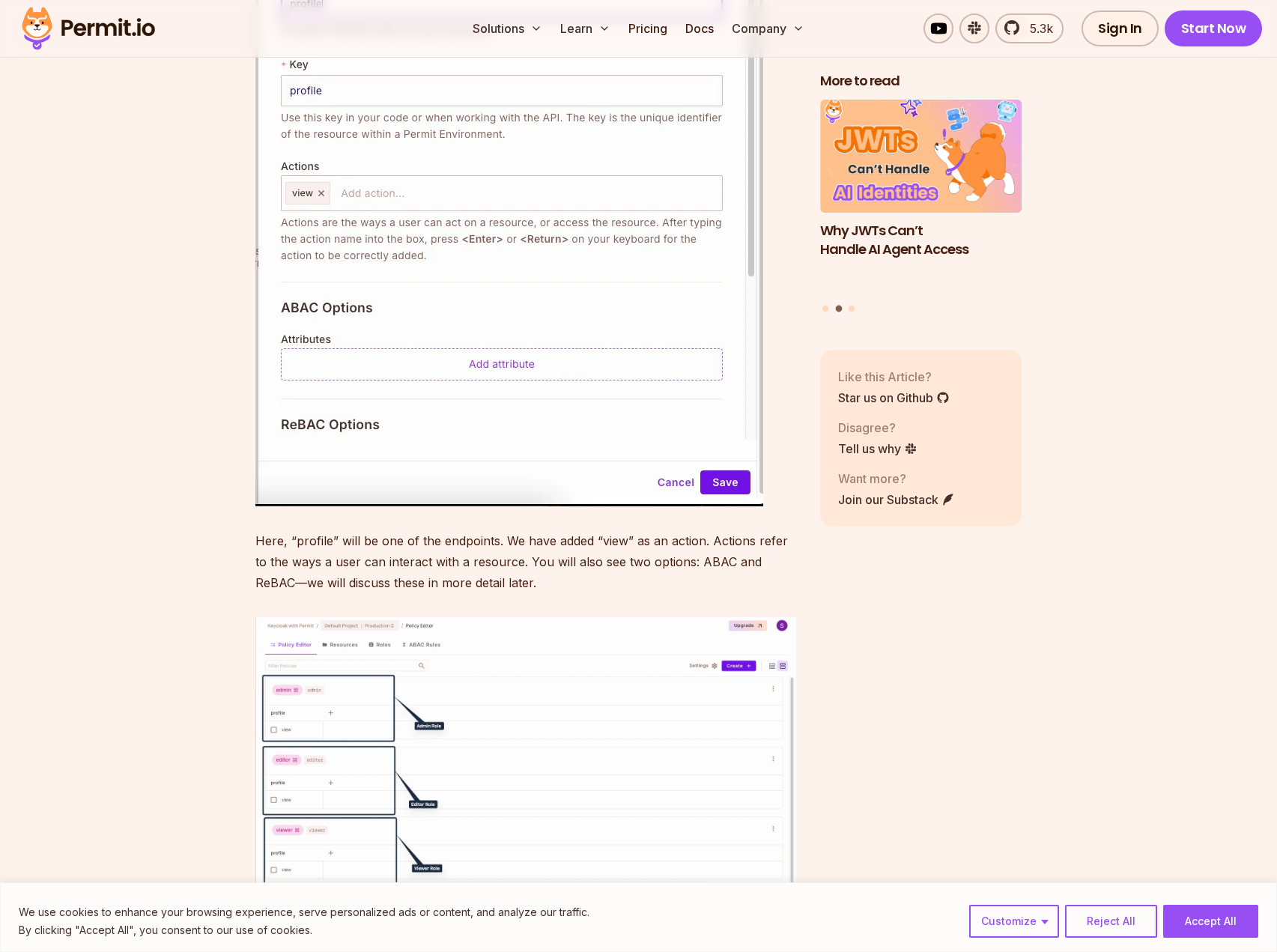
scroll to position [11830, 0]
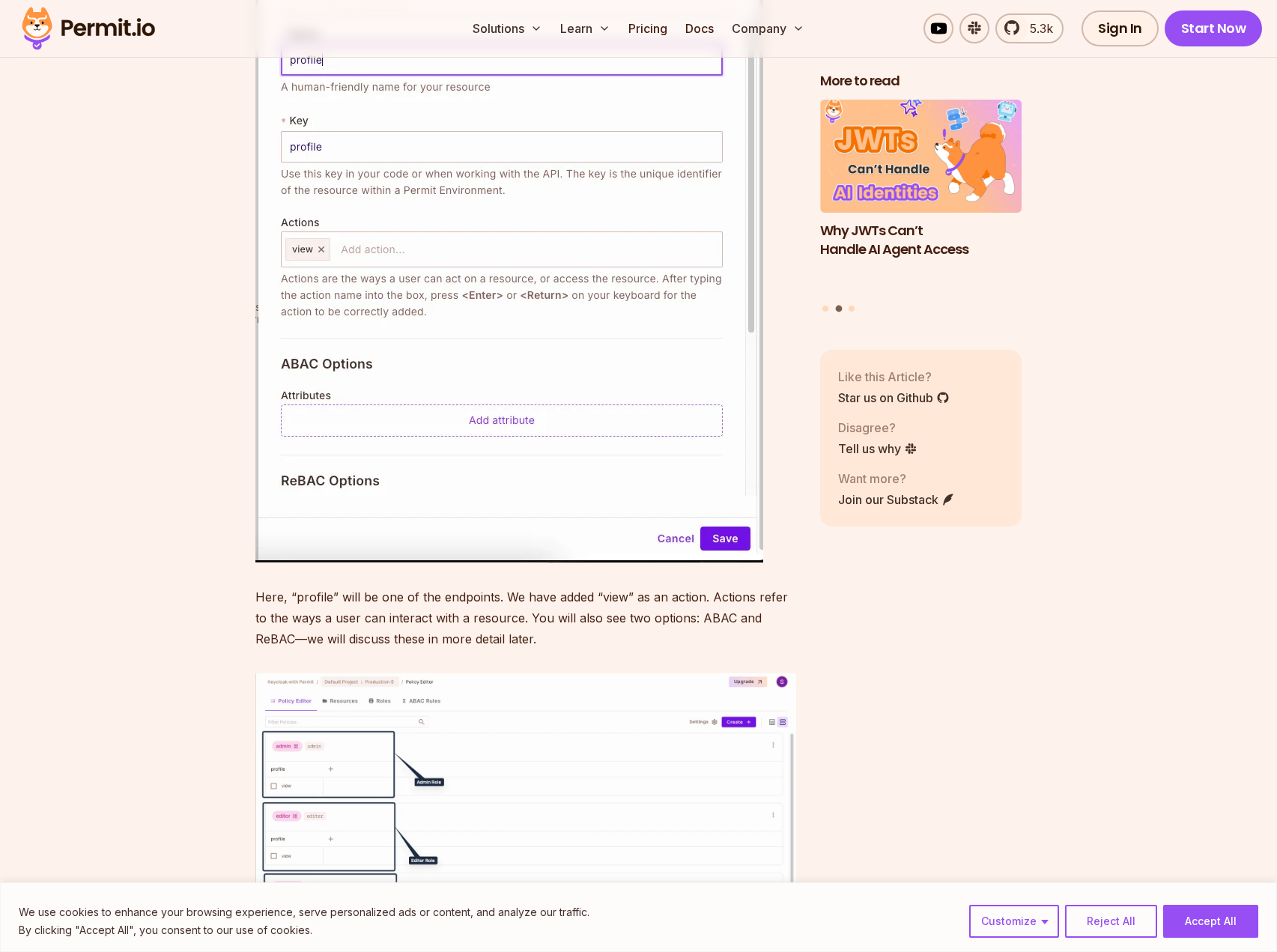
click at [211, 228] on section "Table of Contents Role-Based Access Control (RBAC) is an essential framework fo…" at bounding box center [638, 475] width 1277 height 22800
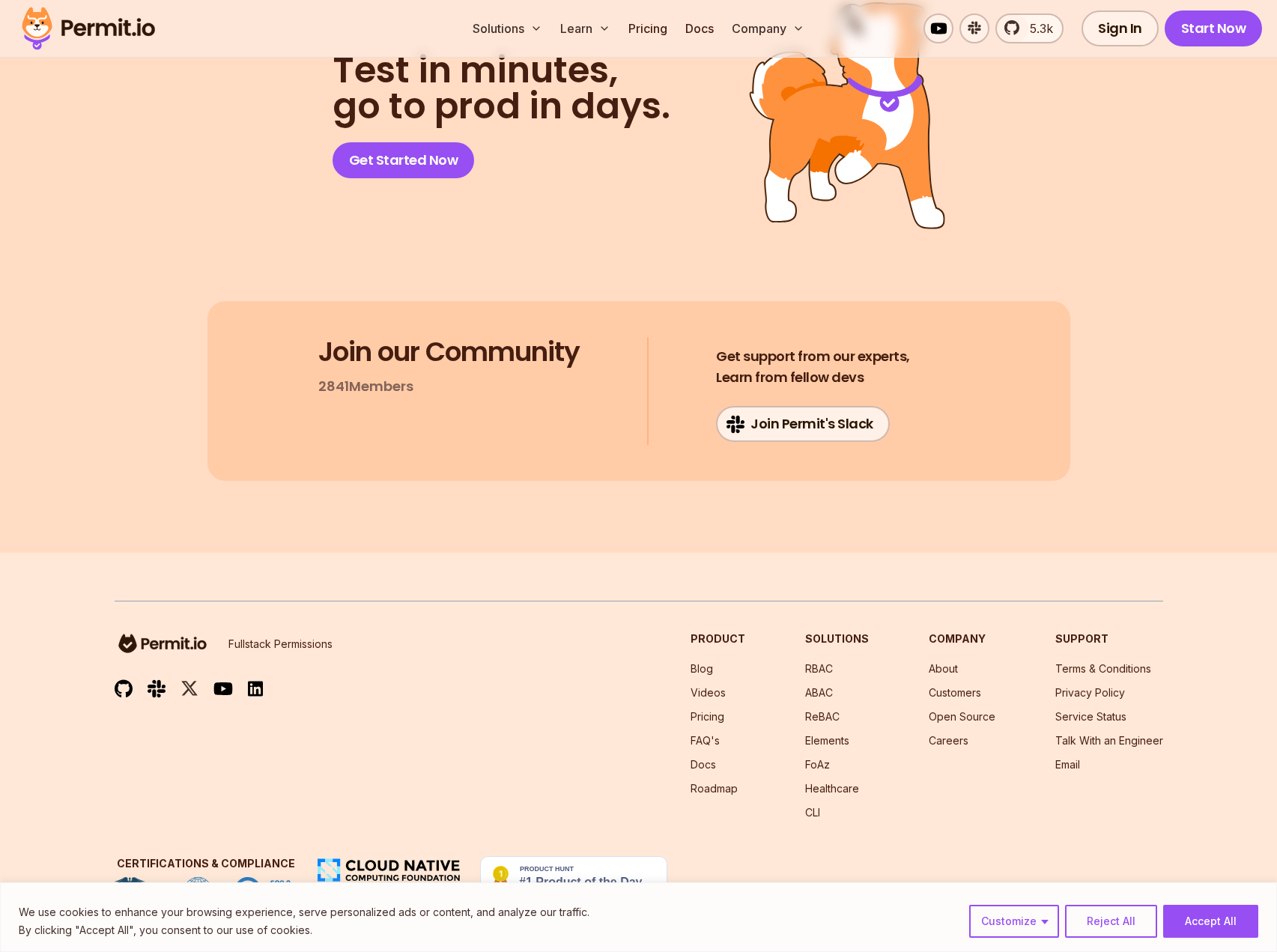
scroll to position [27610, 0]
click at [694, 3] on div "Solutions Learn Pricing Docs Company 5.3k Sign In Start Now" at bounding box center [638, 28] width 1277 height 58
